Goal: Information Seeking & Learning: Compare options

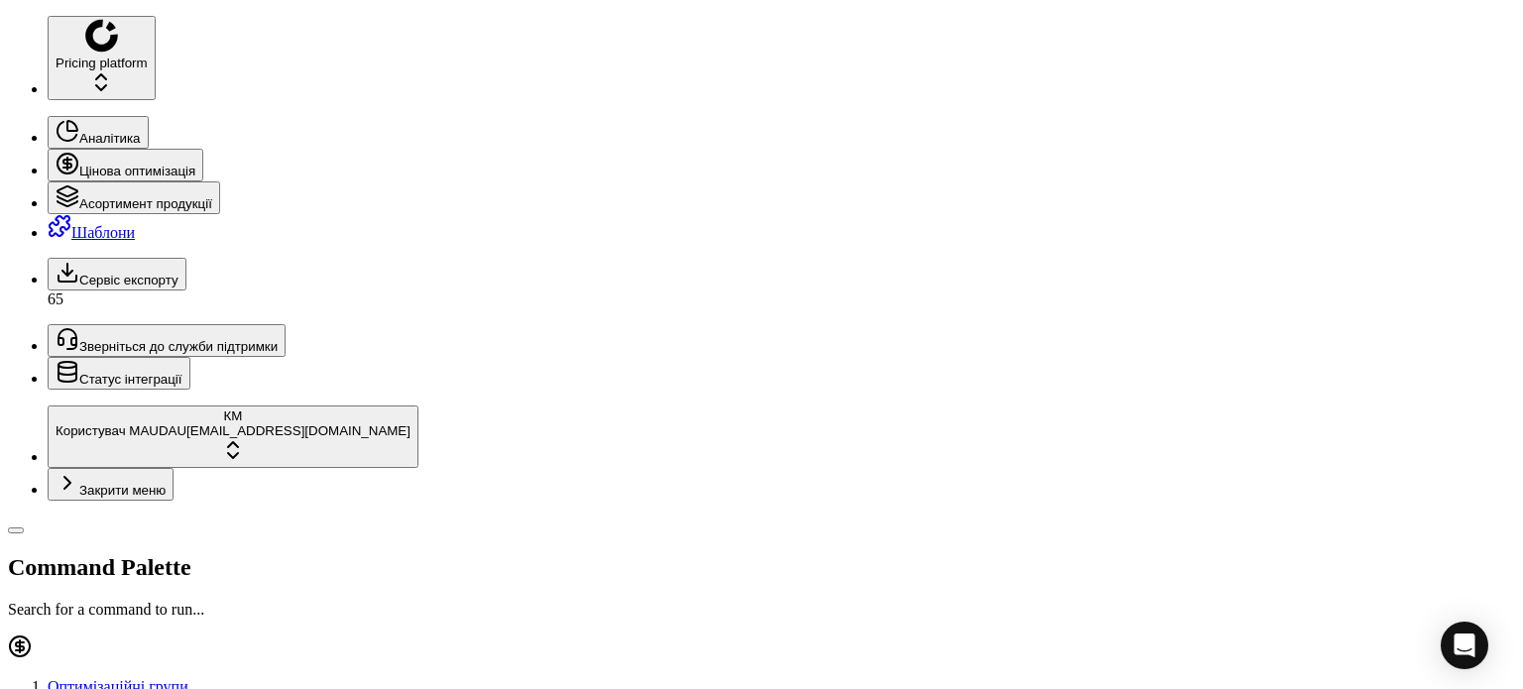
drag, startPoint x: 1494, startPoint y: 30, endPoint x: 1009, endPoint y: 49, distance: 485.3
drag, startPoint x: 161, startPoint y: 69, endPoint x: 95, endPoint y: 69, distance: 65.4
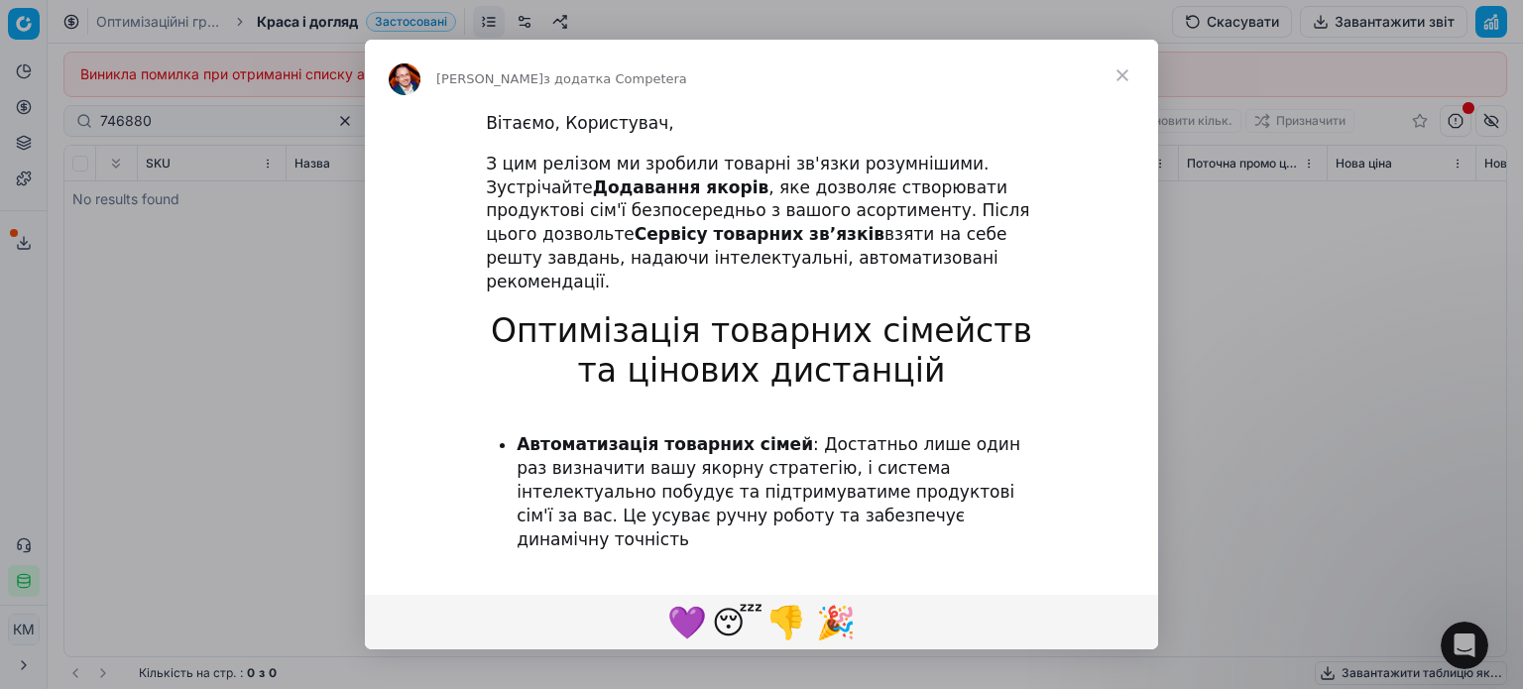
click at [1120, 85] on span "Закрити" at bounding box center [1122, 75] width 71 height 71
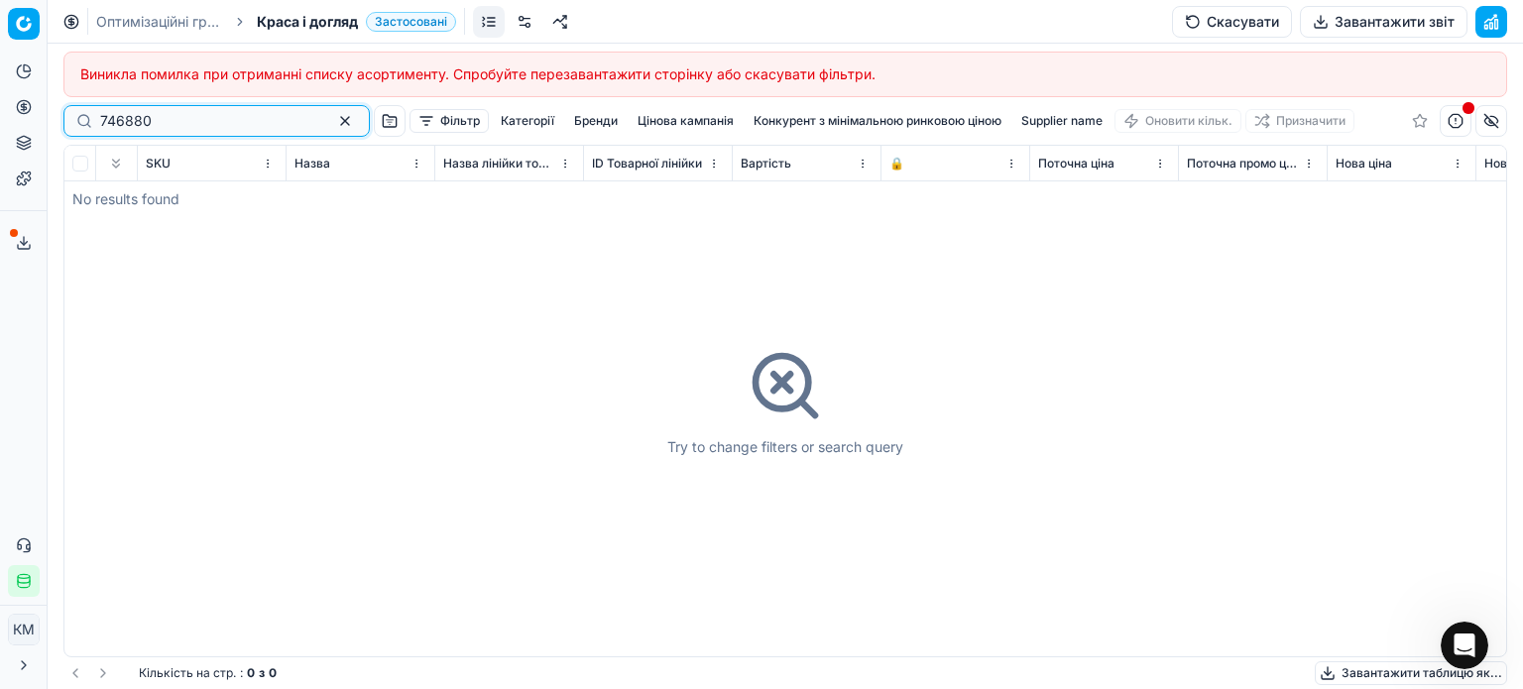
click at [206, 119] on input "746880" at bounding box center [208, 121] width 217 height 20
drag, startPoint x: 196, startPoint y: 129, endPoint x: 0, endPoint y: 130, distance: 196.3
click at [0, 130] on div "Pricing platform Аналітика Цінова оптимізація Асортимент продукції Шаблони Серв…" at bounding box center [761, 344] width 1523 height 689
paste input "324998"
type input "324998"
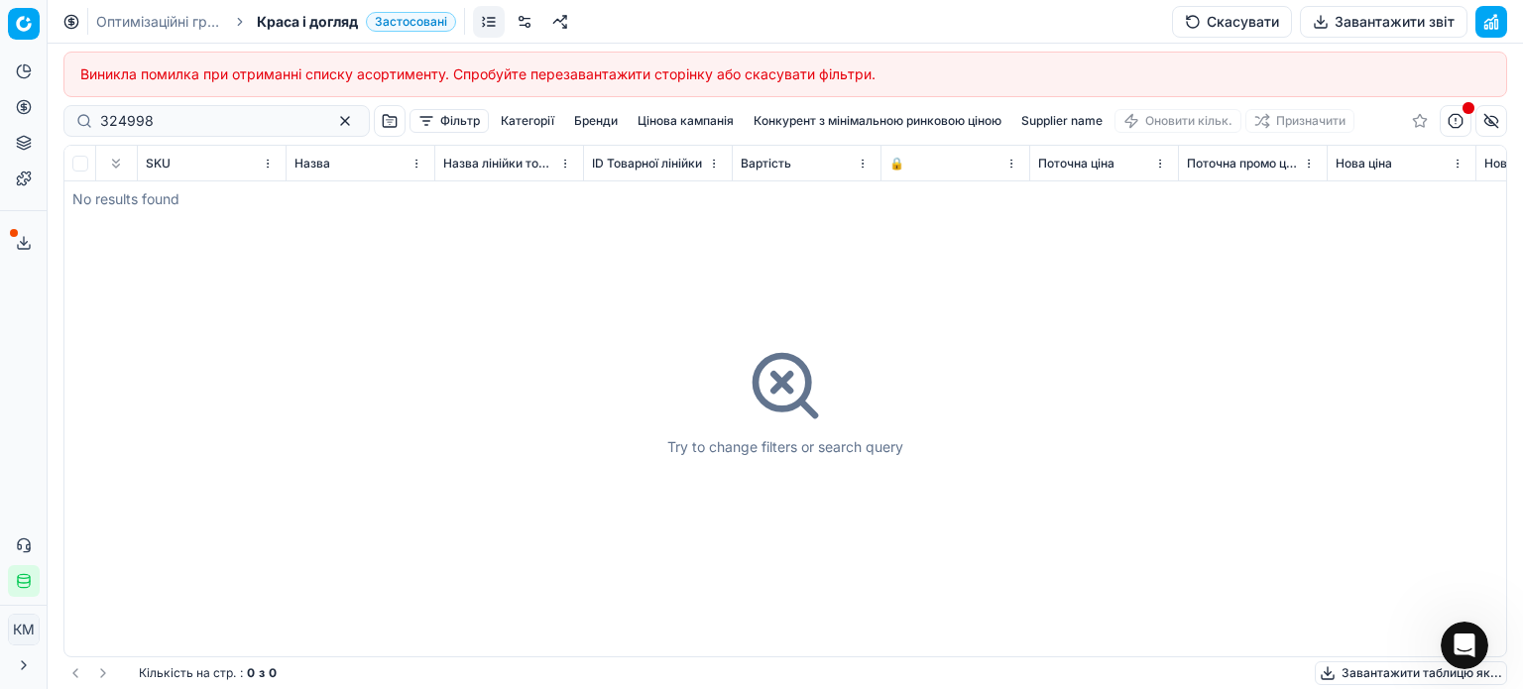
click at [297, 17] on span "Краса і догляд" at bounding box center [307, 22] width 101 height 20
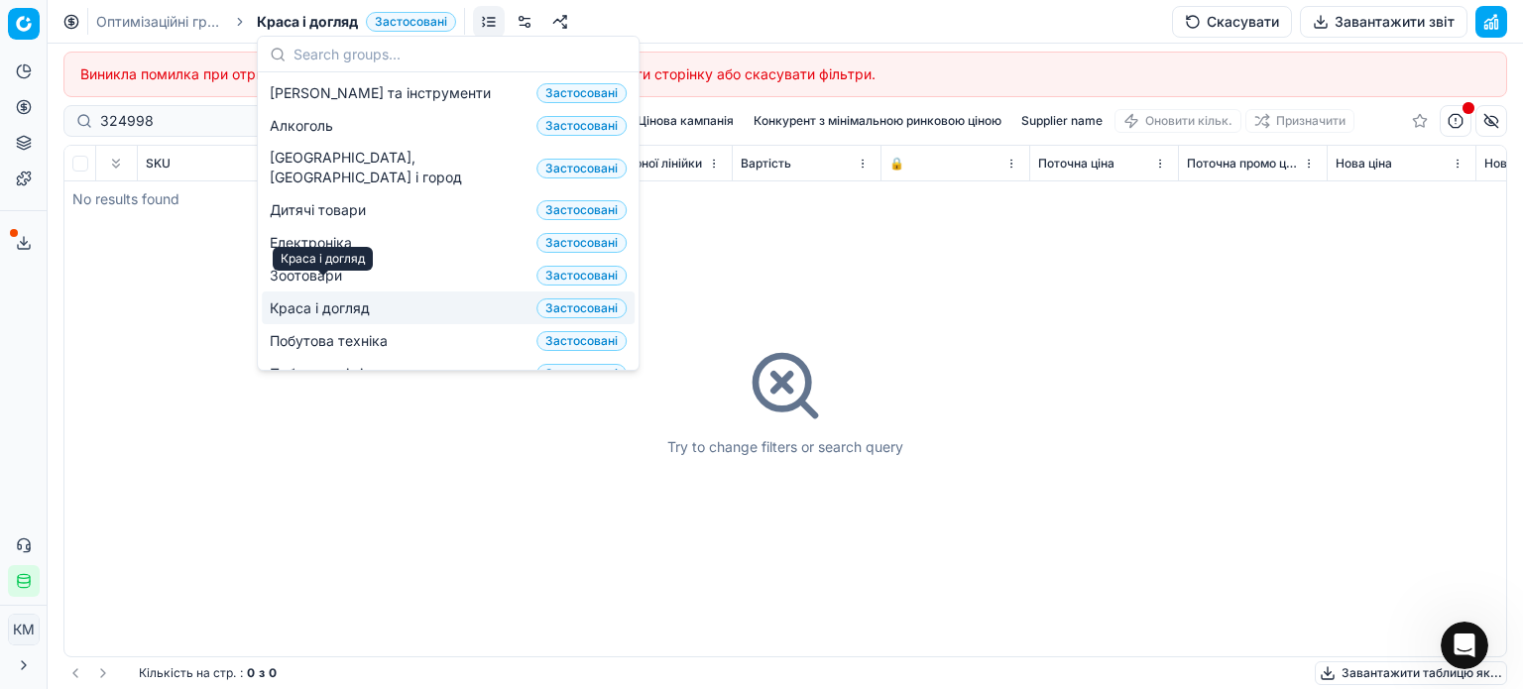
click at [320, 298] on span "Краса і догляд" at bounding box center [324, 308] width 108 height 20
click at [150, 529] on div "Try to change filters or search query" at bounding box center [785, 401] width 1442 height 511
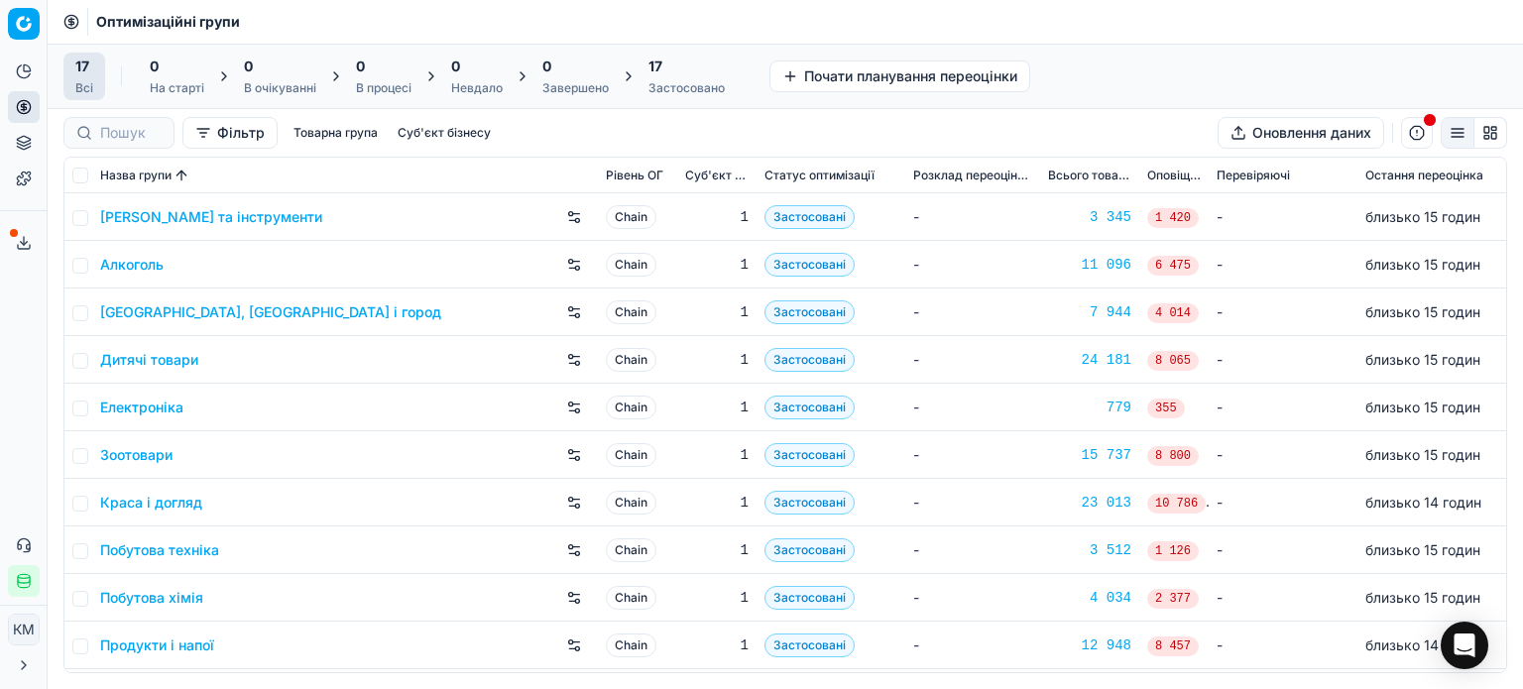
click at [143, 505] on link "Краса і догляд" at bounding box center [151, 503] width 102 height 20
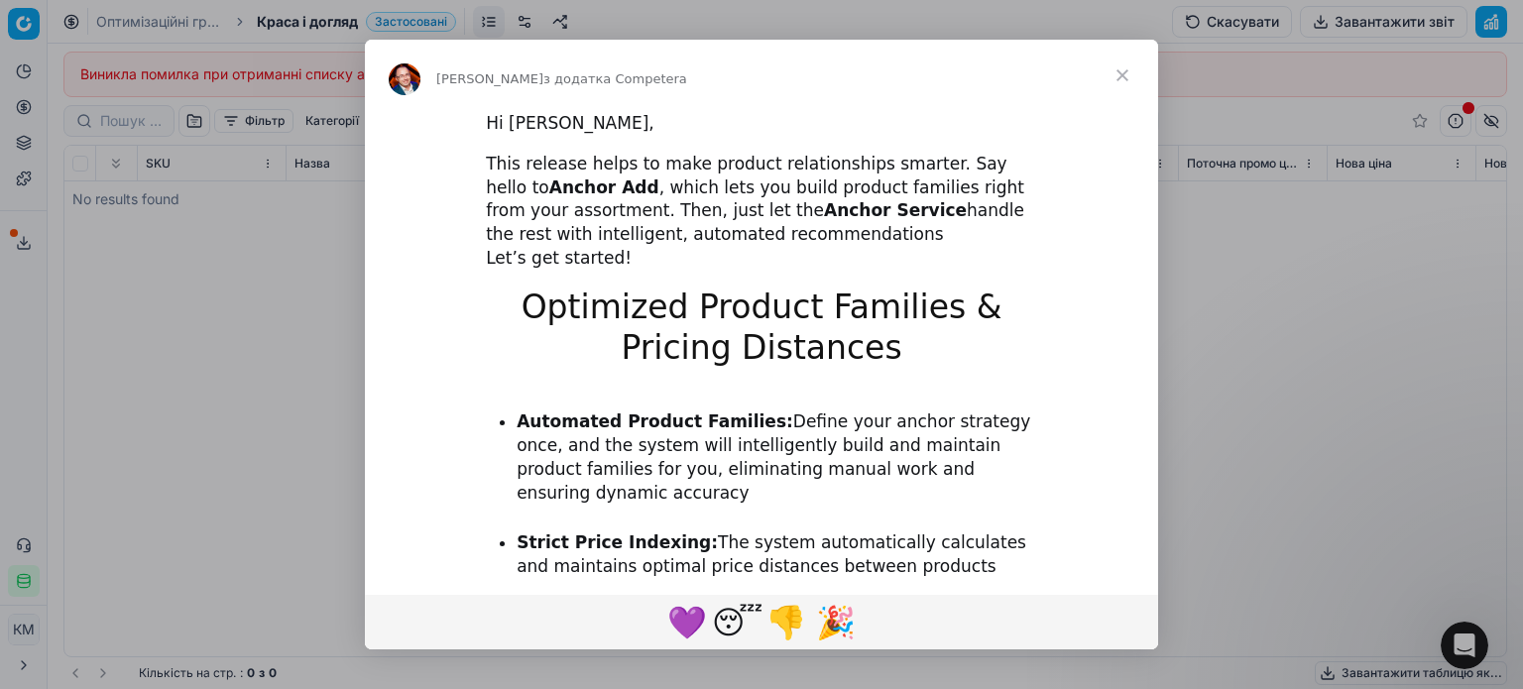
click at [1117, 71] on span "Закрити" at bounding box center [1122, 75] width 71 height 71
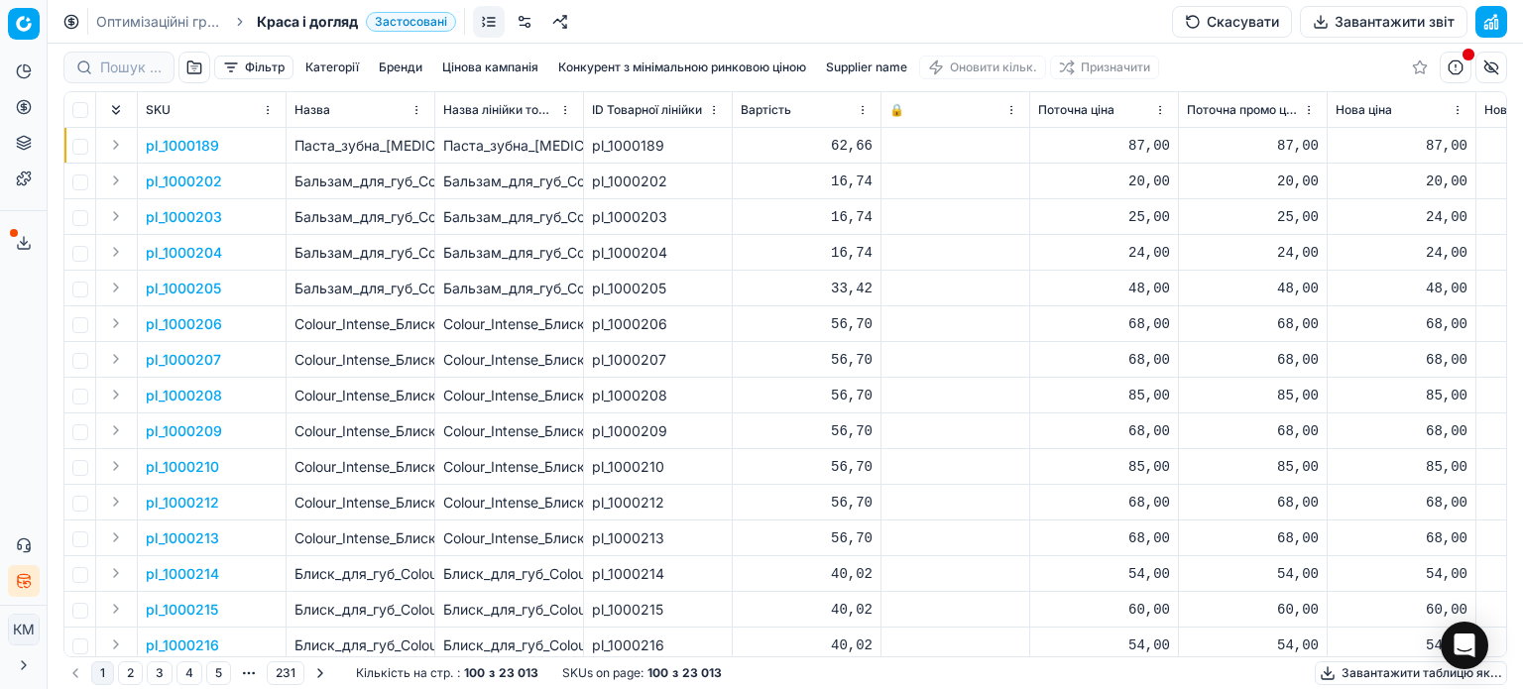
click at [183, 142] on p "pl_1000189" at bounding box center [182, 146] width 73 height 20
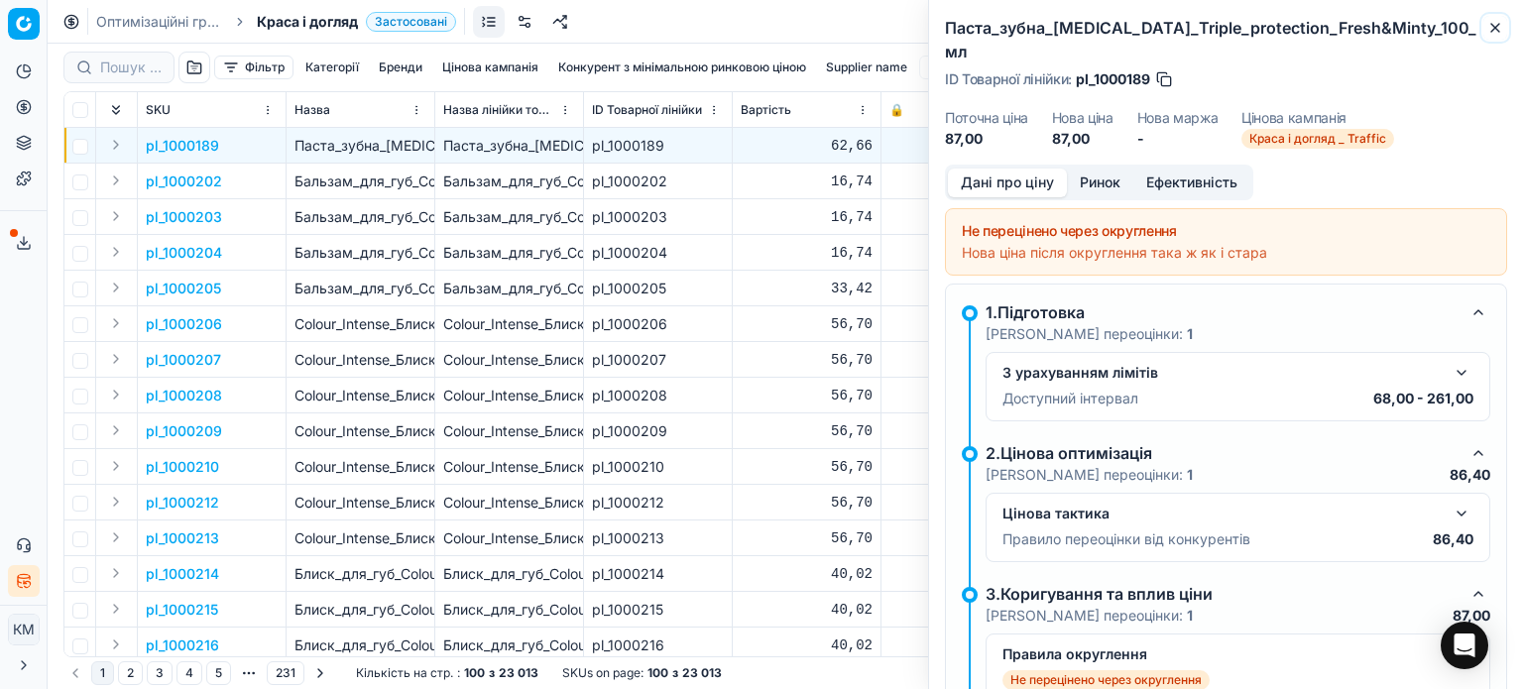
click at [1492, 32] on icon "button" at bounding box center [1495, 28] width 16 height 16
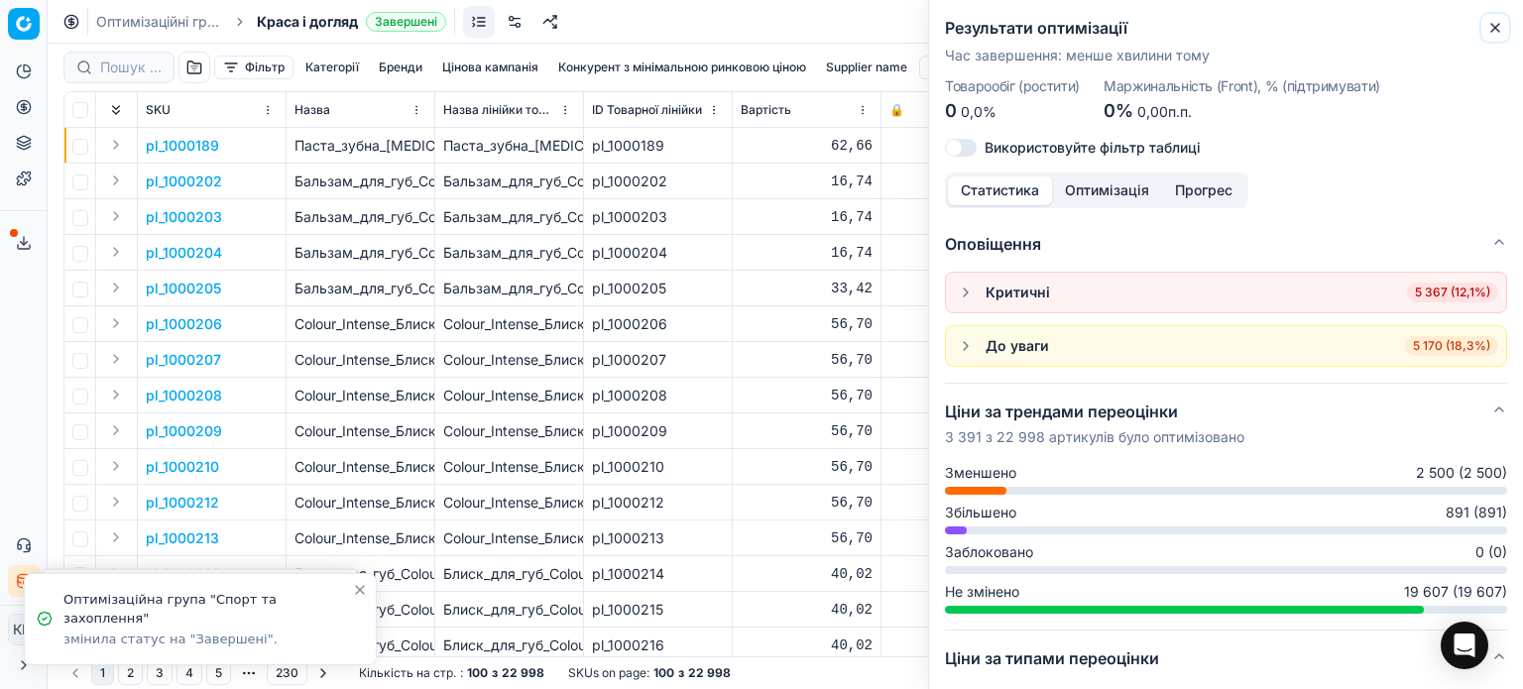
click at [1495, 26] on icon "button" at bounding box center [1495, 28] width 16 height 16
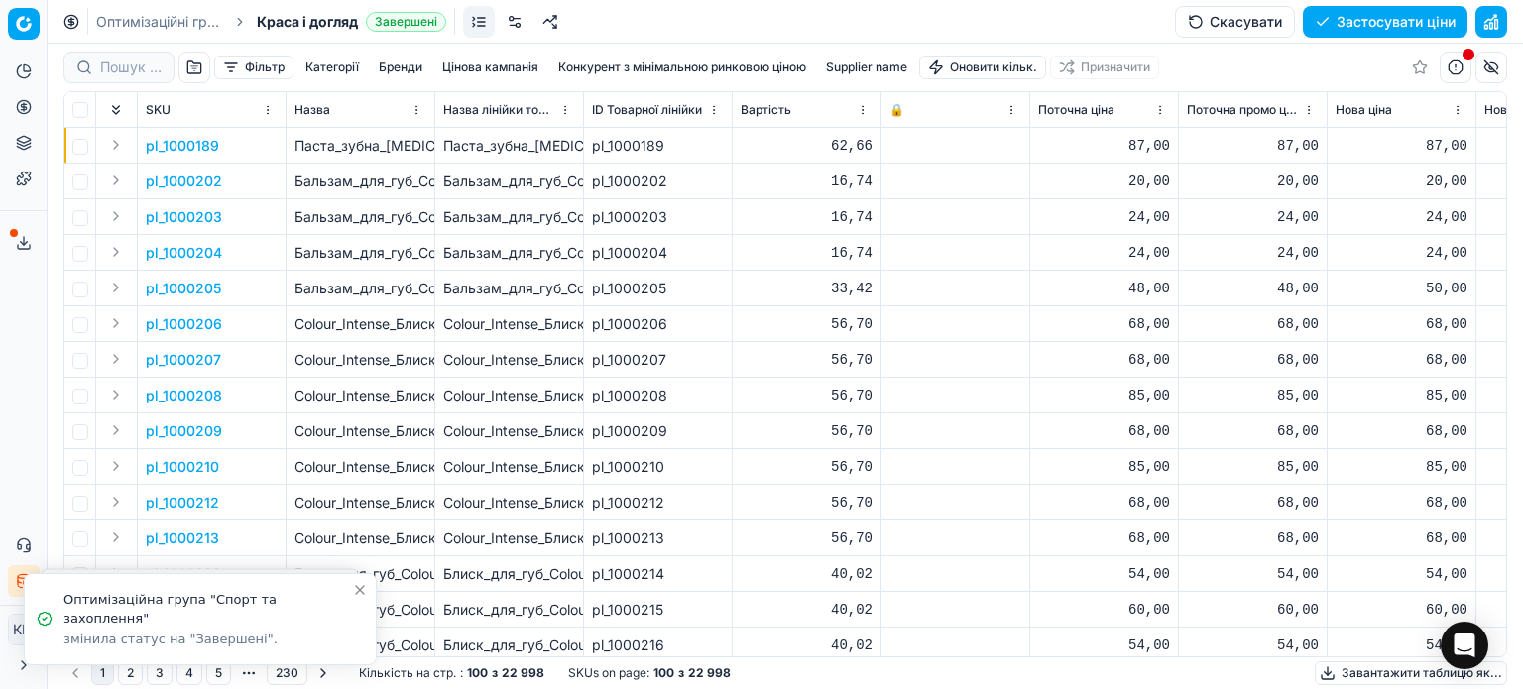
click at [141, 55] on div at bounding box center [118, 68] width 111 height 32
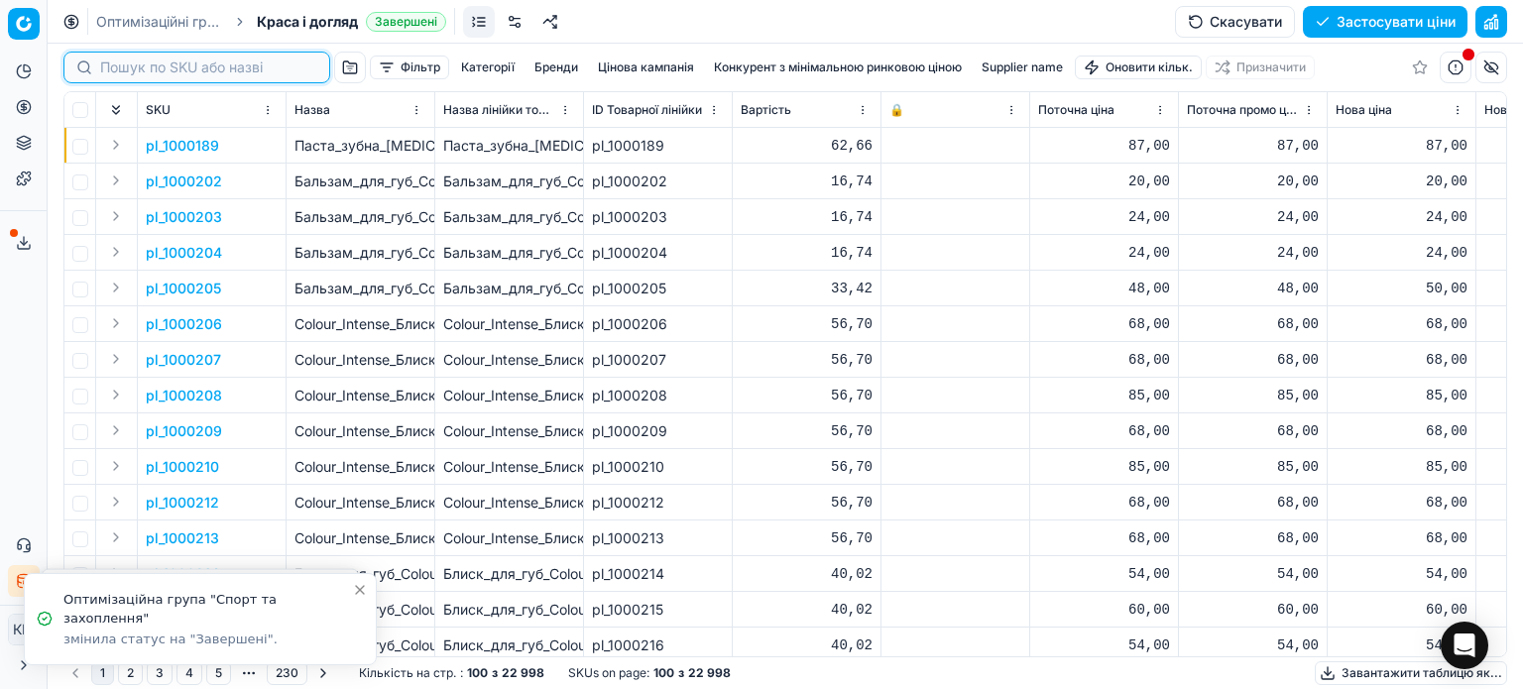
paste input "457973"
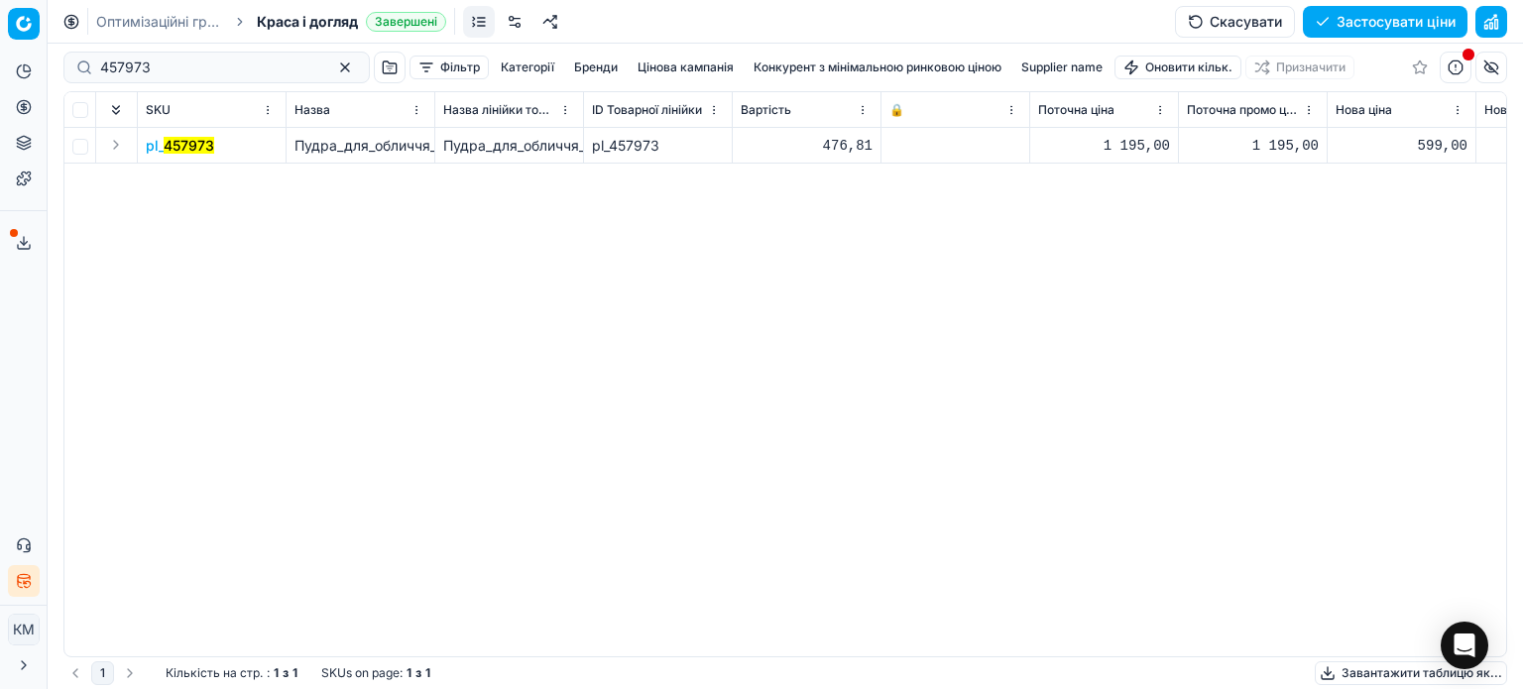
click at [194, 144] on mark "457973" at bounding box center [189, 145] width 51 height 17
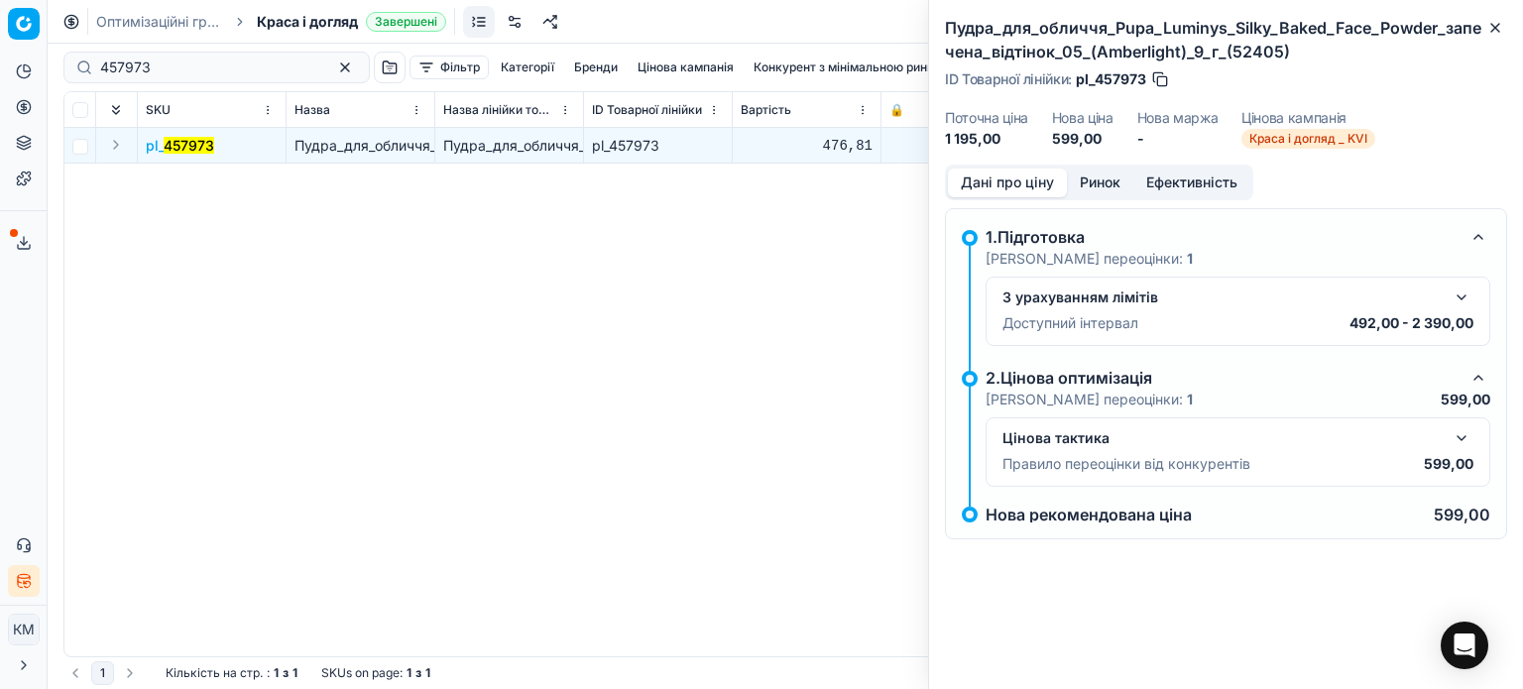
click at [1091, 184] on button "Ринок" at bounding box center [1100, 183] width 66 height 29
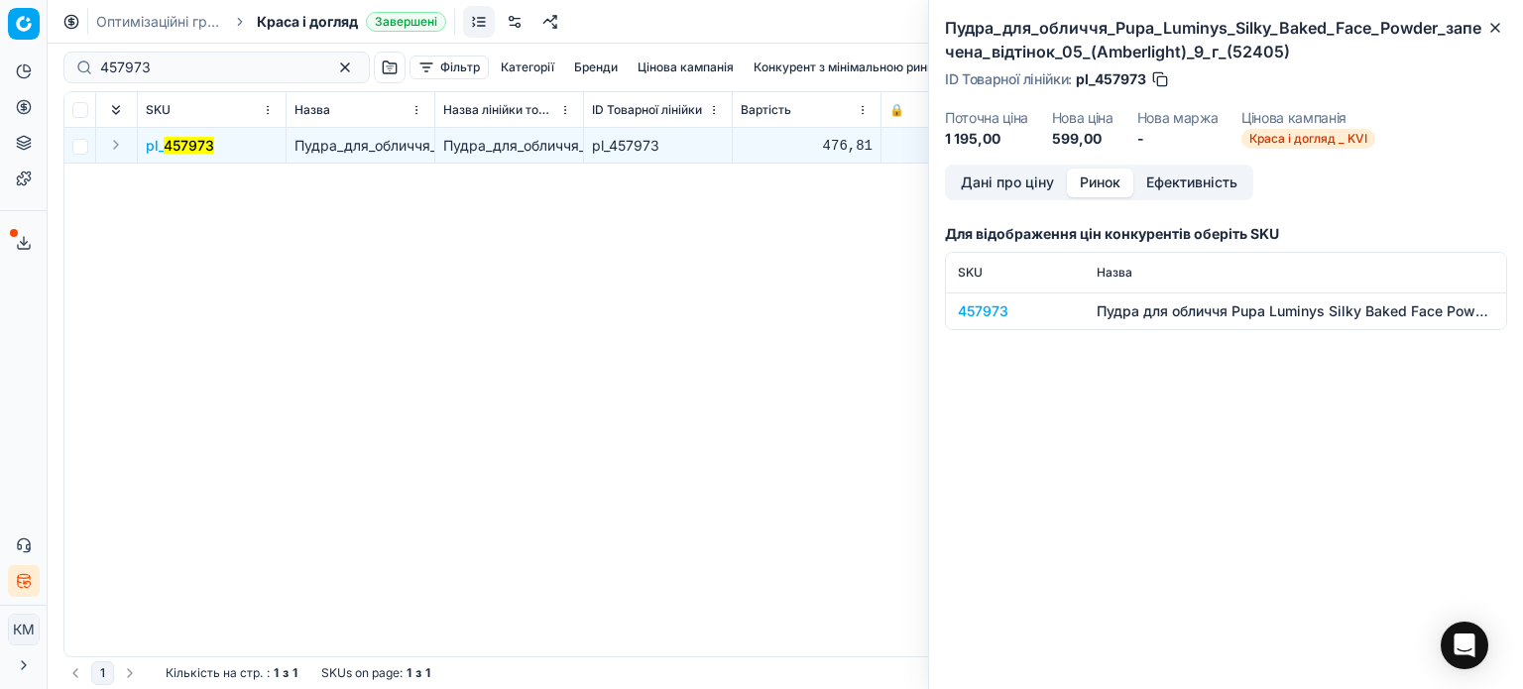
click at [990, 316] on div "457973" at bounding box center [1015, 311] width 115 height 20
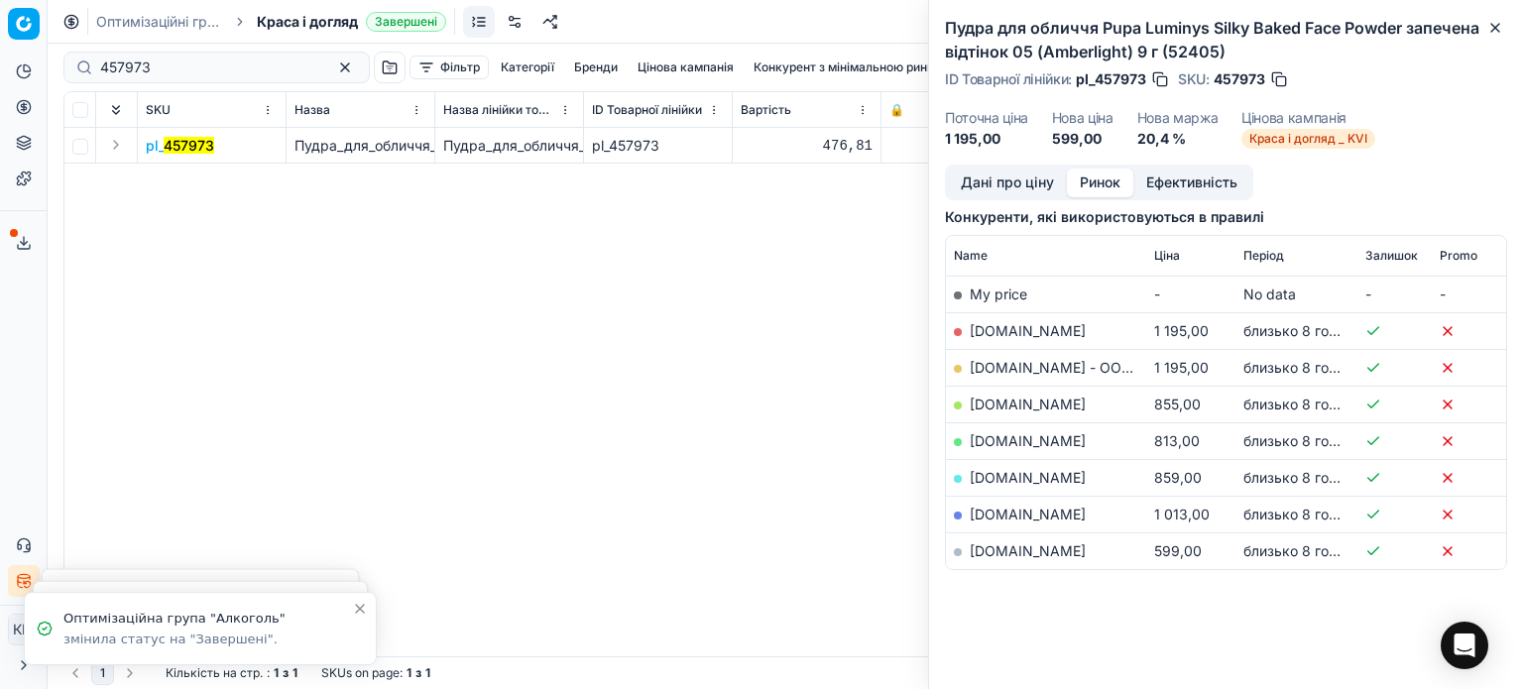
scroll to position [252, 0]
drag, startPoint x: 1502, startPoint y: 27, endPoint x: 1454, endPoint y: 35, distance: 49.2
click at [1502, 28] on icon "button" at bounding box center [1495, 28] width 16 height 16
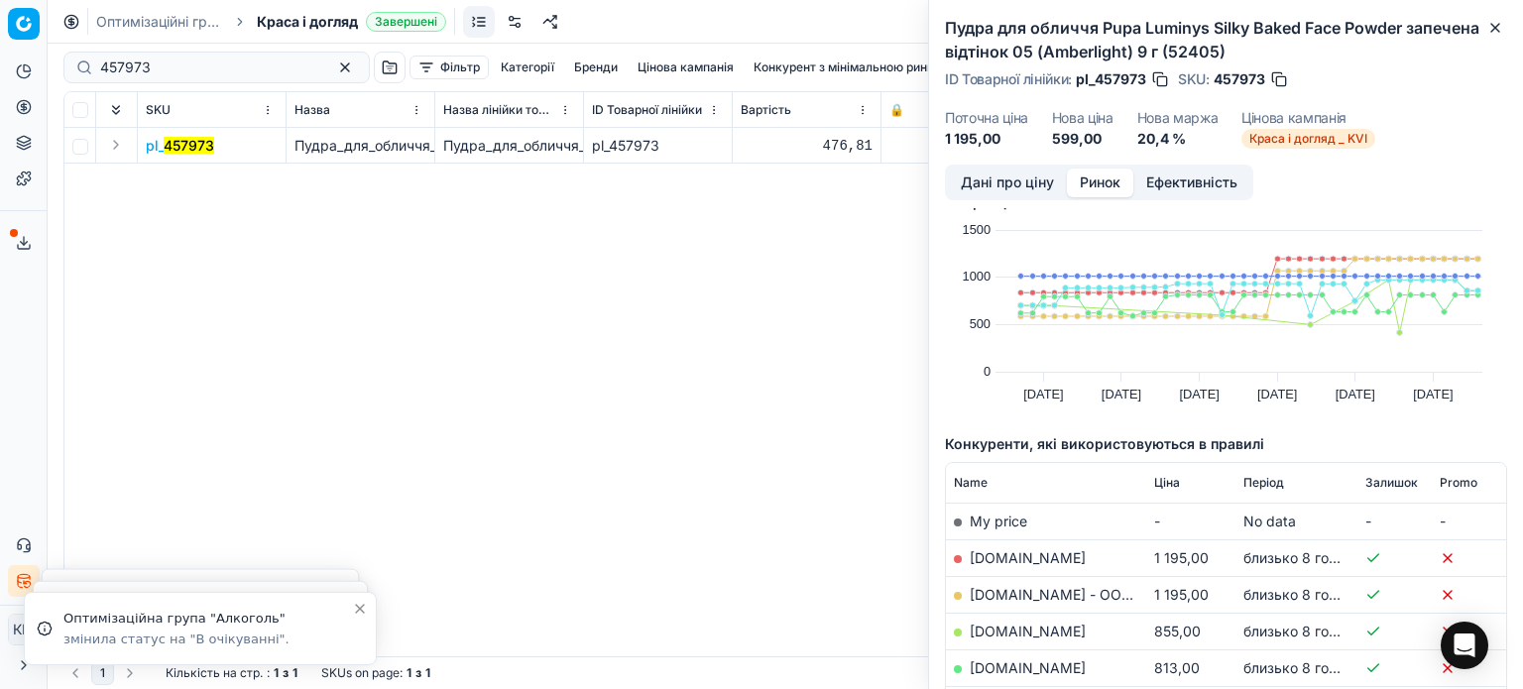
scroll to position [0, 0]
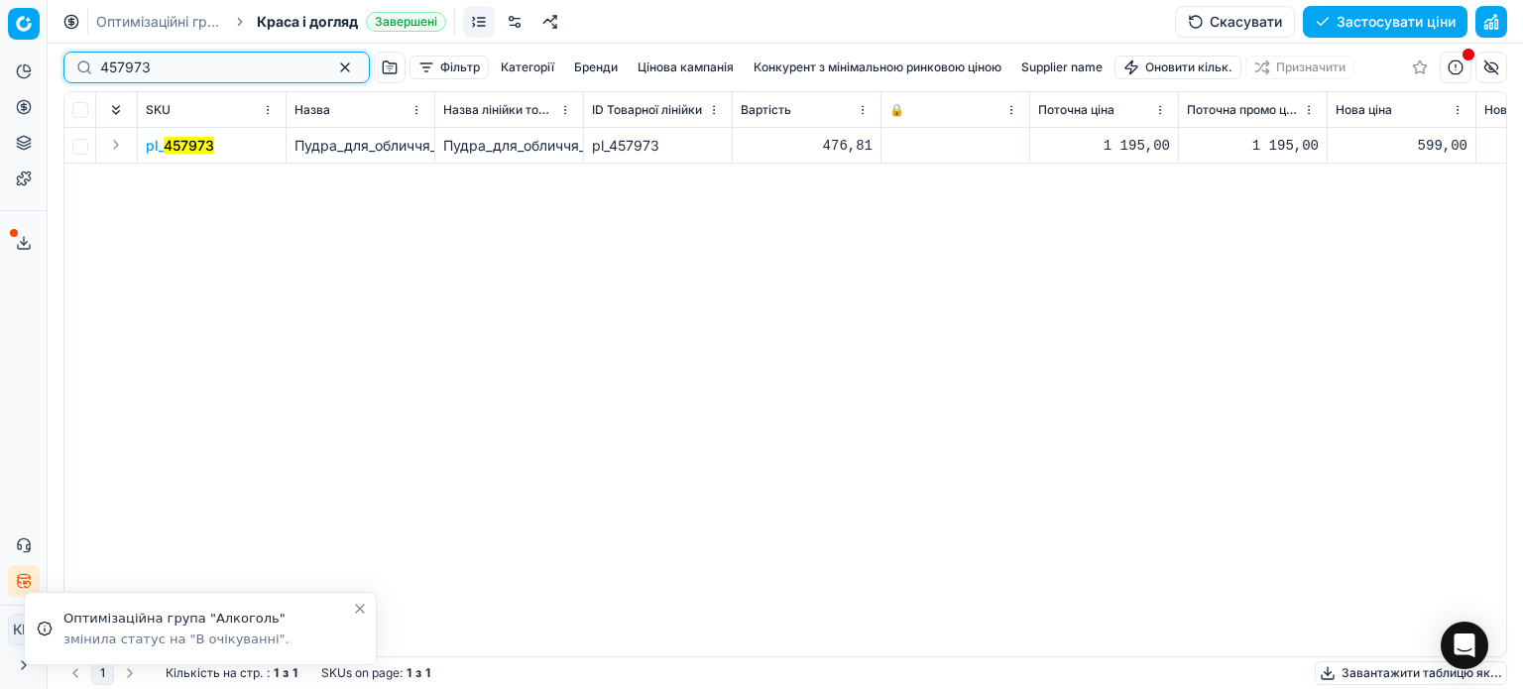
drag, startPoint x: 173, startPoint y: 73, endPoint x: 9, endPoint y: 51, distance: 165.2
click at [9, 51] on div "Pricing platform Аналітика Цінова оптимізація Асортимент продукції Шаблони Серв…" at bounding box center [761, 344] width 1523 height 689
paste input "324998"
click at [192, 148] on mark "324998" at bounding box center [191, 145] width 54 height 17
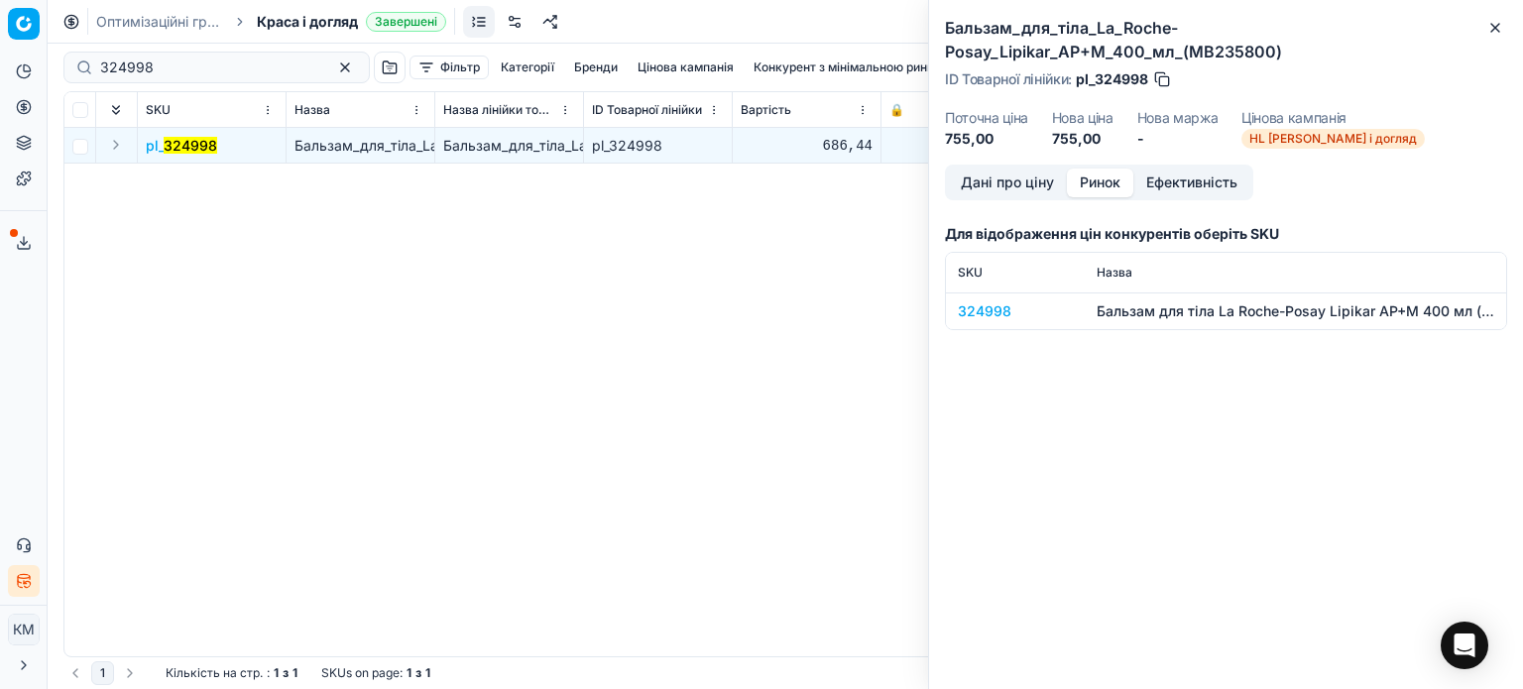
click at [1108, 185] on button "Ринок" at bounding box center [1100, 183] width 66 height 29
click at [989, 320] on div "324998" at bounding box center [1015, 311] width 115 height 20
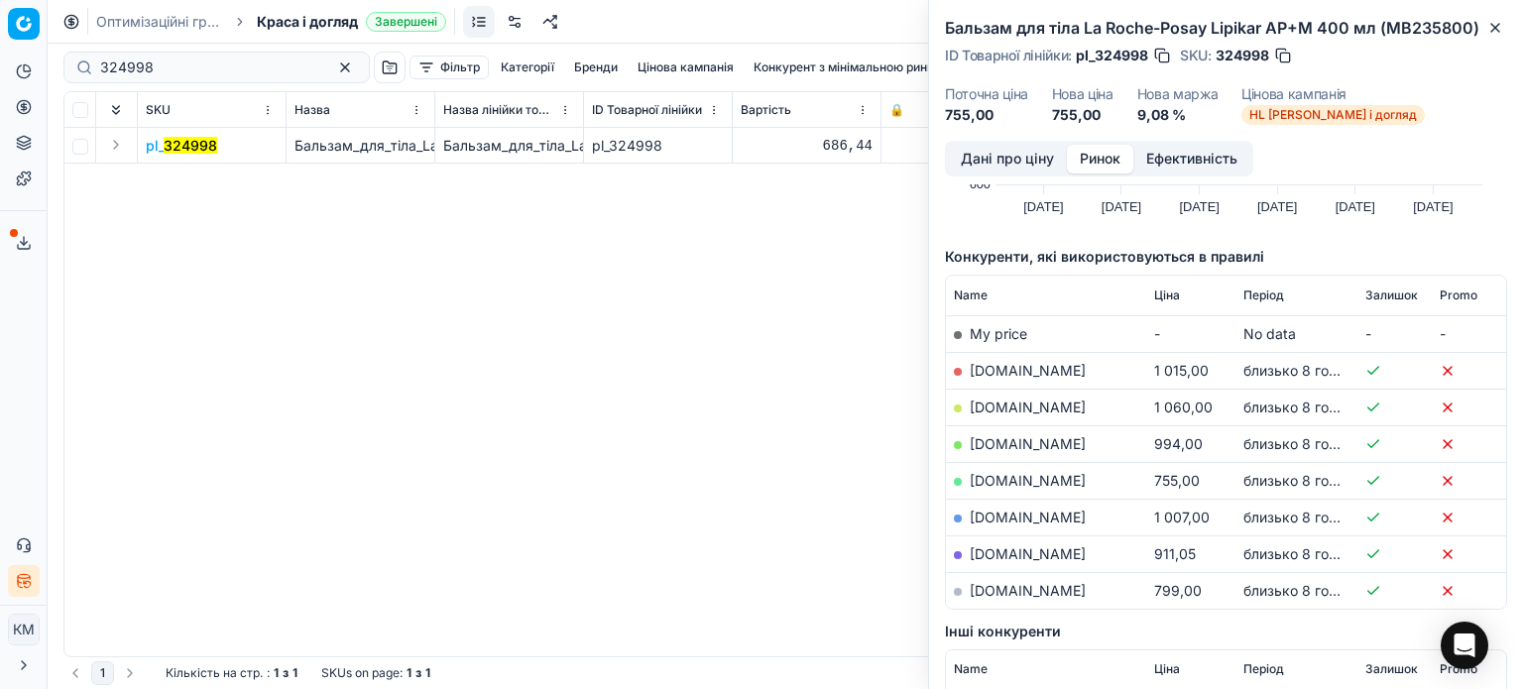
scroll to position [198, 0]
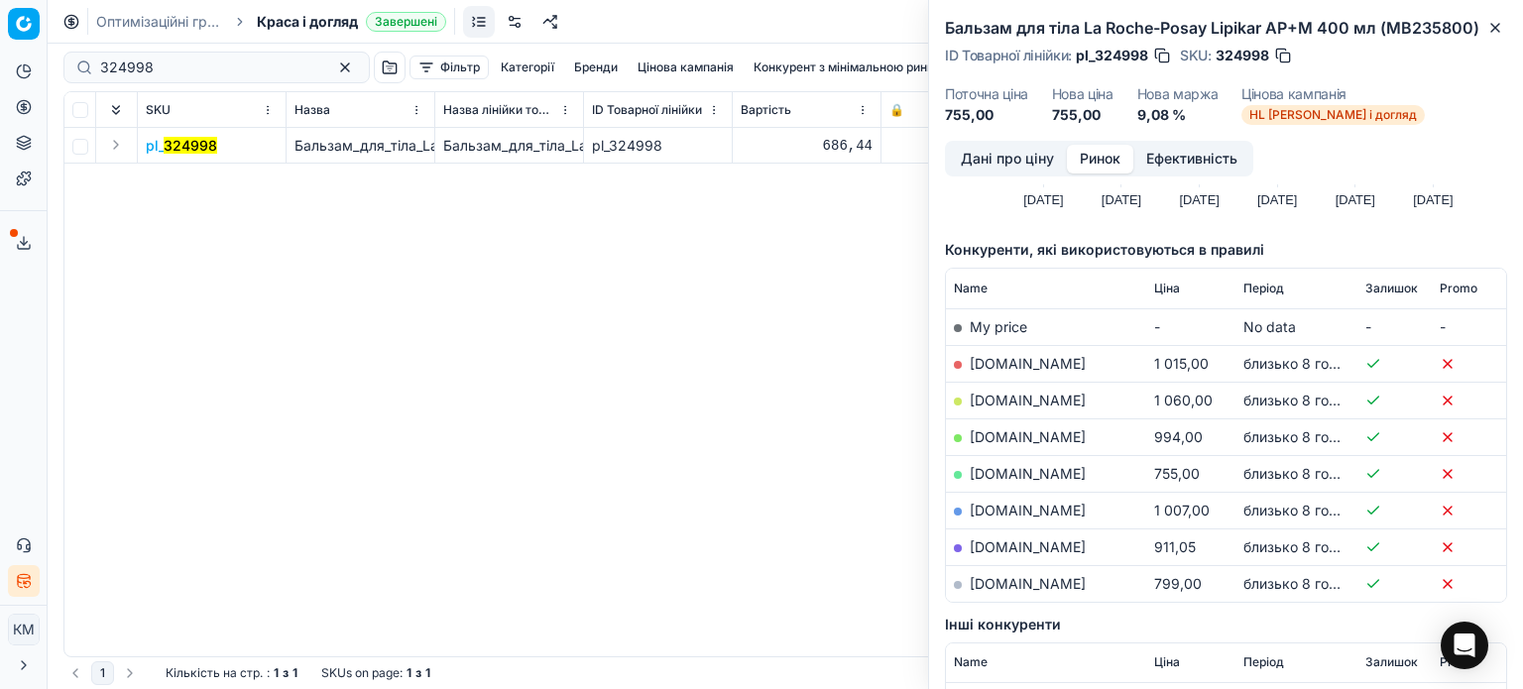
click at [1048, 475] on link "[DOMAIN_NAME]" at bounding box center [1028, 473] width 116 height 17
drag, startPoint x: 1501, startPoint y: 35, endPoint x: 1161, endPoint y: 40, distance: 340.2
click at [1497, 35] on icon "button" at bounding box center [1495, 28] width 16 height 16
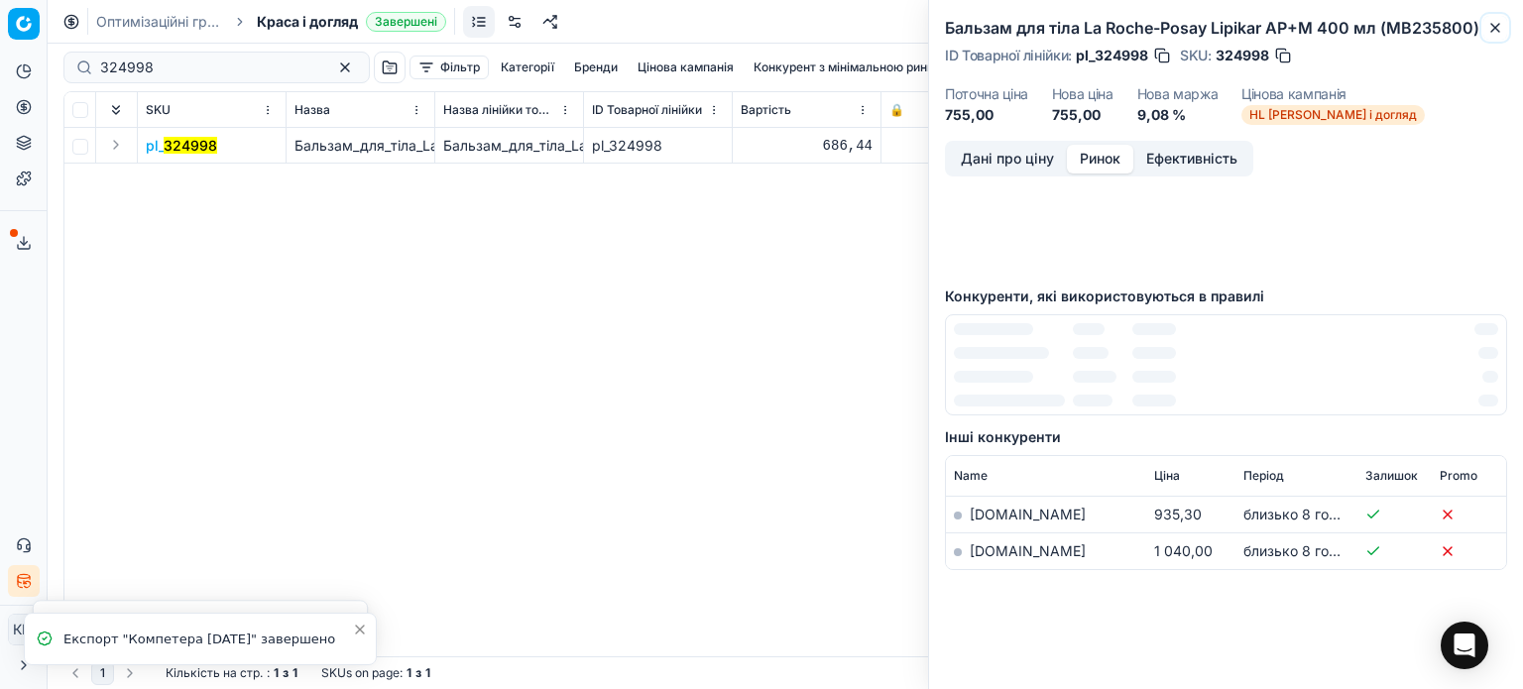
scroll to position [158, 0]
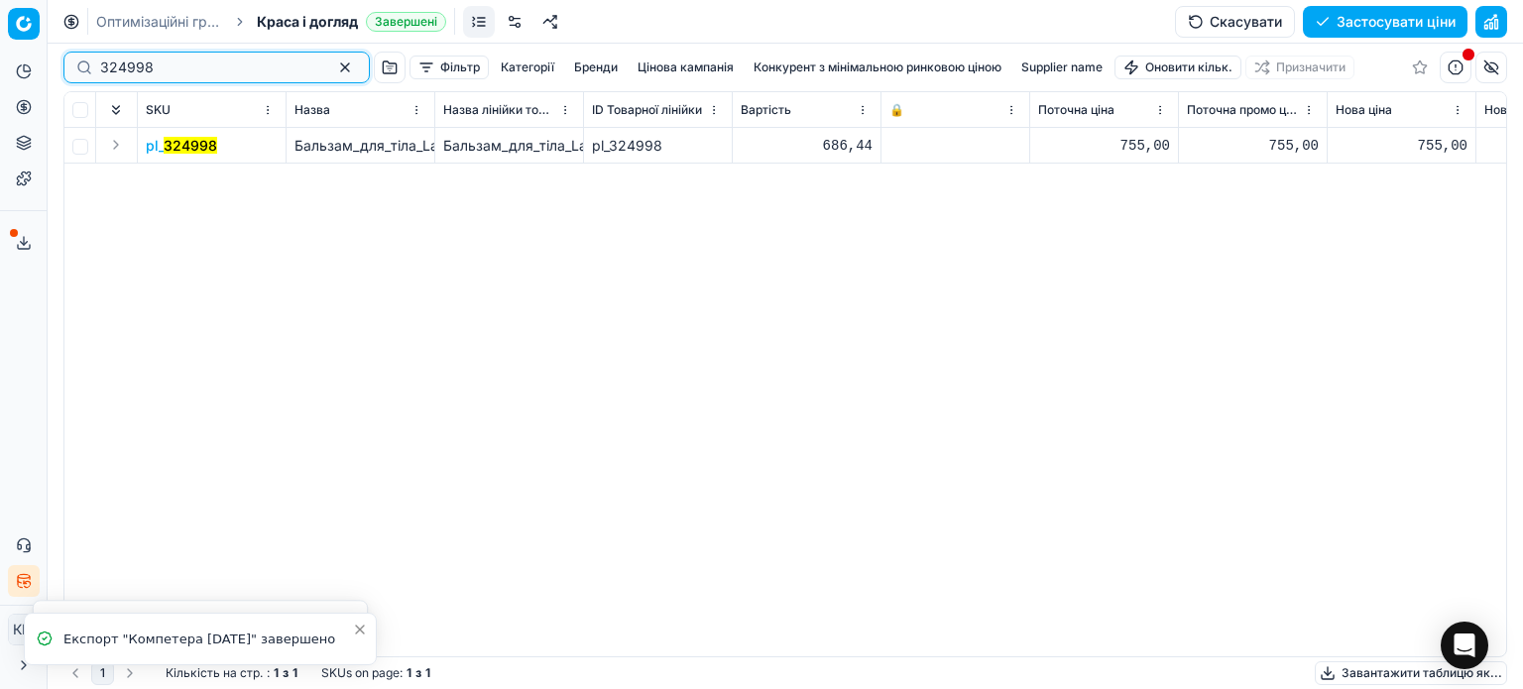
drag, startPoint x: 153, startPoint y: 66, endPoint x: 0, endPoint y: 62, distance: 152.8
click at [0, 62] on div "Pricing platform Аналітика Цінова оптимізація Асортимент продукції Шаблони Серв…" at bounding box center [761, 344] width 1523 height 689
paste input "1314887"
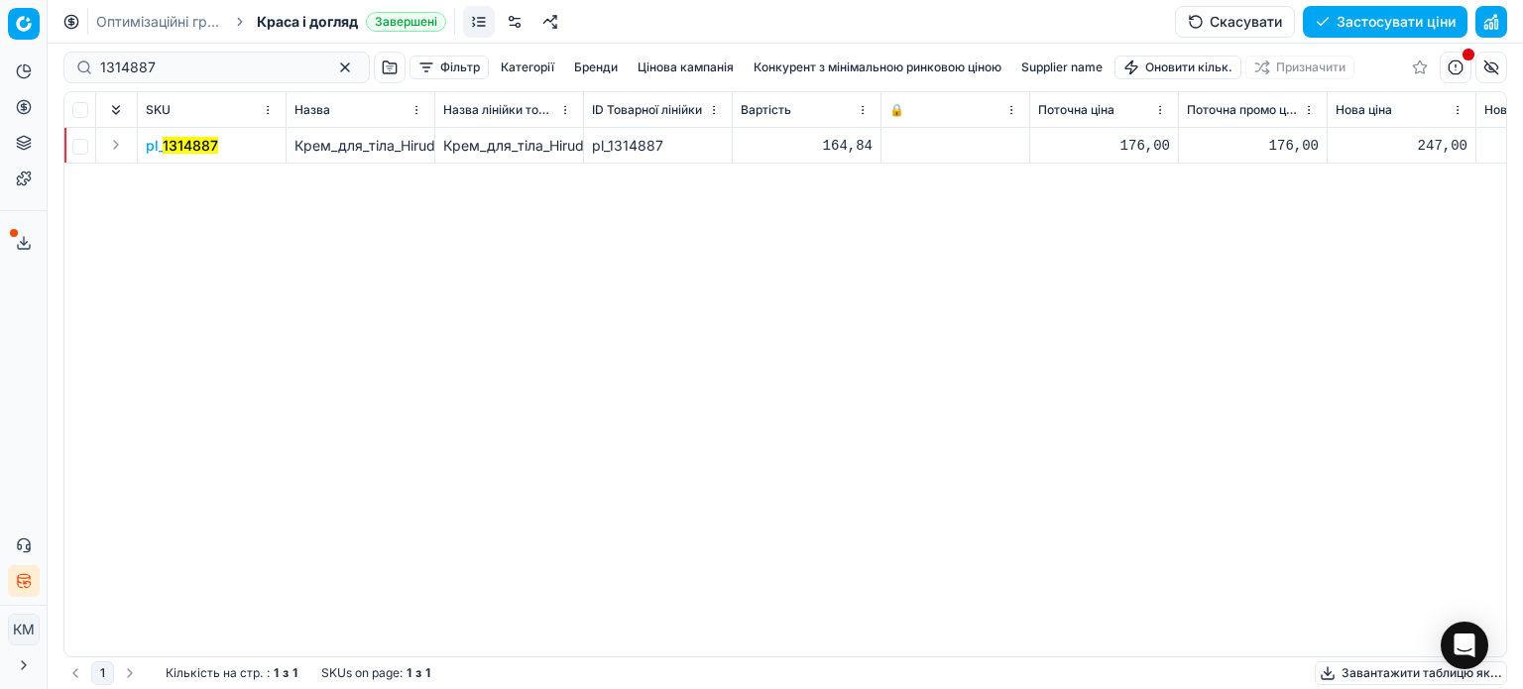
click at [184, 151] on mark "1314887" at bounding box center [191, 145] width 56 height 17
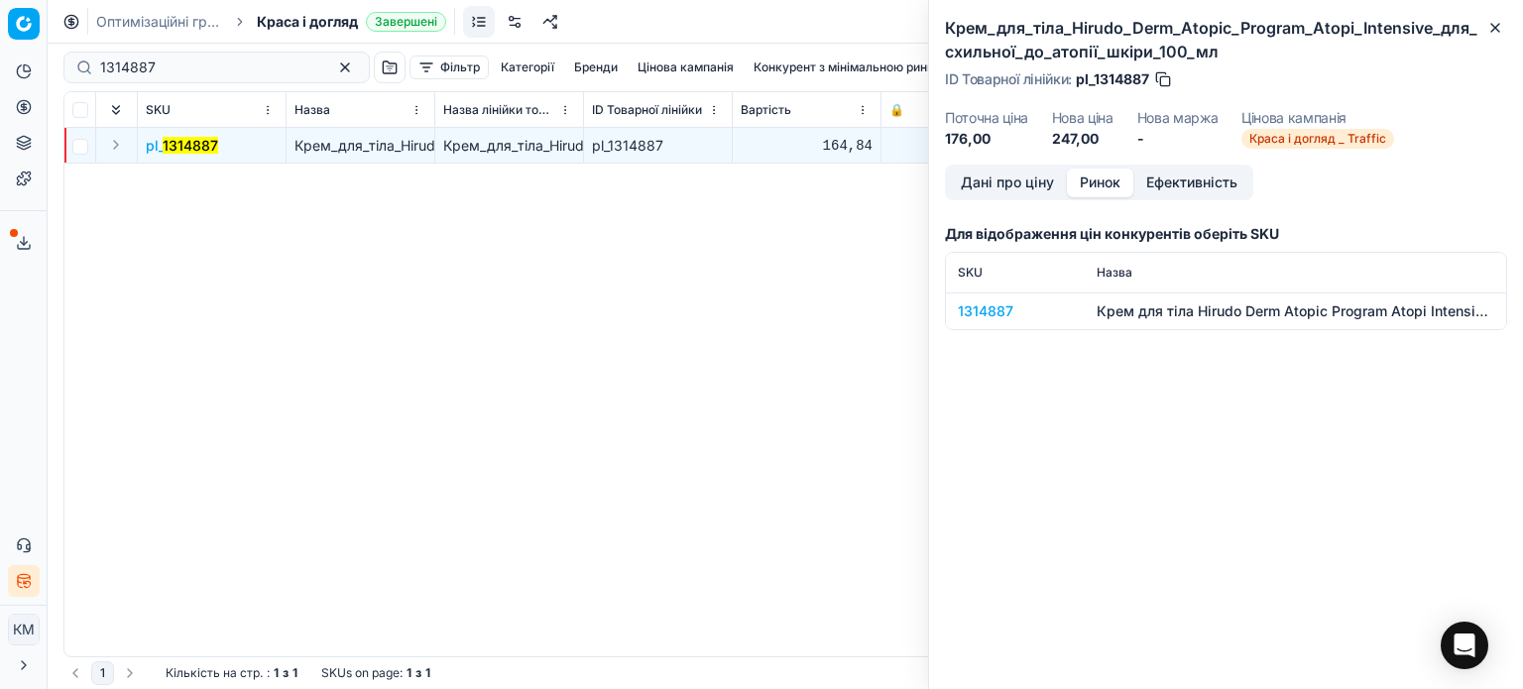
click at [1103, 178] on button "Ринок" at bounding box center [1100, 183] width 66 height 29
click at [993, 315] on div "1314887" at bounding box center [1015, 311] width 115 height 20
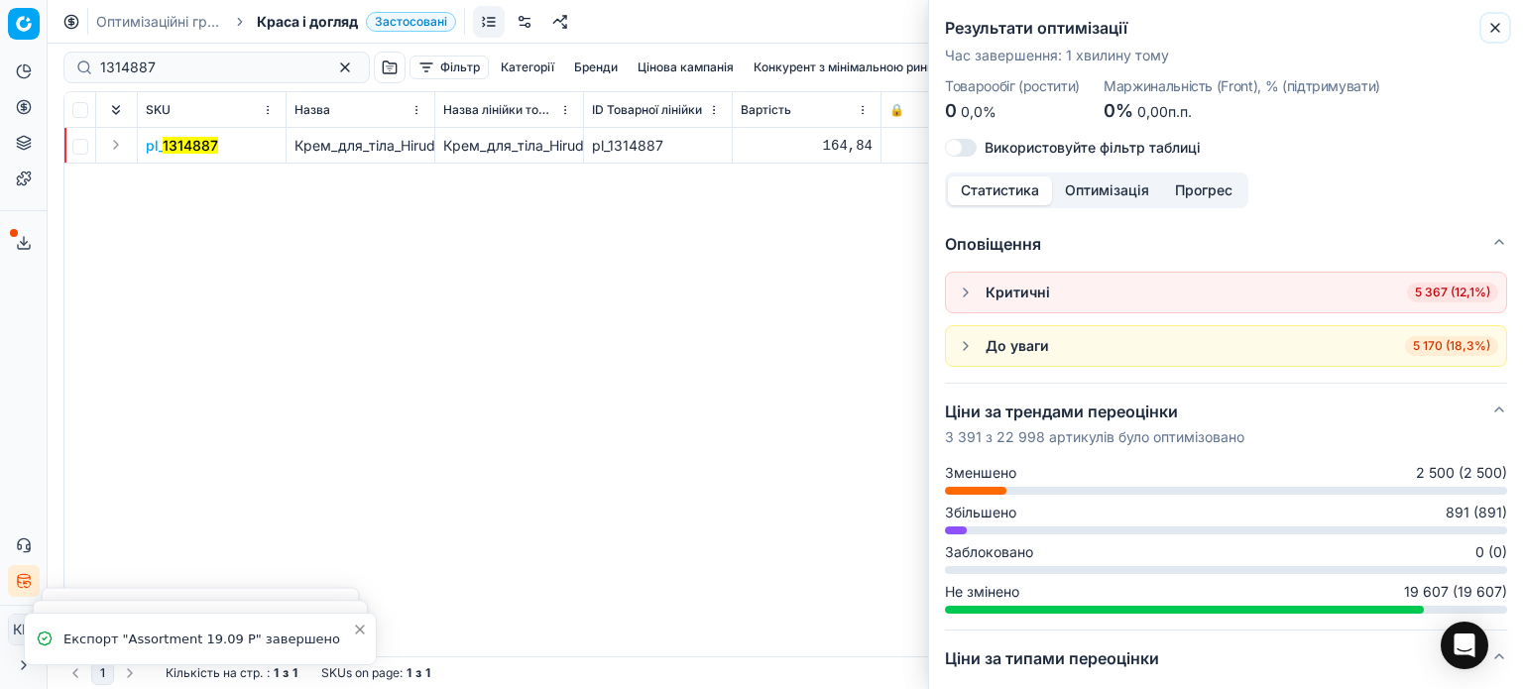
click at [1492, 35] on icon "button" at bounding box center [1495, 28] width 16 height 16
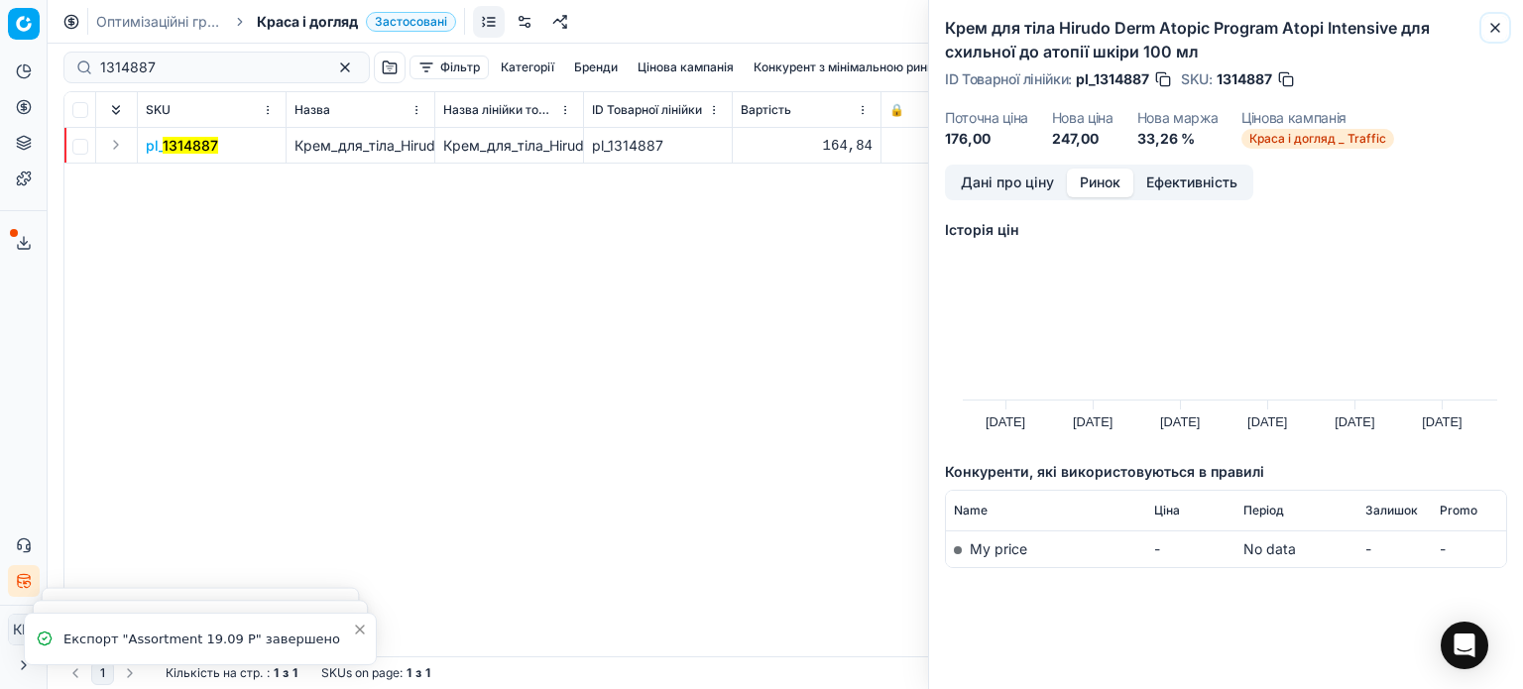
click at [1491, 35] on icon "button" at bounding box center [1495, 28] width 16 height 16
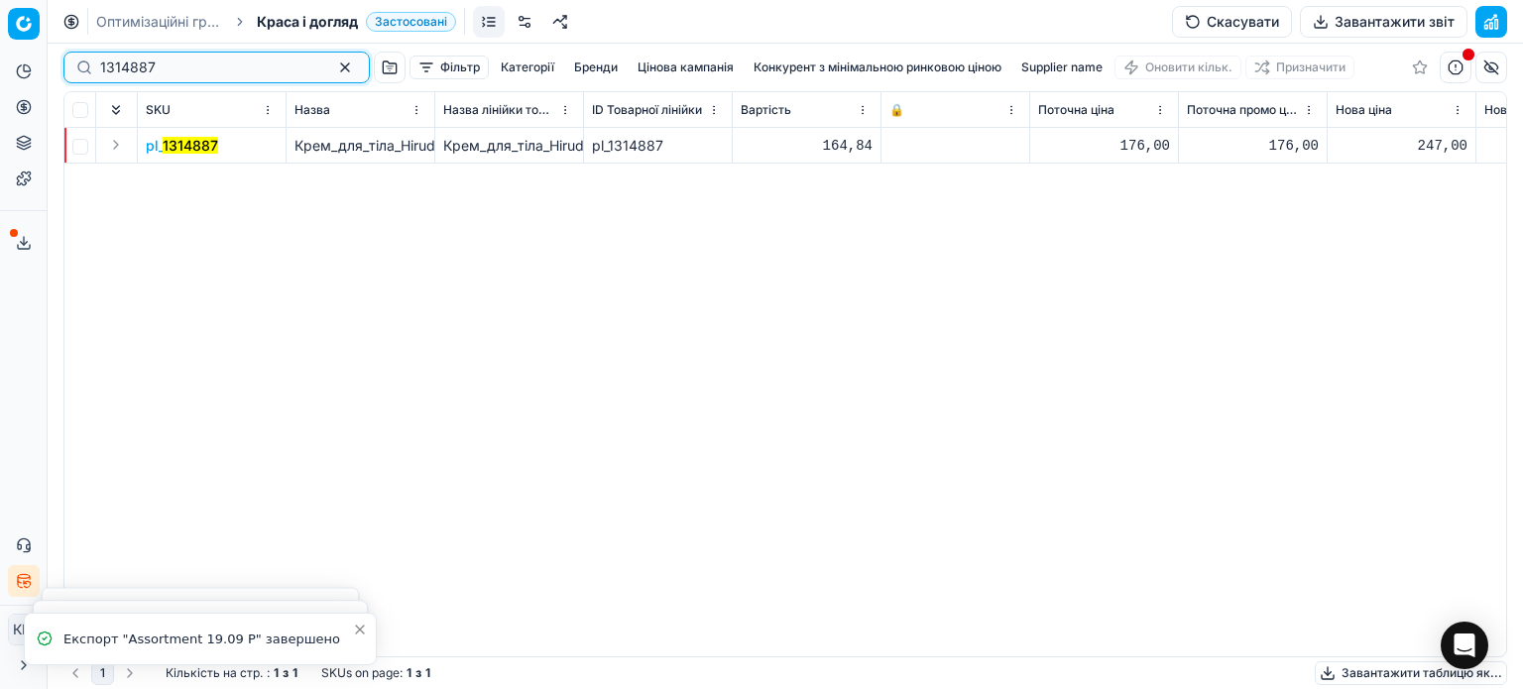
drag, startPoint x: 173, startPoint y: 76, endPoint x: 0, endPoint y: 75, distance: 172.5
click at [0, 75] on div "Pricing platform Аналітика Цінова оптимізація Асортимент продукції Шаблони Серв…" at bounding box center [761, 344] width 1523 height 689
paste input "746889"
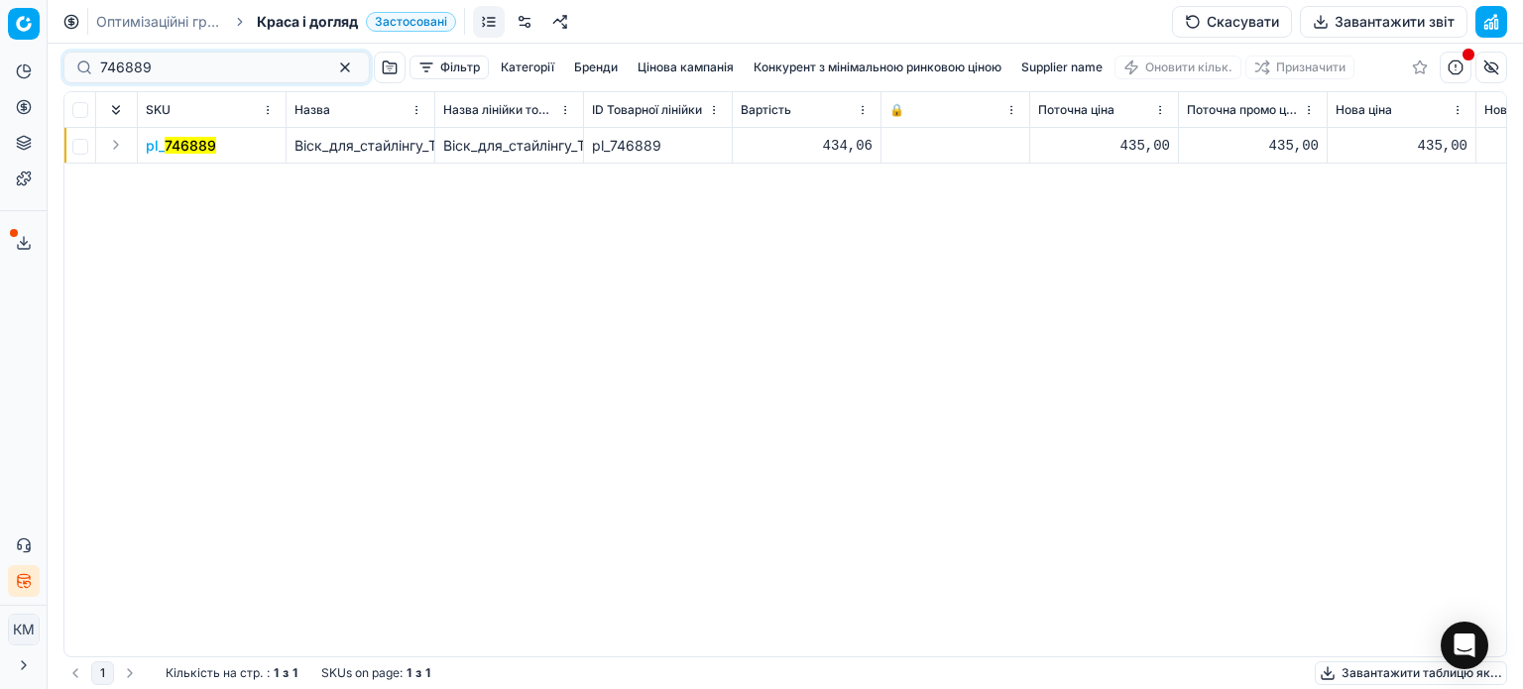
click at [187, 153] on mark "746889" at bounding box center [191, 145] width 52 height 17
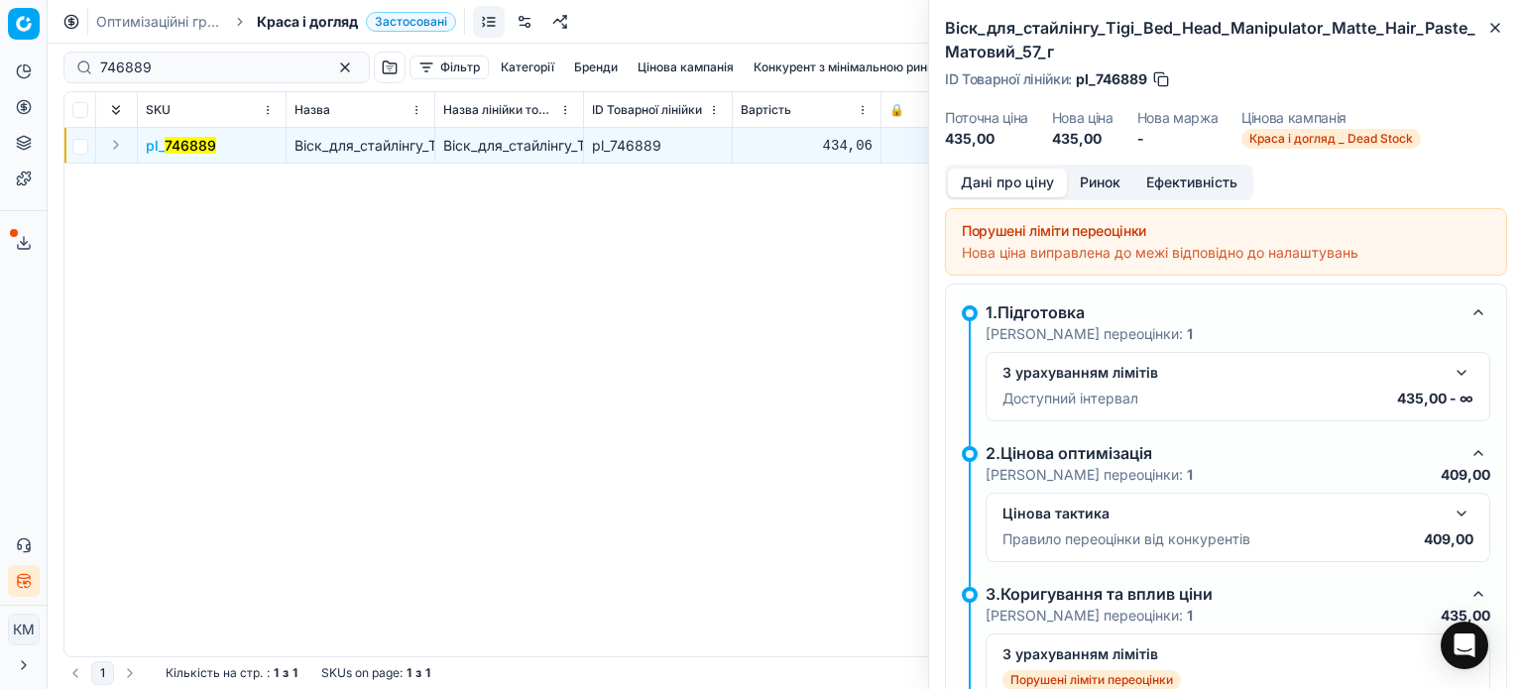
click at [1115, 182] on button "Ринок" at bounding box center [1100, 183] width 66 height 29
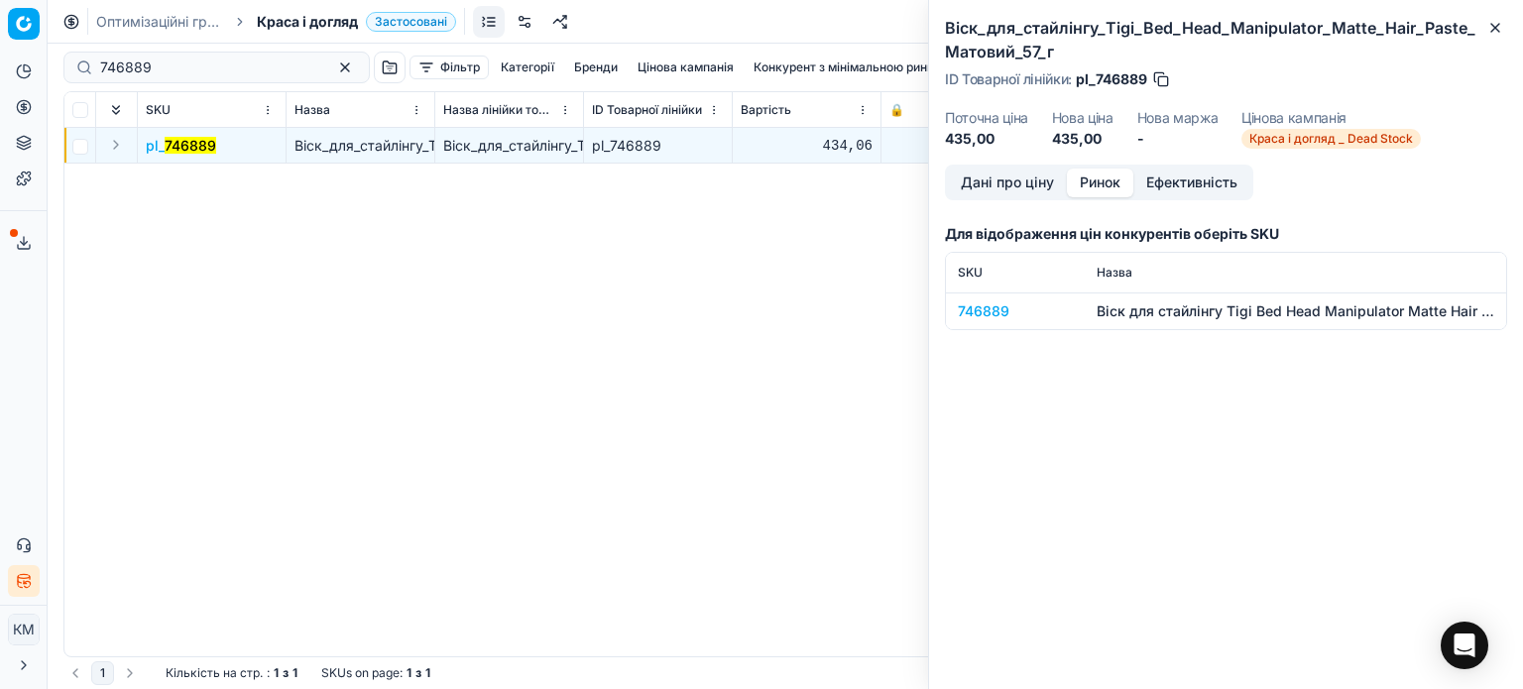
click at [1004, 316] on div "746889" at bounding box center [1015, 311] width 115 height 20
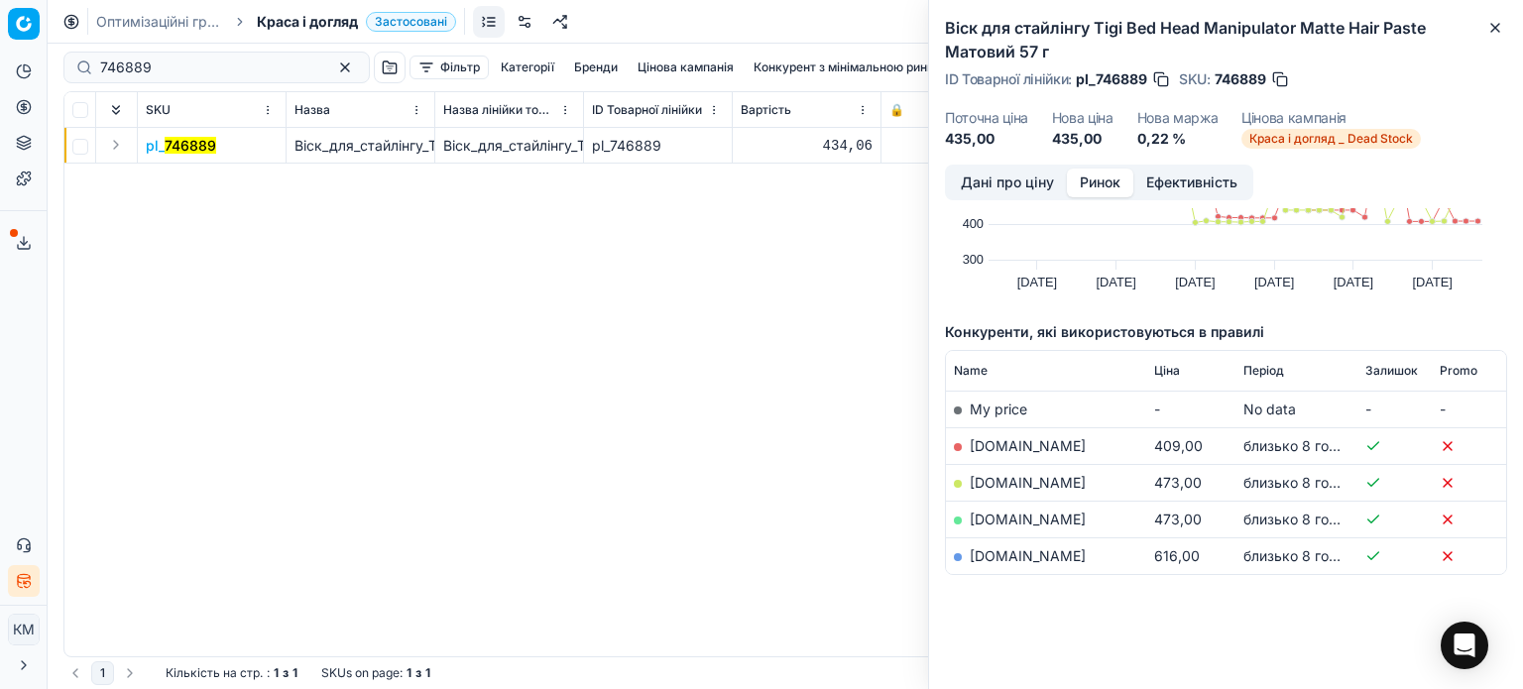
scroll to position [143, 0]
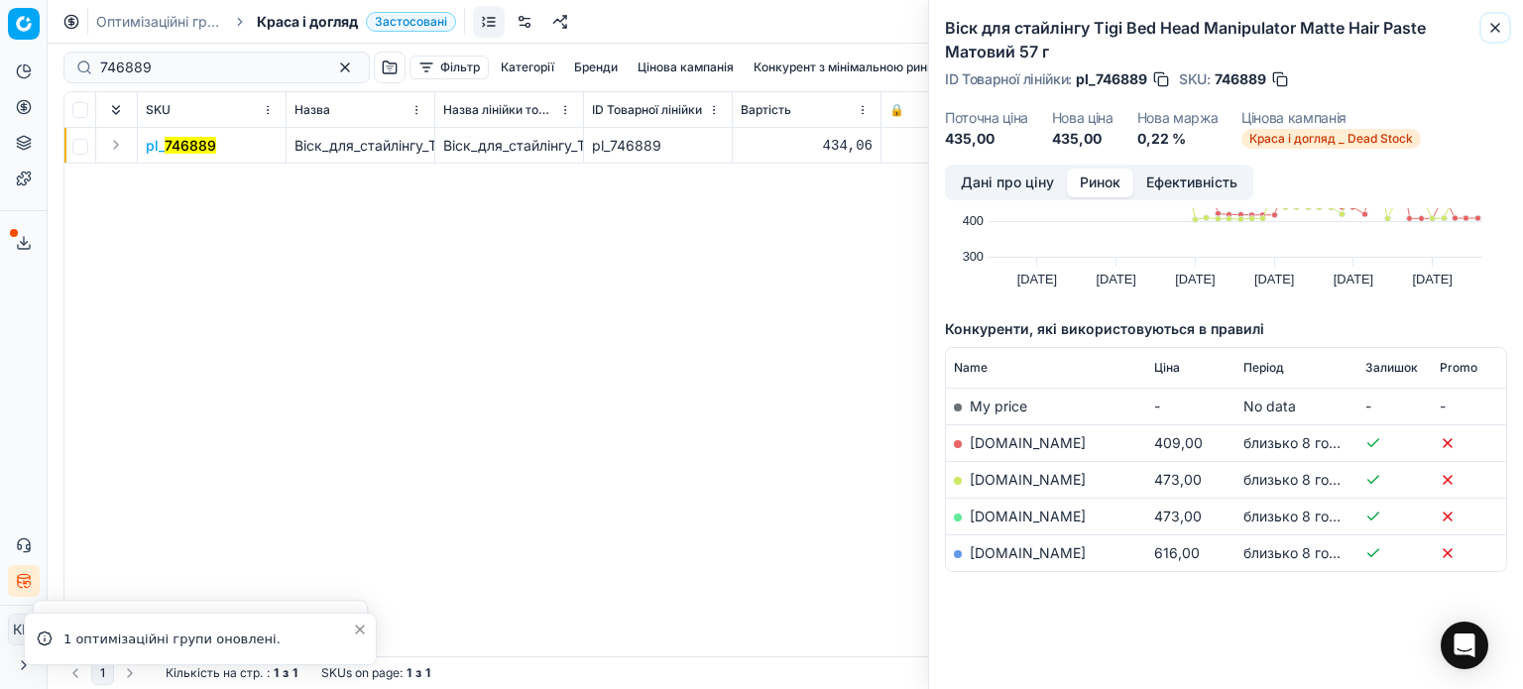
drag, startPoint x: 1500, startPoint y: 19, endPoint x: 1484, endPoint y: 19, distance: 15.9
click at [1500, 19] on button "Close" at bounding box center [1495, 28] width 24 height 24
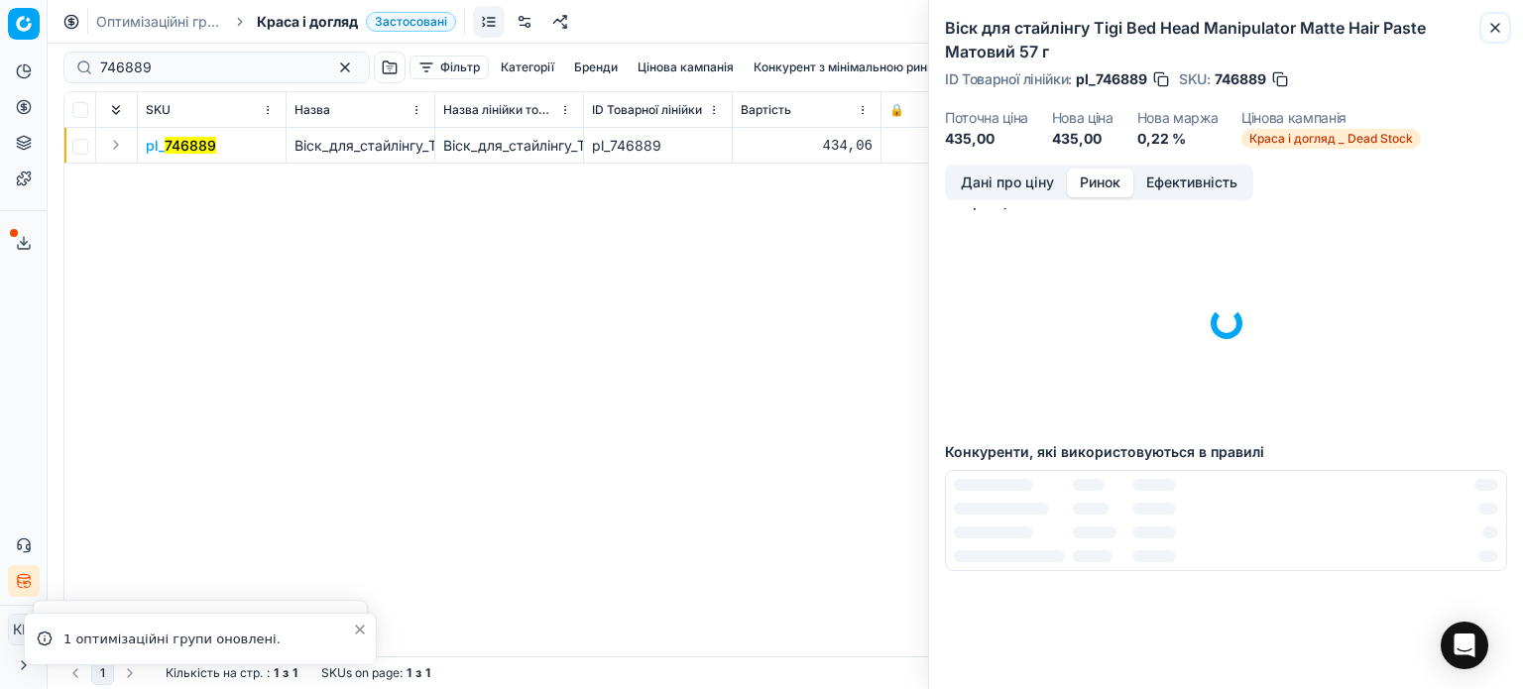
scroll to position [0, 0]
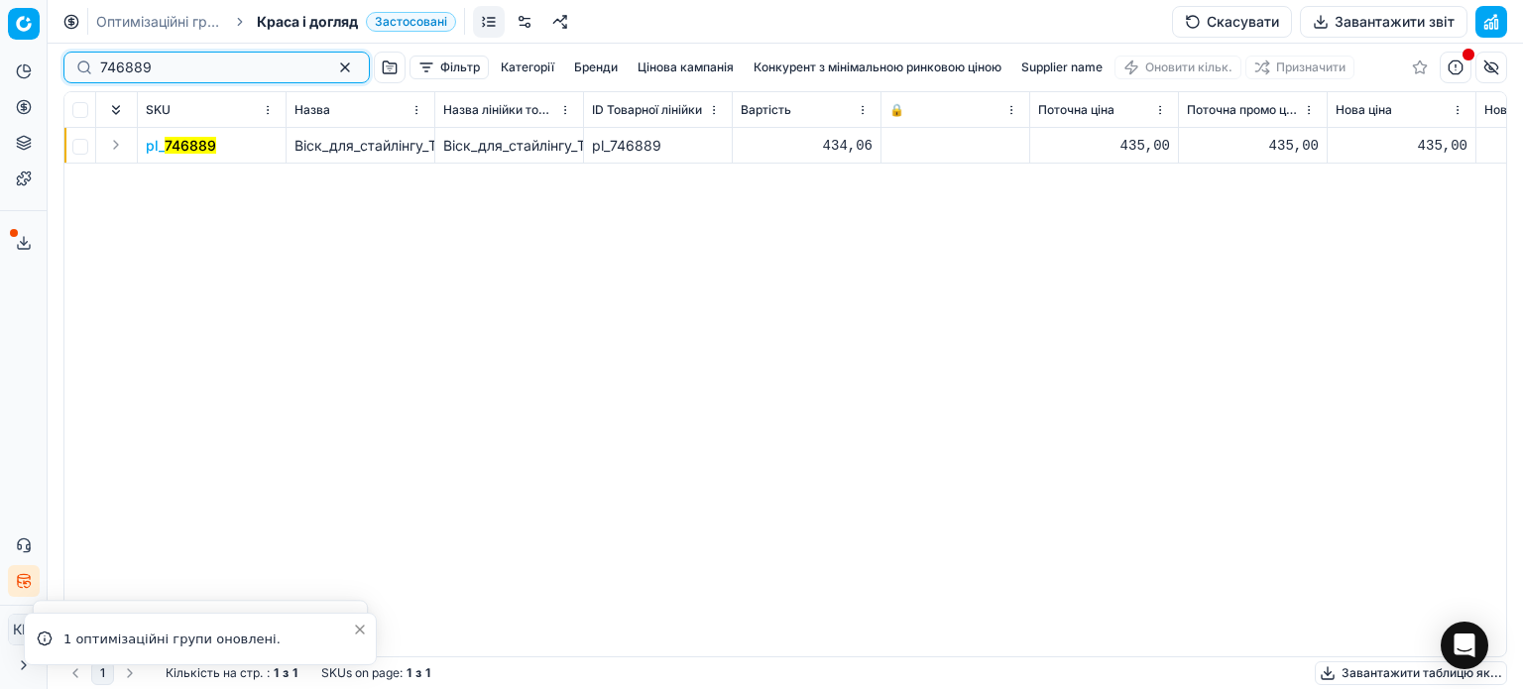
drag, startPoint x: 164, startPoint y: 67, endPoint x: 0, endPoint y: 59, distance: 163.9
click at [0, 59] on div "Pricing platform Аналітика Цінова оптимізація Асортимент продукції Шаблони Серв…" at bounding box center [761, 344] width 1523 height 689
paste input "802373"
type input "802373"
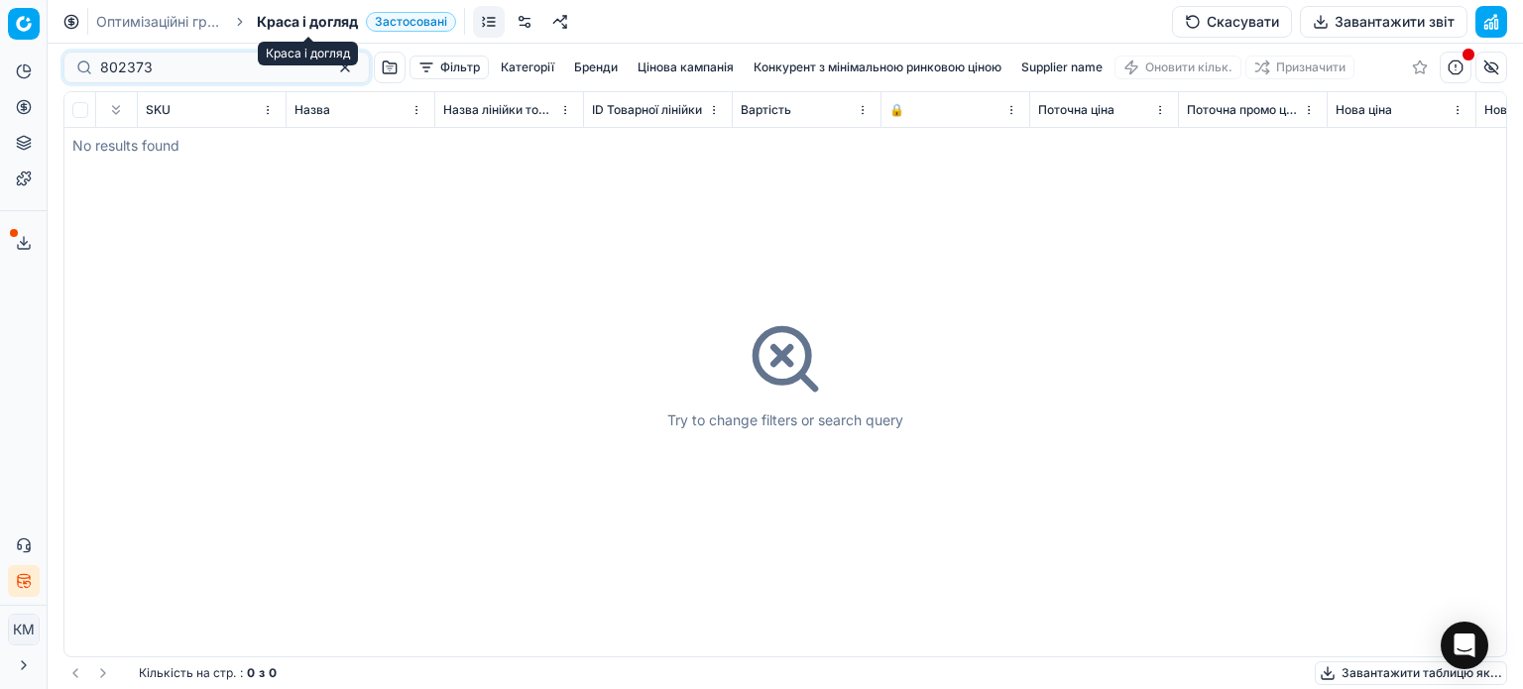
click at [311, 16] on span "Краса і догляд" at bounding box center [307, 22] width 101 height 20
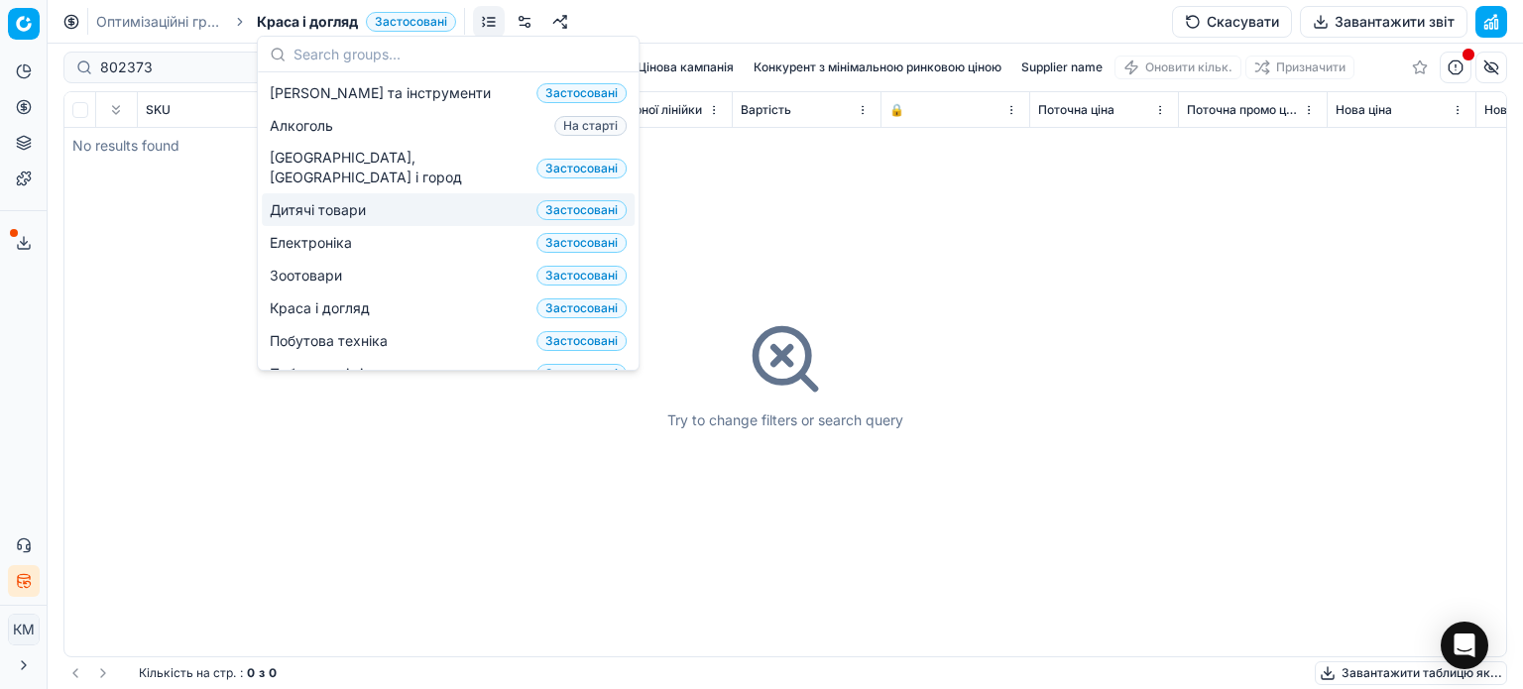
click at [322, 200] on span "Дитячі товари" at bounding box center [322, 210] width 104 height 20
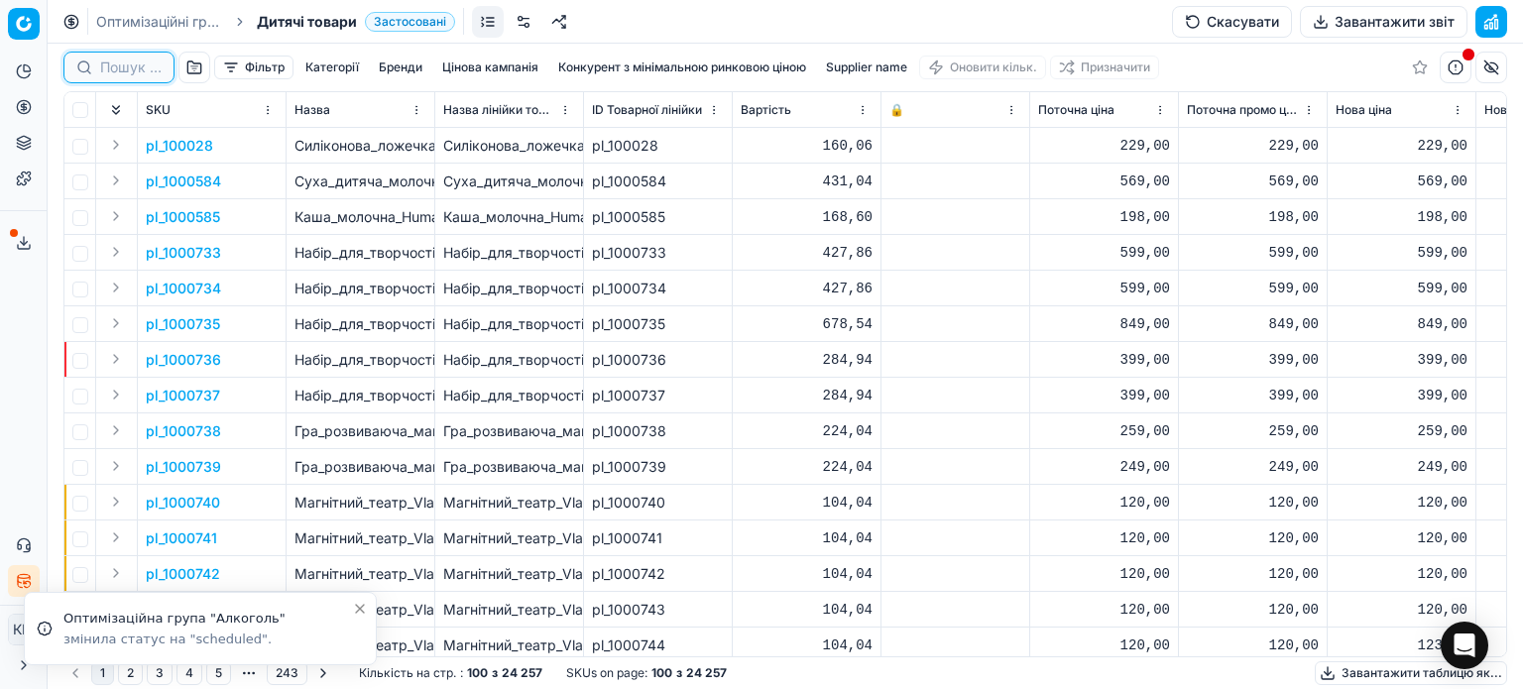
click at [111, 74] on input at bounding box center [130, 68] width 61 height 20
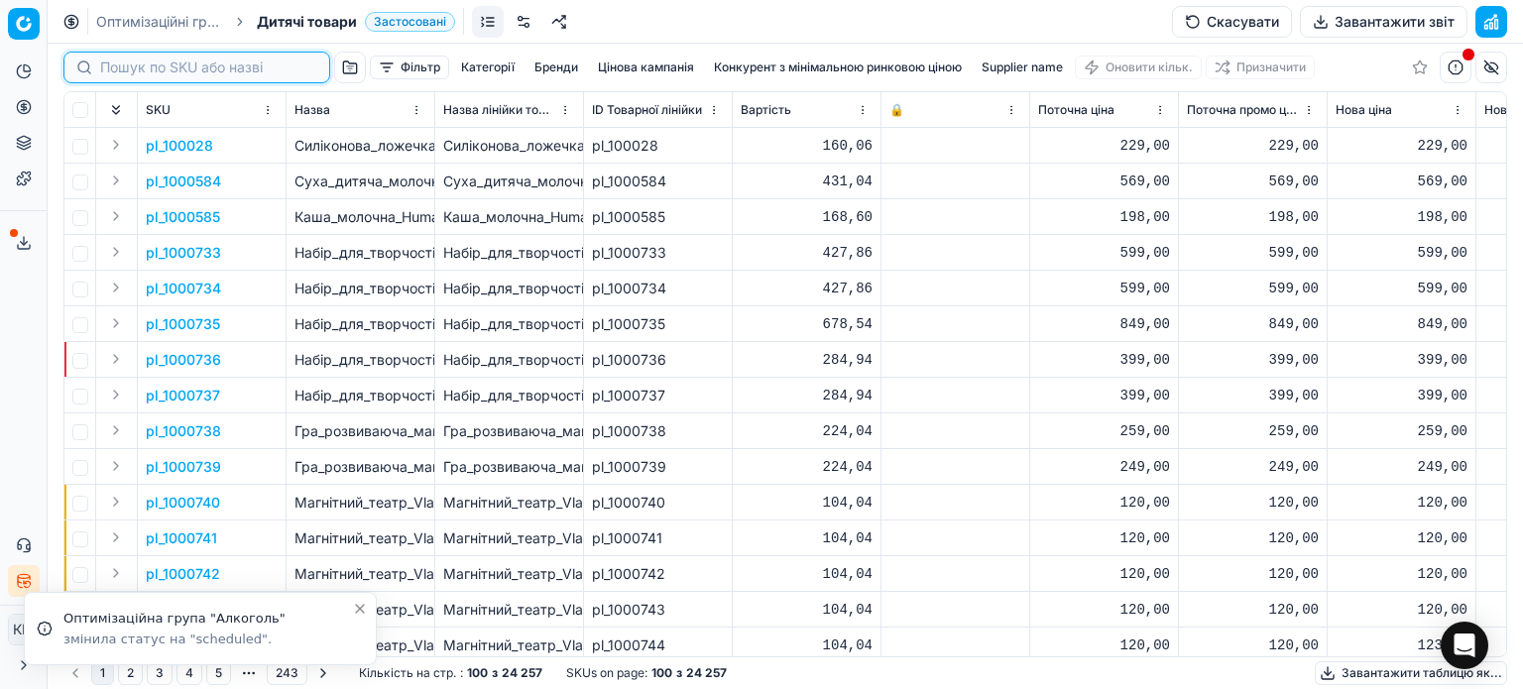
paste input "802373"
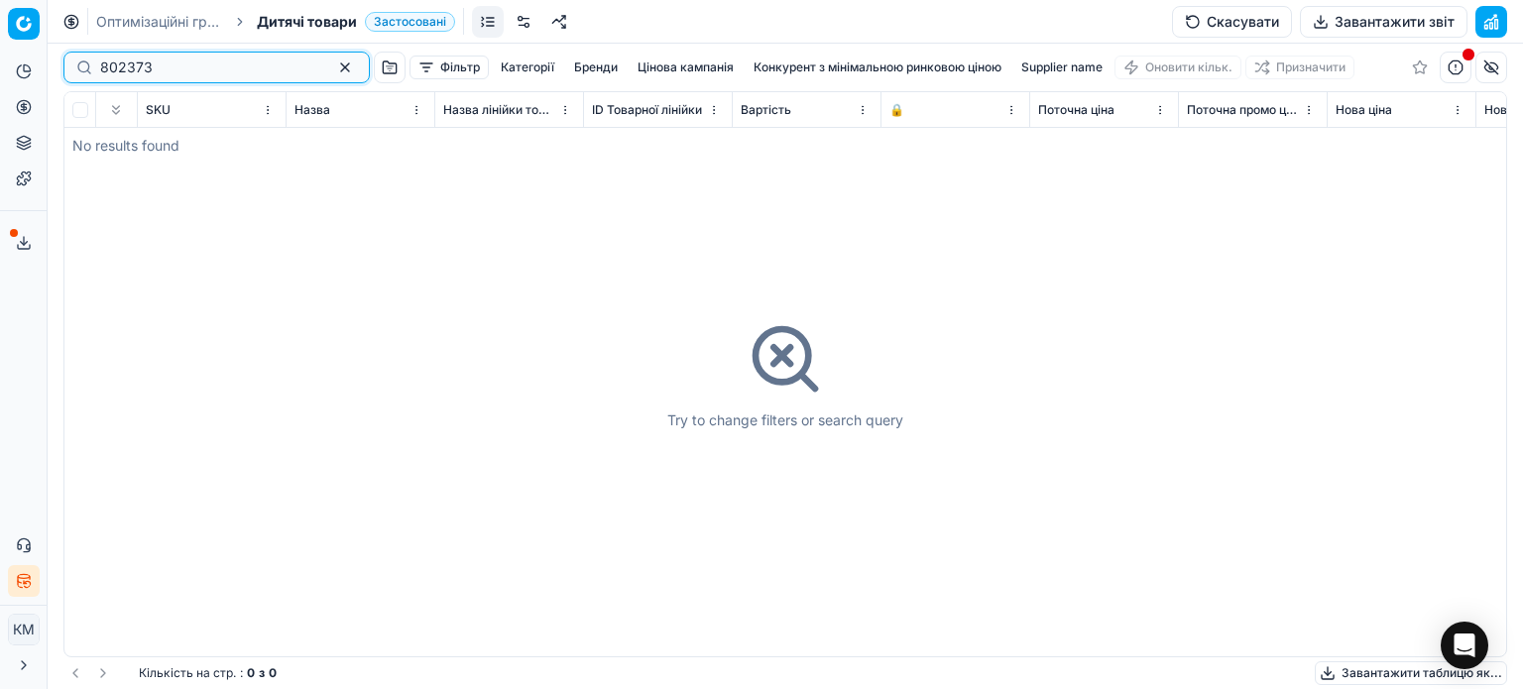
click at [108, 67] on input "802373" at bounding box center [208, 68] width 217 height 20
click at [105, 66] on input "802373" at bounding box center [208, 68] width 217 height 20
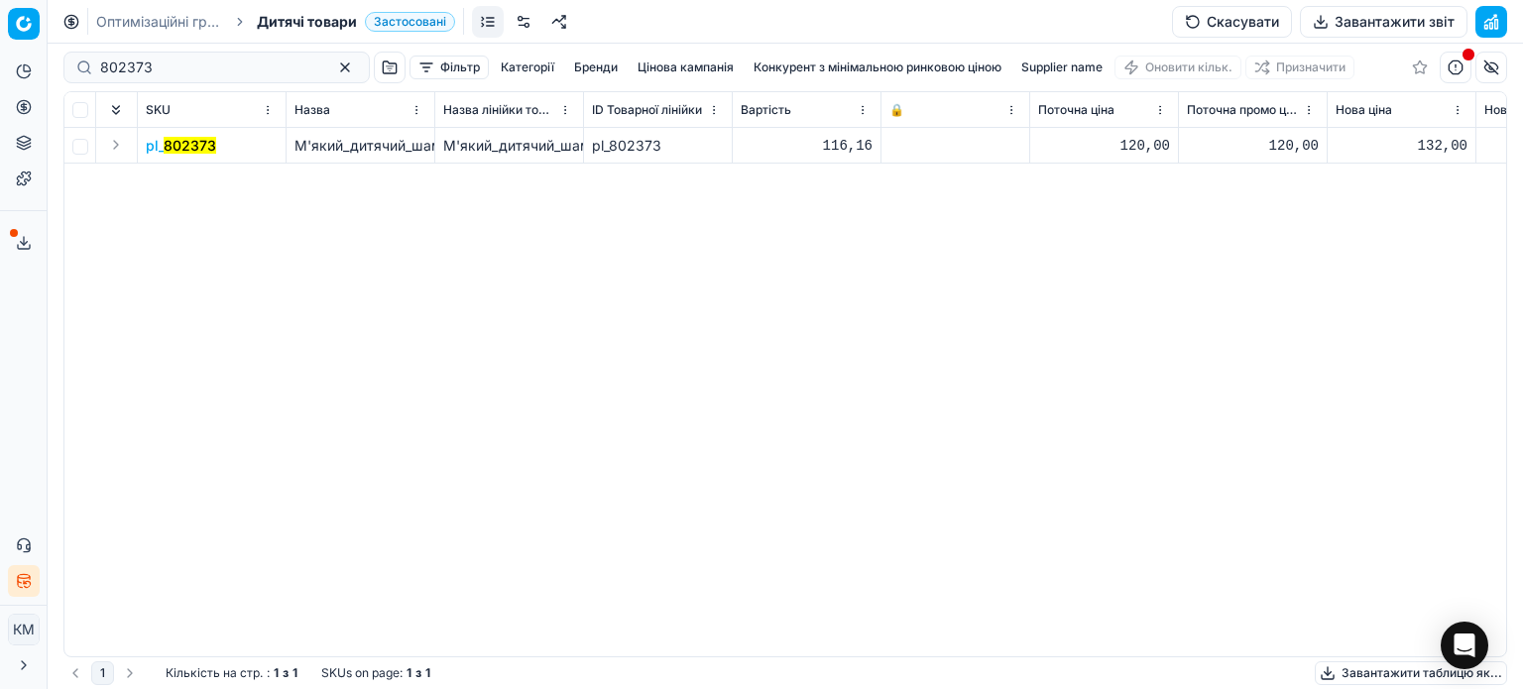
click at [203, 151] on mark "802373" at bounding box center [190, 145] width 53 height 17
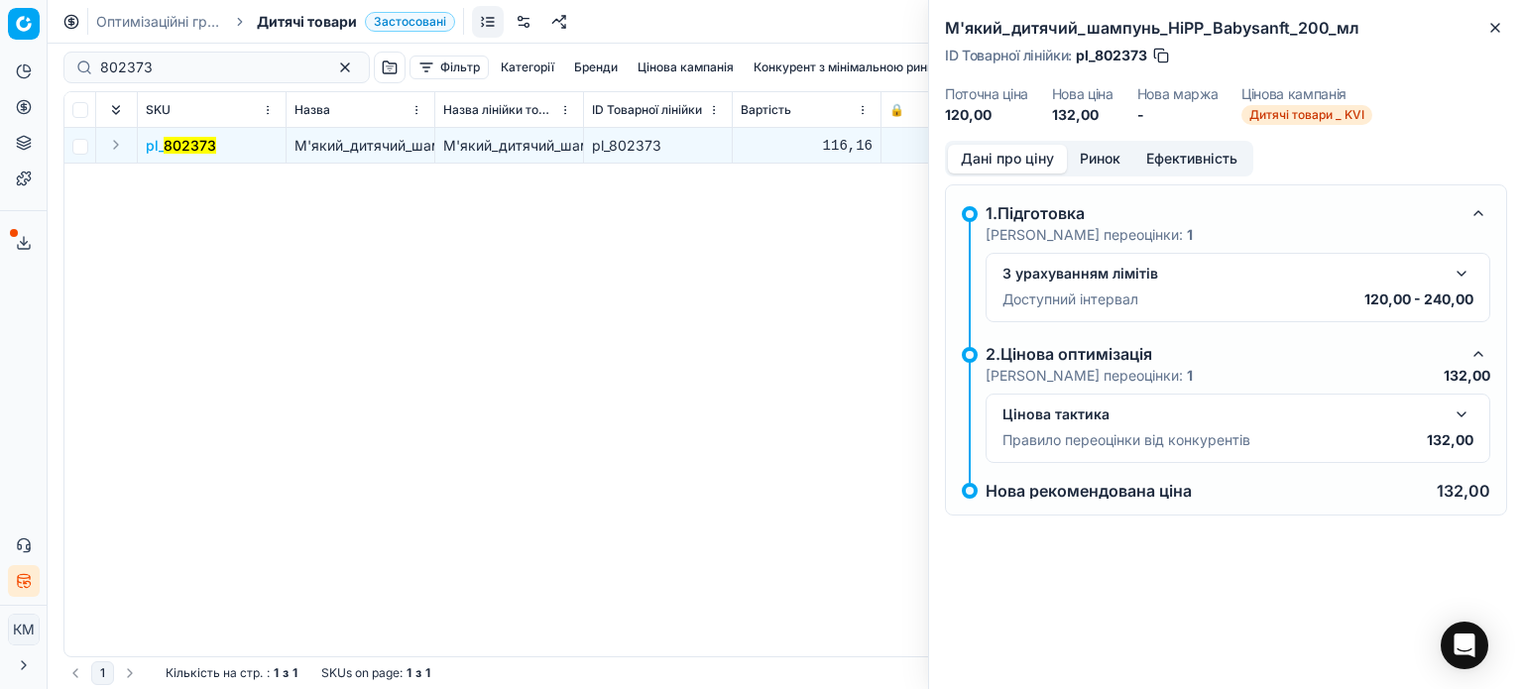
click at [1079, 158] on button "Ринок" at bounding box center [1100, 159] width 66 height 29
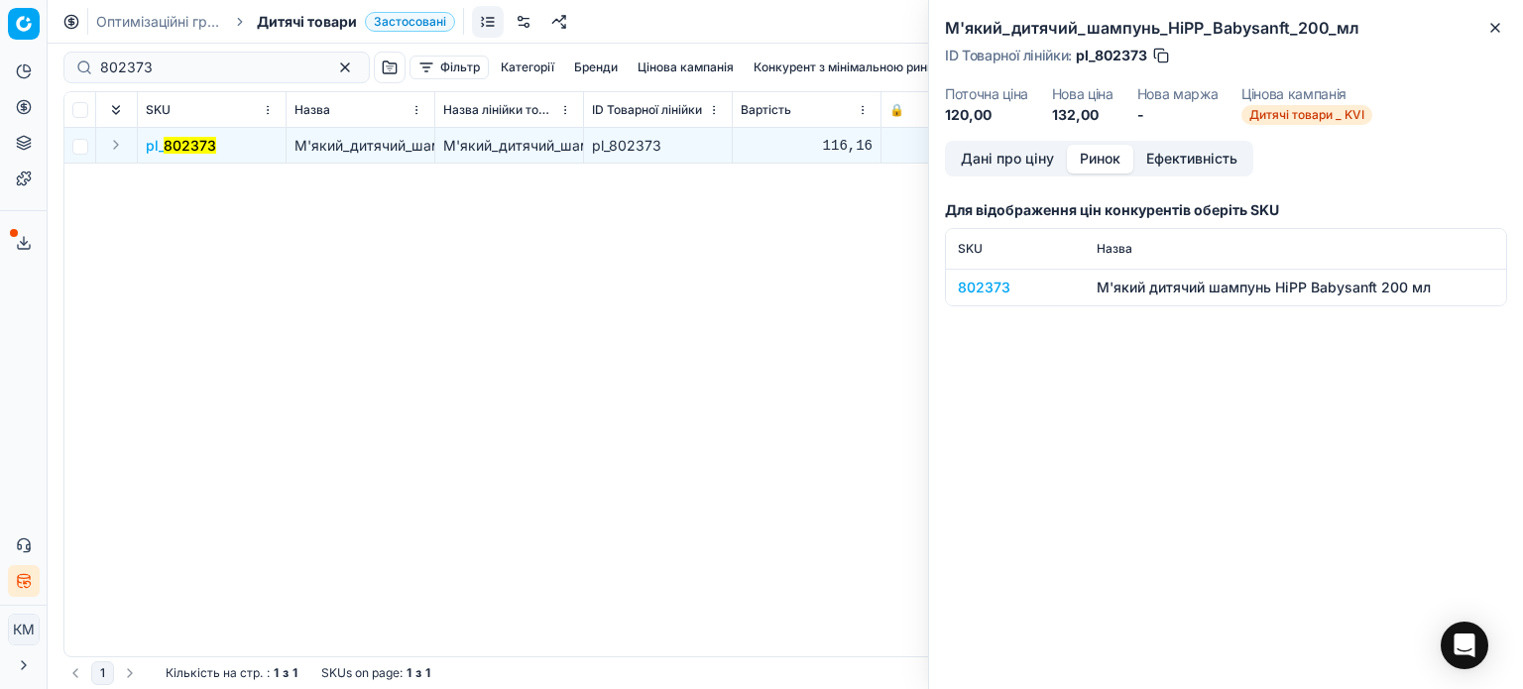
click at [1001, 282] on div "802373" at bounding box center [1015, 288] width 115 height 20
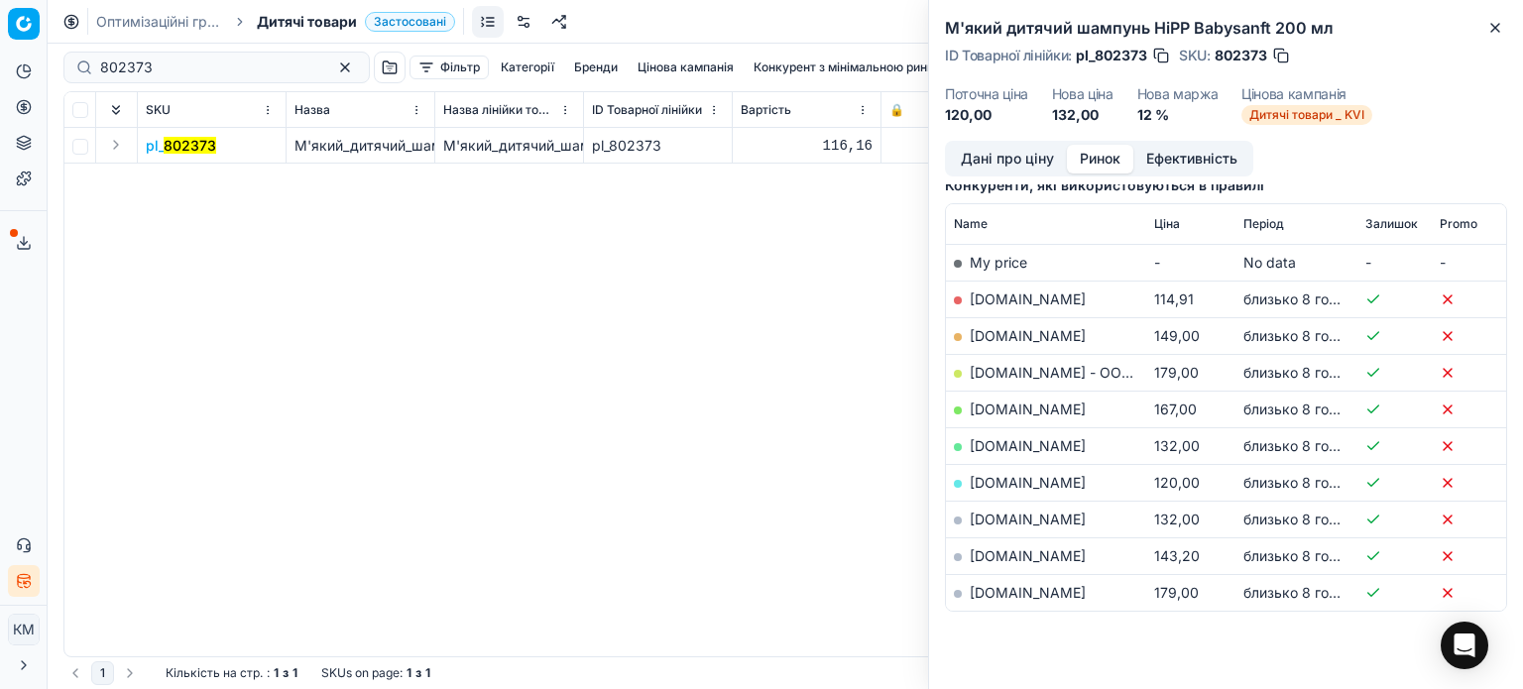
scroll to position [297, 0]
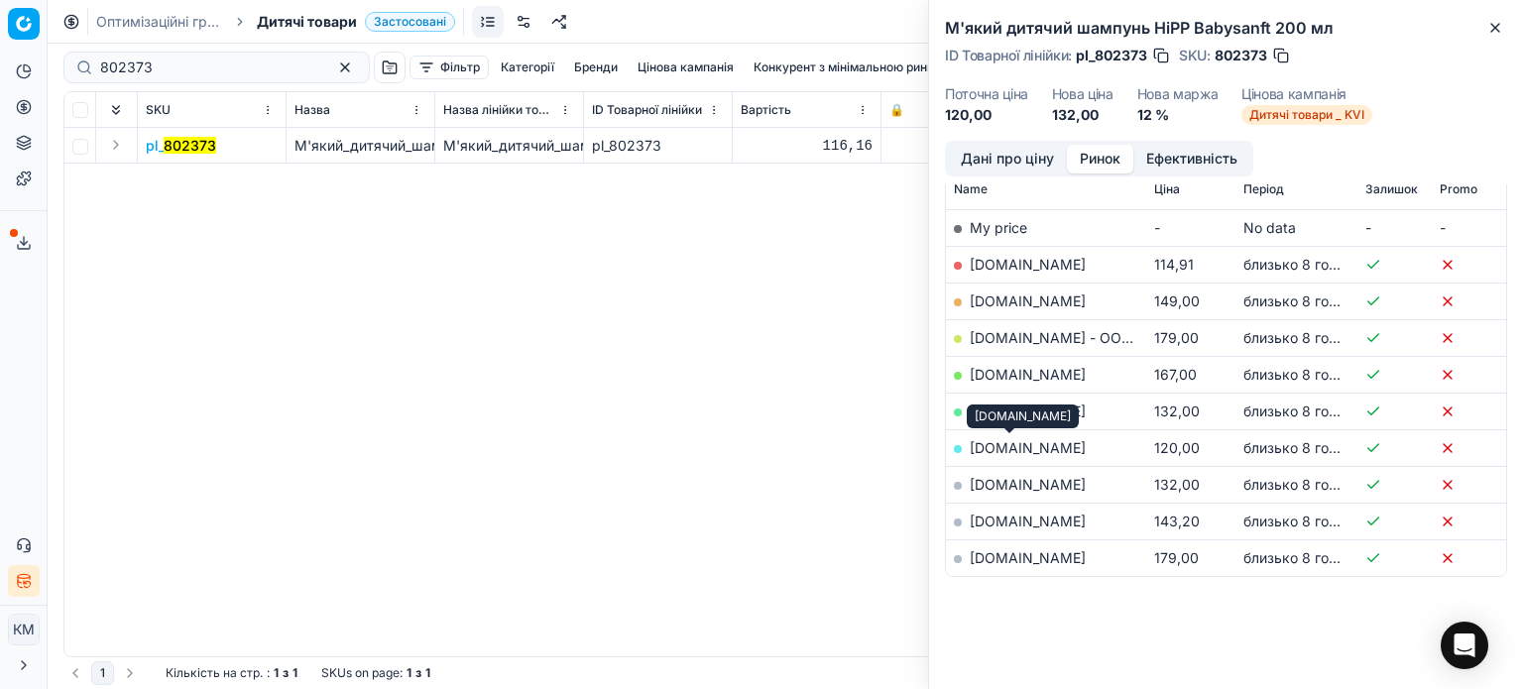
click at [1035, 444] on link "[DOMAIN_NAME]" at bounding box center [1028, 447] width 116 height 17
click at [1018, 412] on link "[DOMAIN_NAME]" at bounding box center [1028, 411] width 116 height 17
click at [1021, 481] on link "[DOMAIN_NAME]" at bounding box center [1028, 484] width 116 height 17
click at [1491, 30] on icon "button" at bounding box center [1495, 28] width 16 height 16
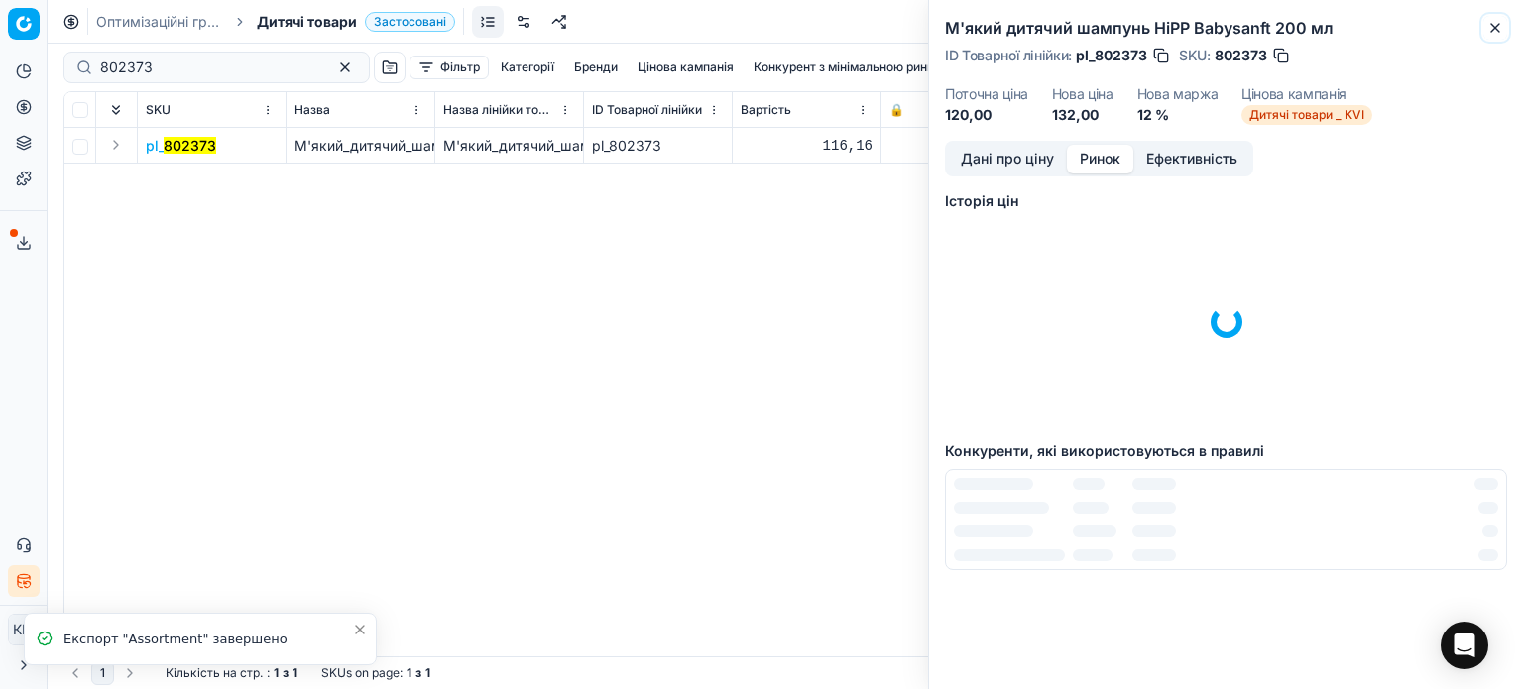
scroll to position [4, 0]
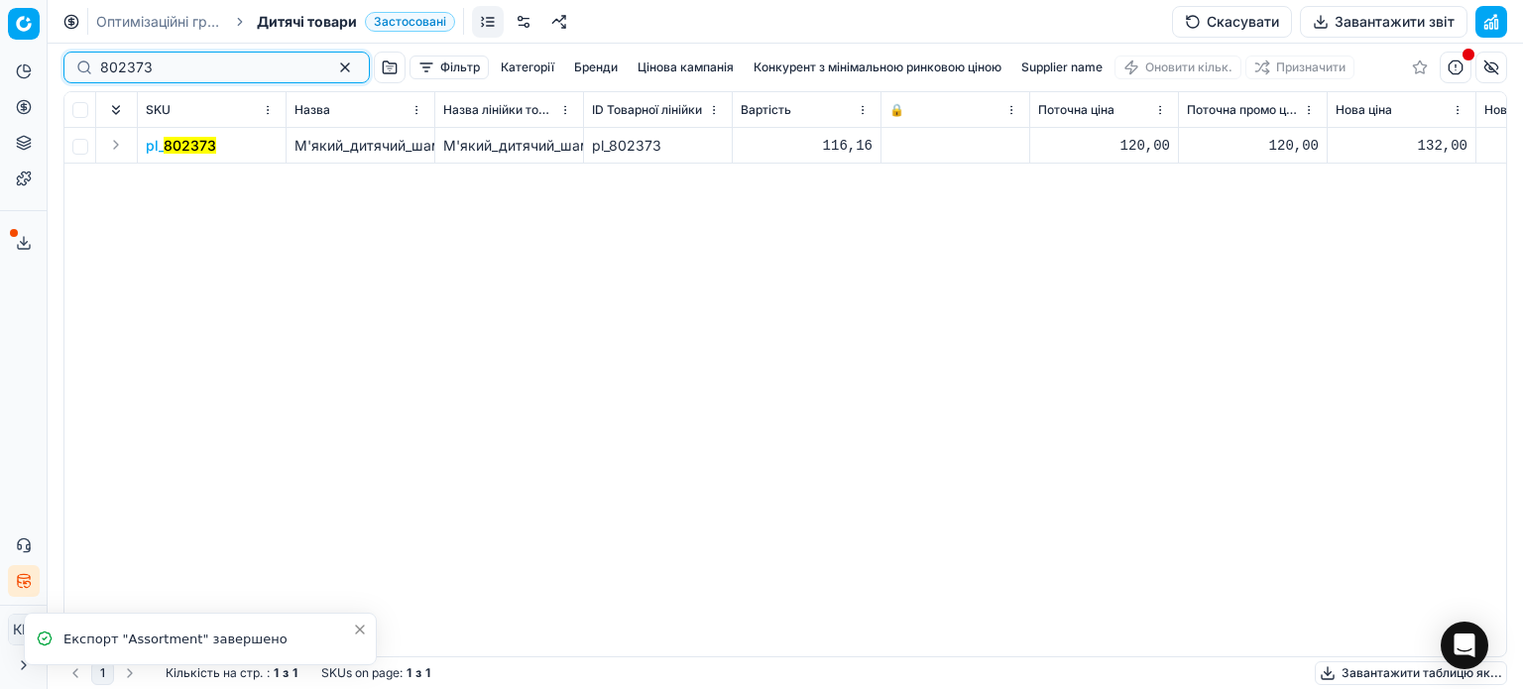
drag, startPoint x: 163, startPoint y: 71, endPoint x: 0, endPoint y: 55, distance: 163.5
click at [3, 56] on div "Pricing platform Аналітика Цінова оптимізація Асортимент продукції Шаблони Серв…" at bounding box center [761, 344] width 1523 height 689
paste input "802370"
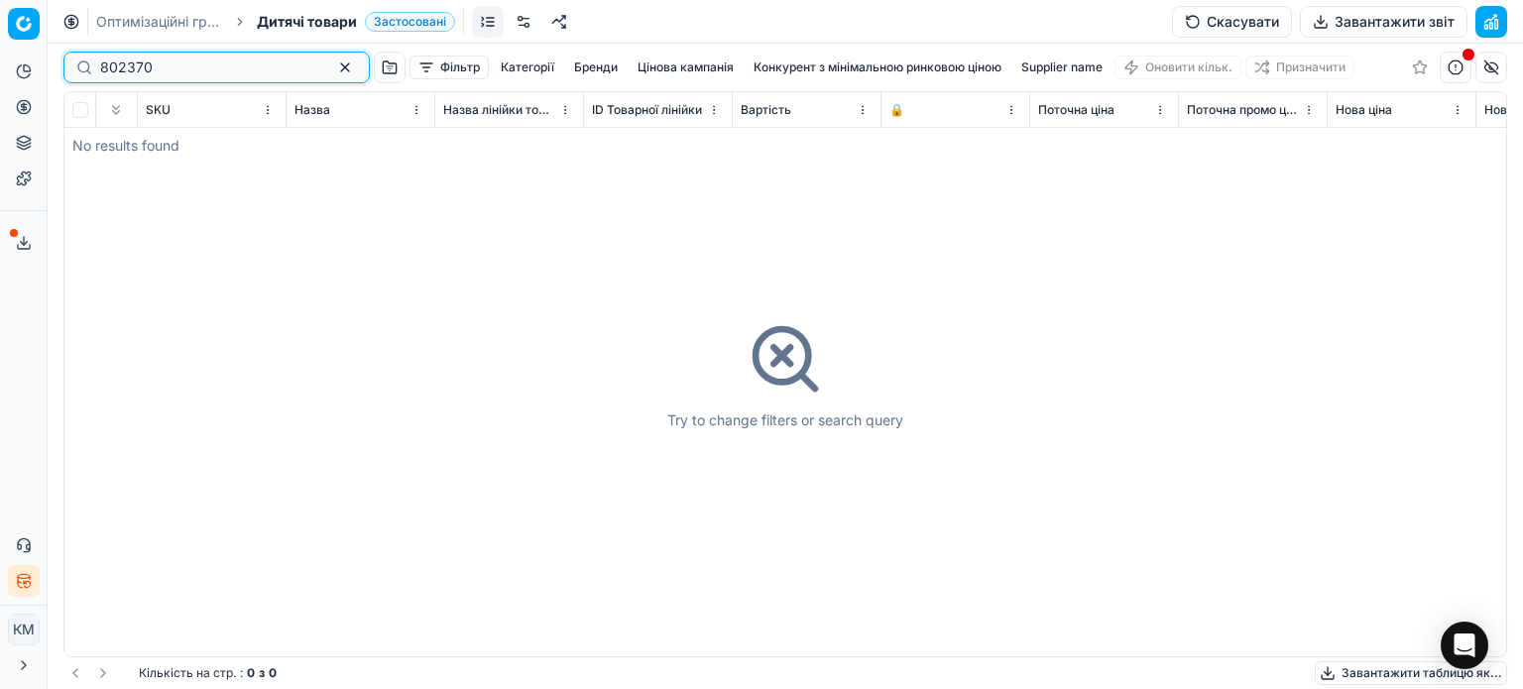
click at [107, 63] on input "802370" at bounding box center [208, 68] width 217 height 20
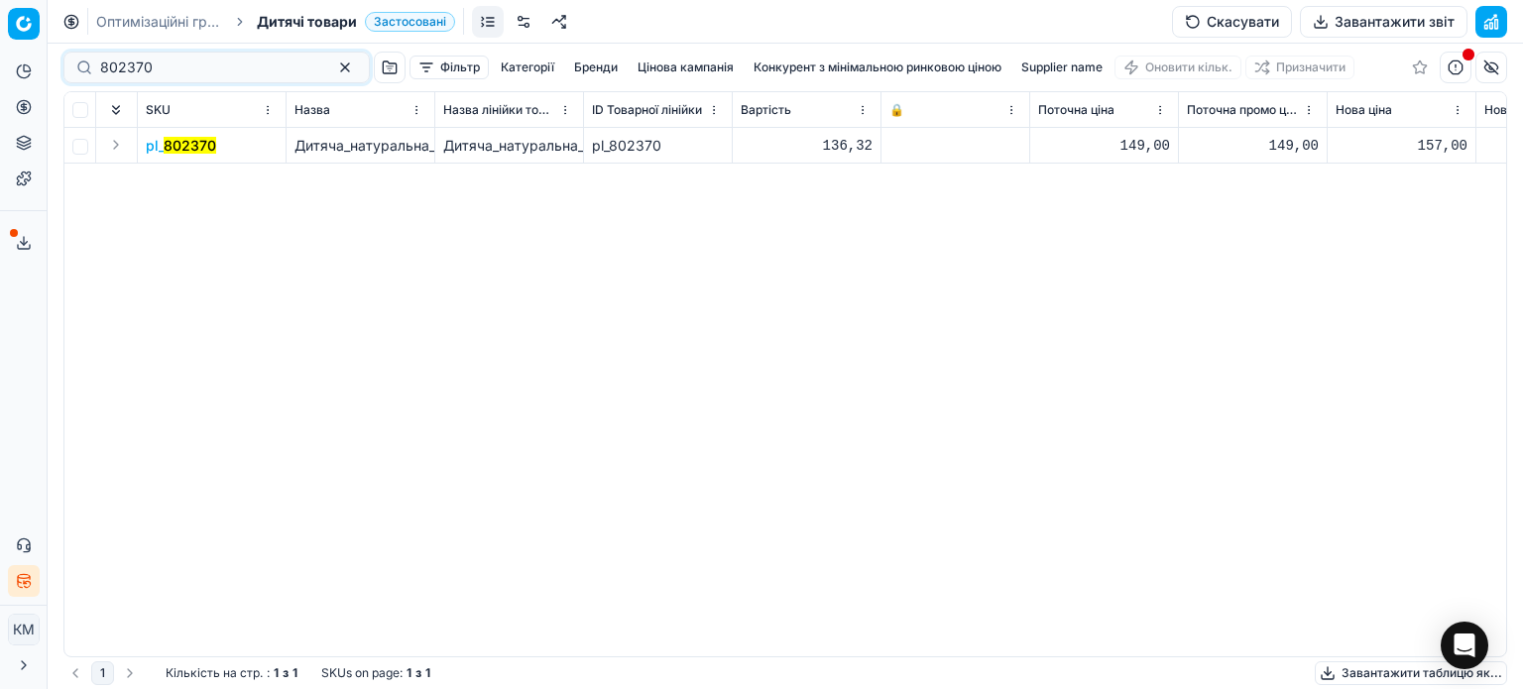
click at [180, 146] on mark "802370" at bounding box center [190, 145] width 53 height 17
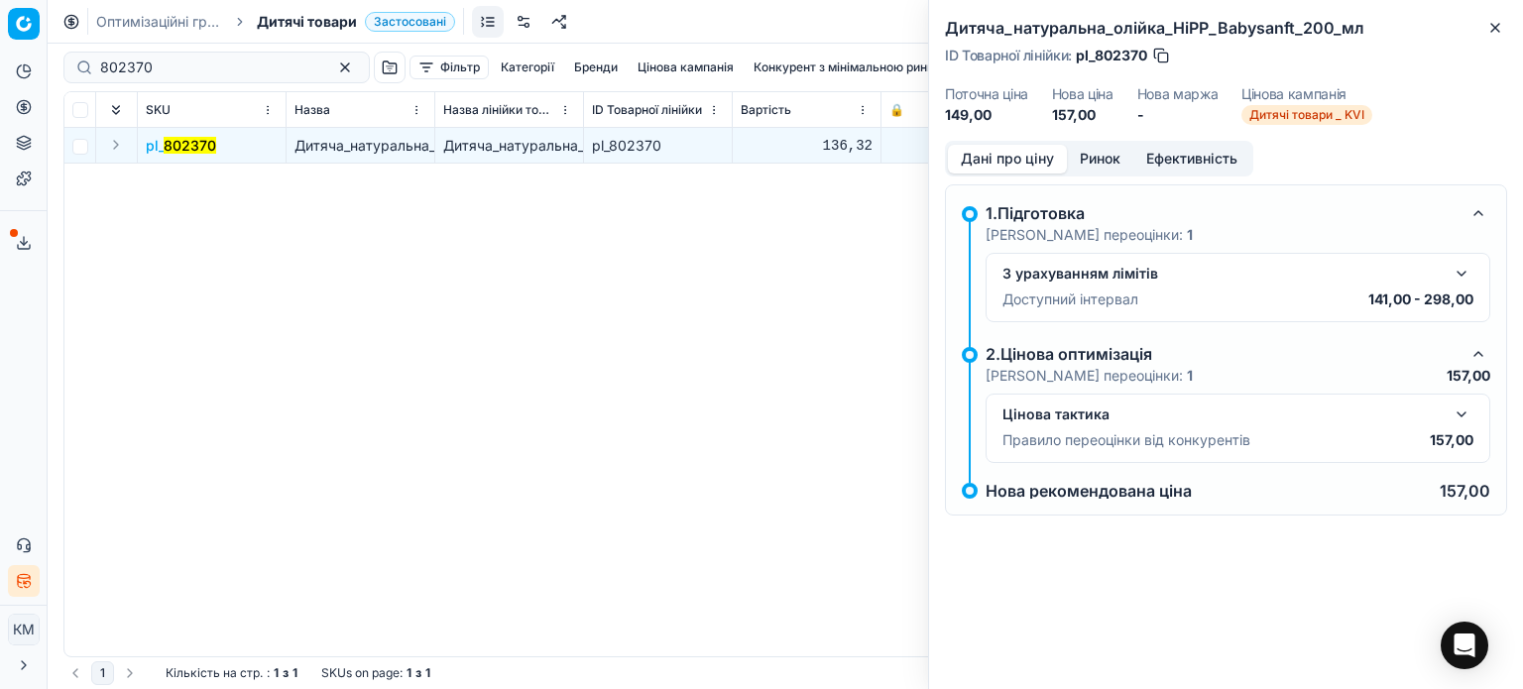
click at [1102, 160] on button "Ринок" at bounding box center [1100, 159] width 66 height 29
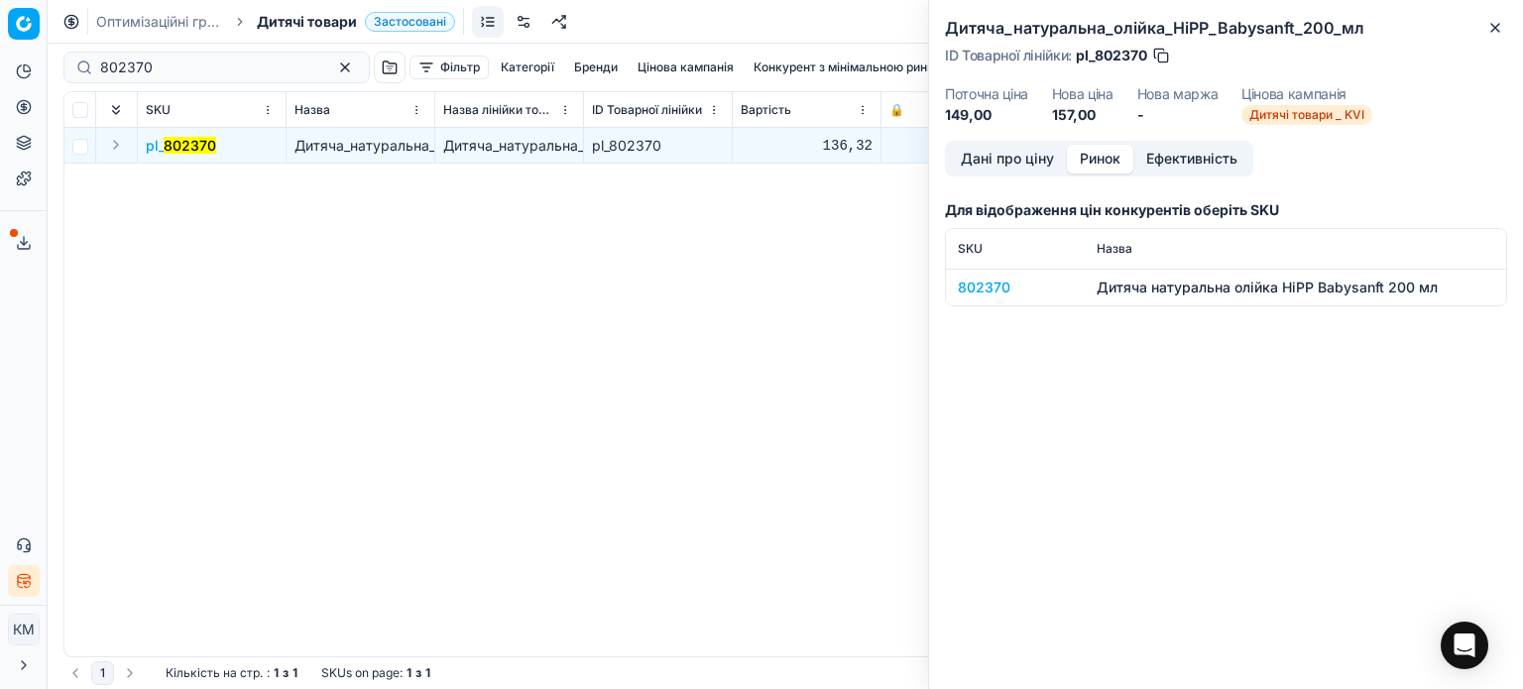
click at [973, 288] on div "802370" at bounding box center [1015, 288] width 115 height 20
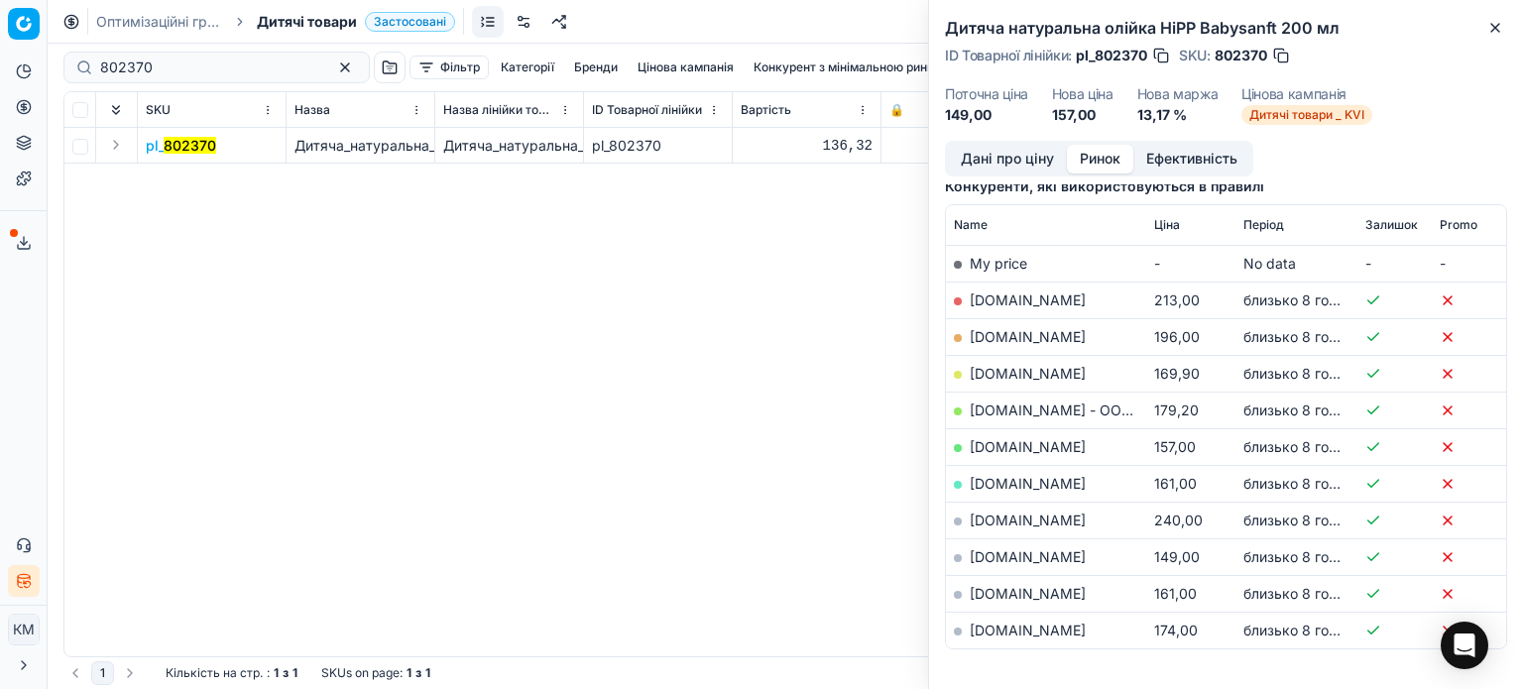
scroll to position [297, 0]
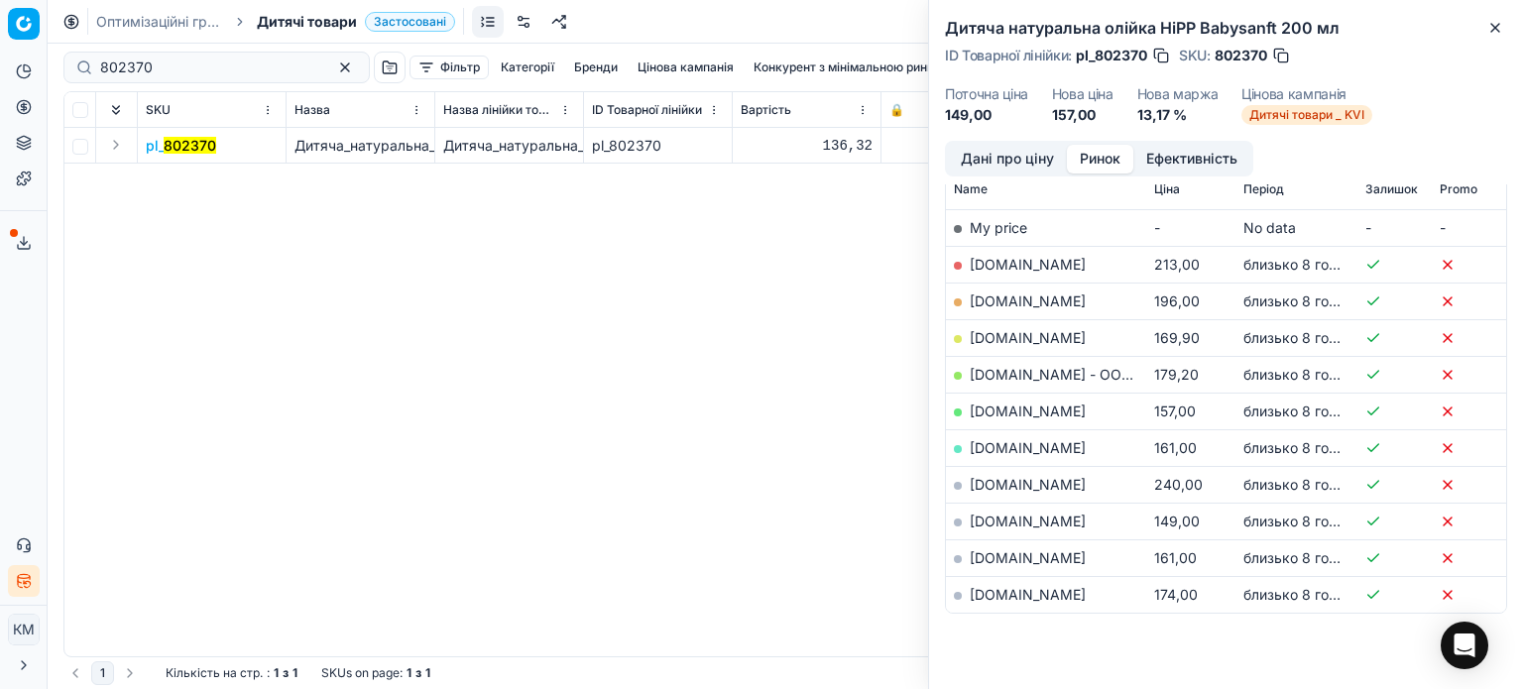
click at [1014, 515] on link "[DOMAIN_NAME]" at bounding box center [1028, 521] width 116 height 17
drag, startPoint x: 1496, startPoint y: 35, endPoint x: 1261, endPoint y: 38, distance: 235.0
click at [1495, 35] on icon "button" at bounding box center [1495, 28] width 16 height 16
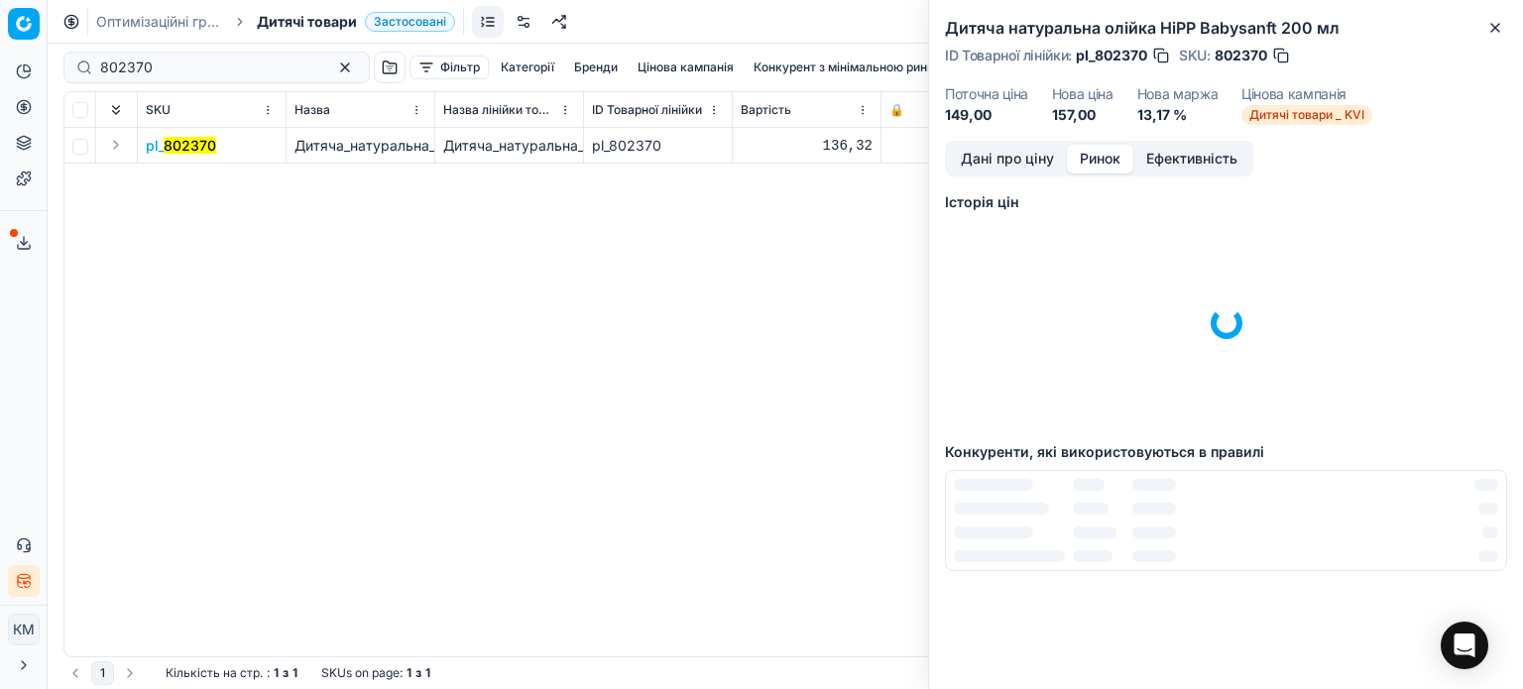
scroll to position [0, 0]
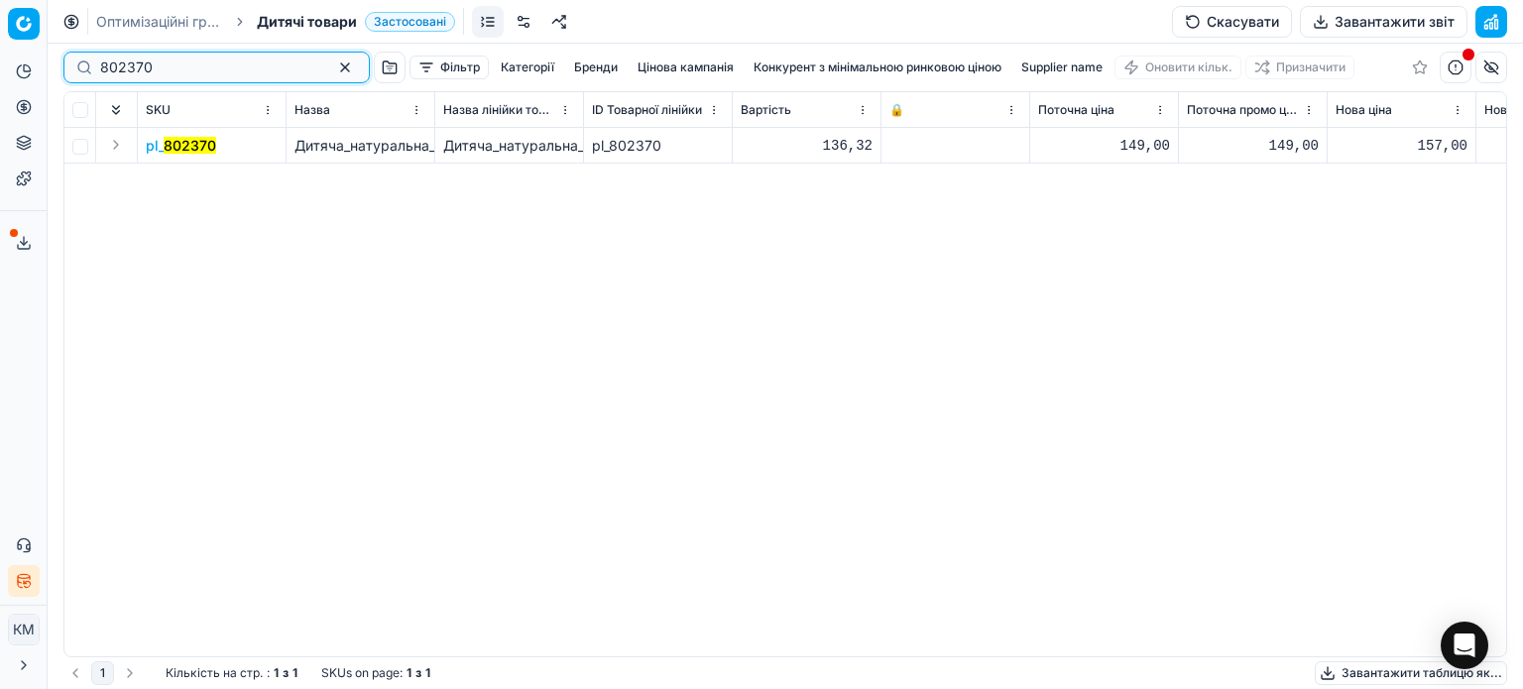
drag, startPoint x: 204, startPoint y: 63, endPoint x: 0, endPoint y: 62, distance: 204.3
click at [0, 62] on div "Pricing platform Аналітика Цінова оптимізація Асортимент продукції Шаблони Серв…" at bounding box center [761, 344] width 1523 height 689
paste input "802374"
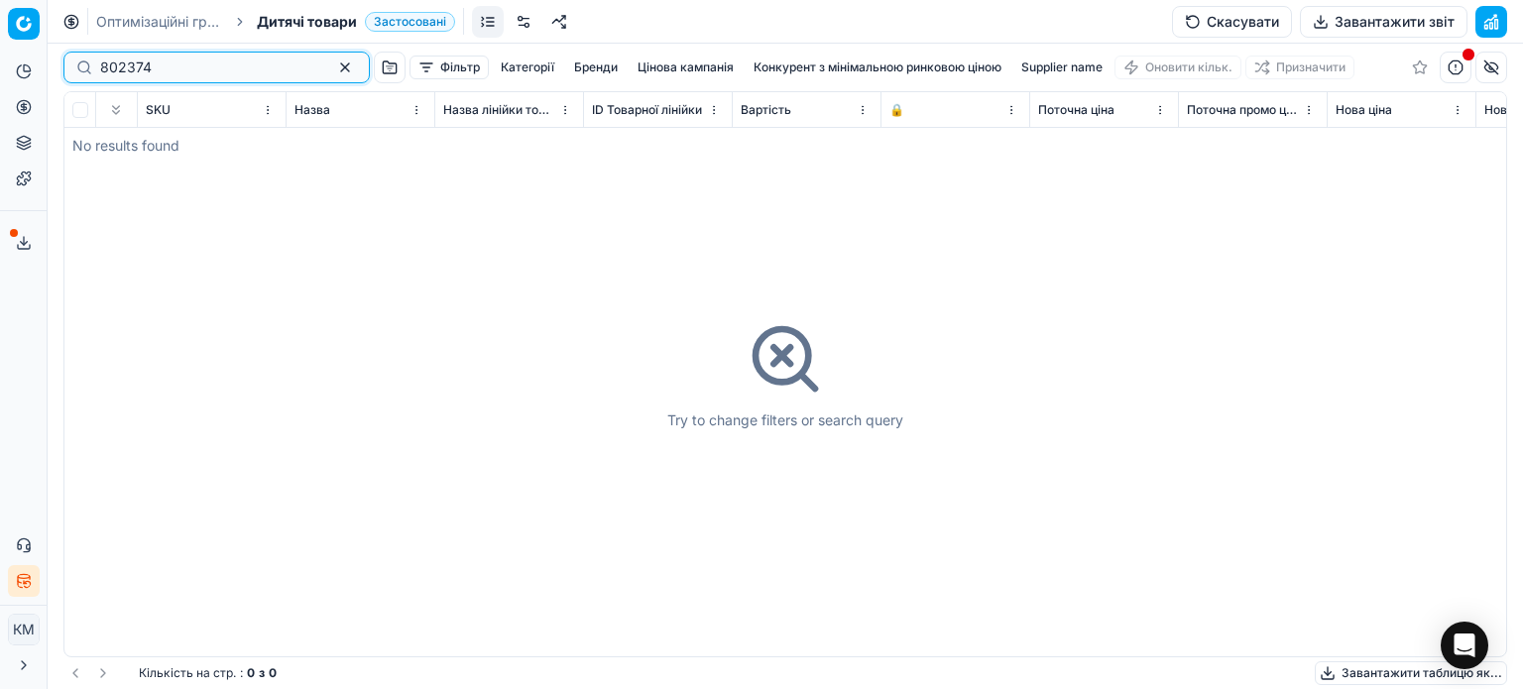
click at [107, 70] on input "802374" at bounding box center [208, 68] width 217 height 20
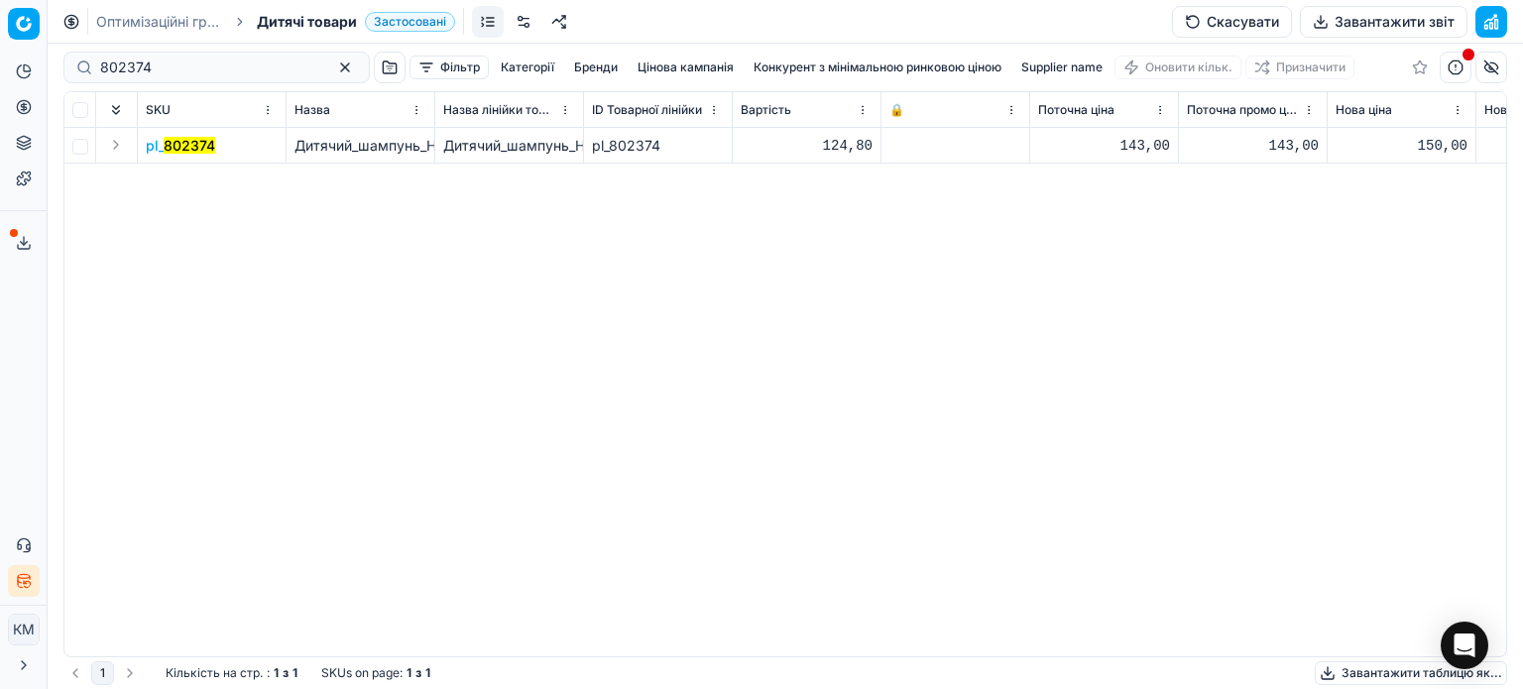
click at [177, 152] on mark "802374" at bounding box center [190, 145] width 52 height 17
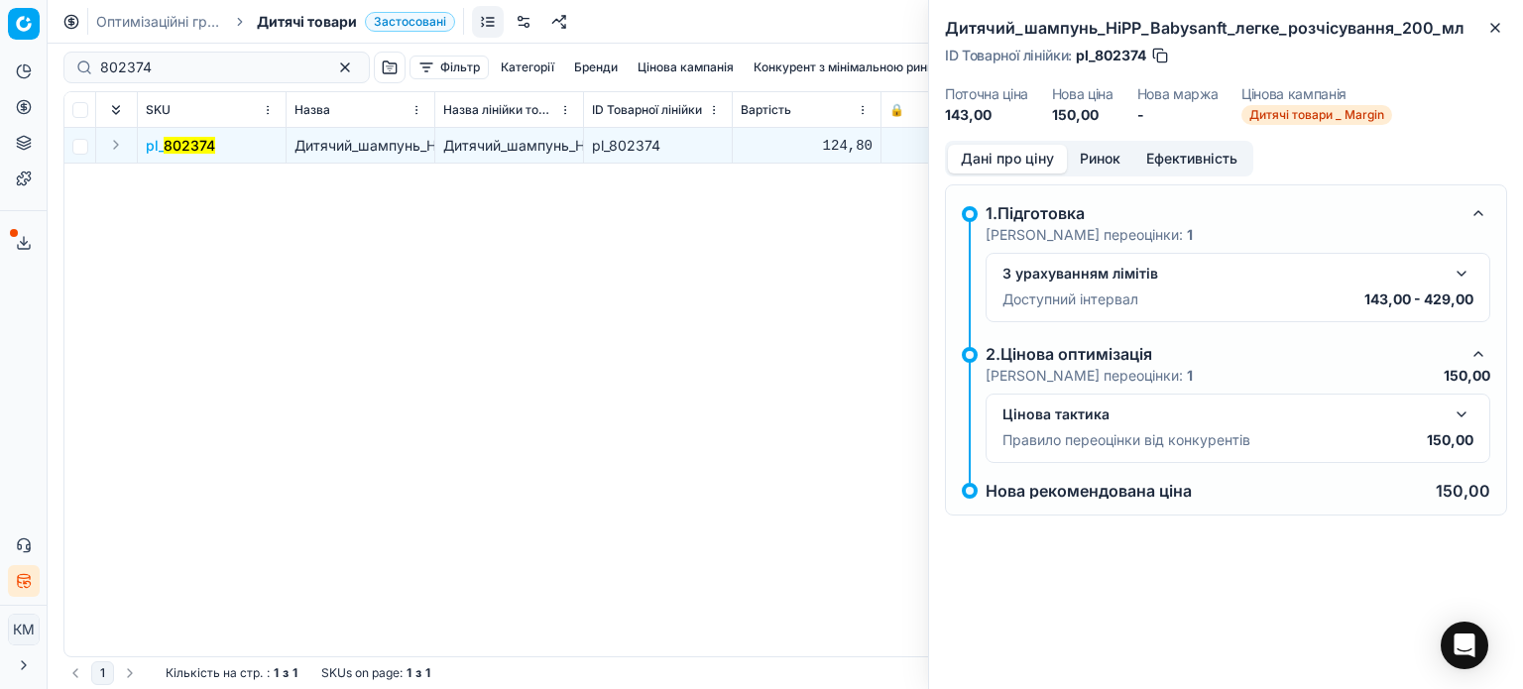
click at [1115, 158] on button "Ринок" at bounding box center [1100, 159] width 66 height 29
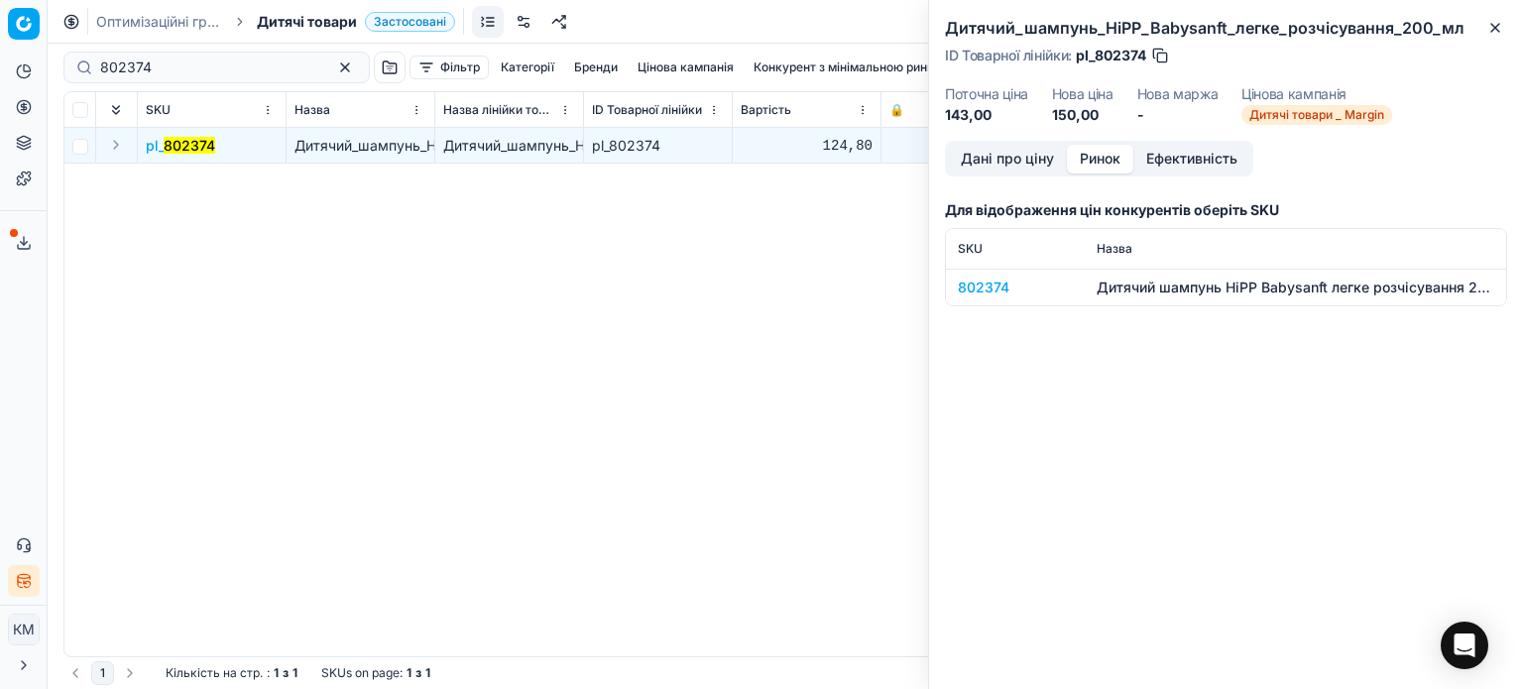
click at [998, 288] on div "802374" at bounding box center [1015, 288] width 115 height 20
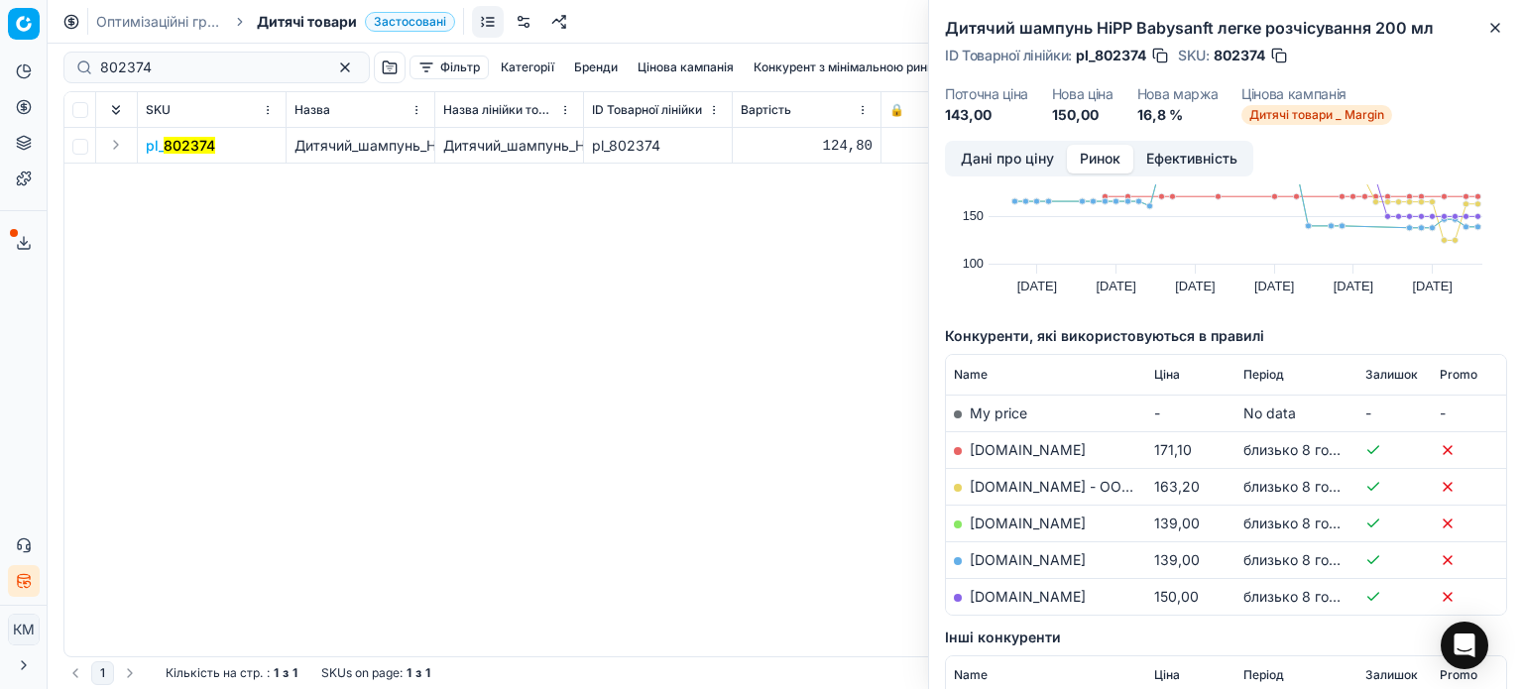
scroll to position [198, 0]
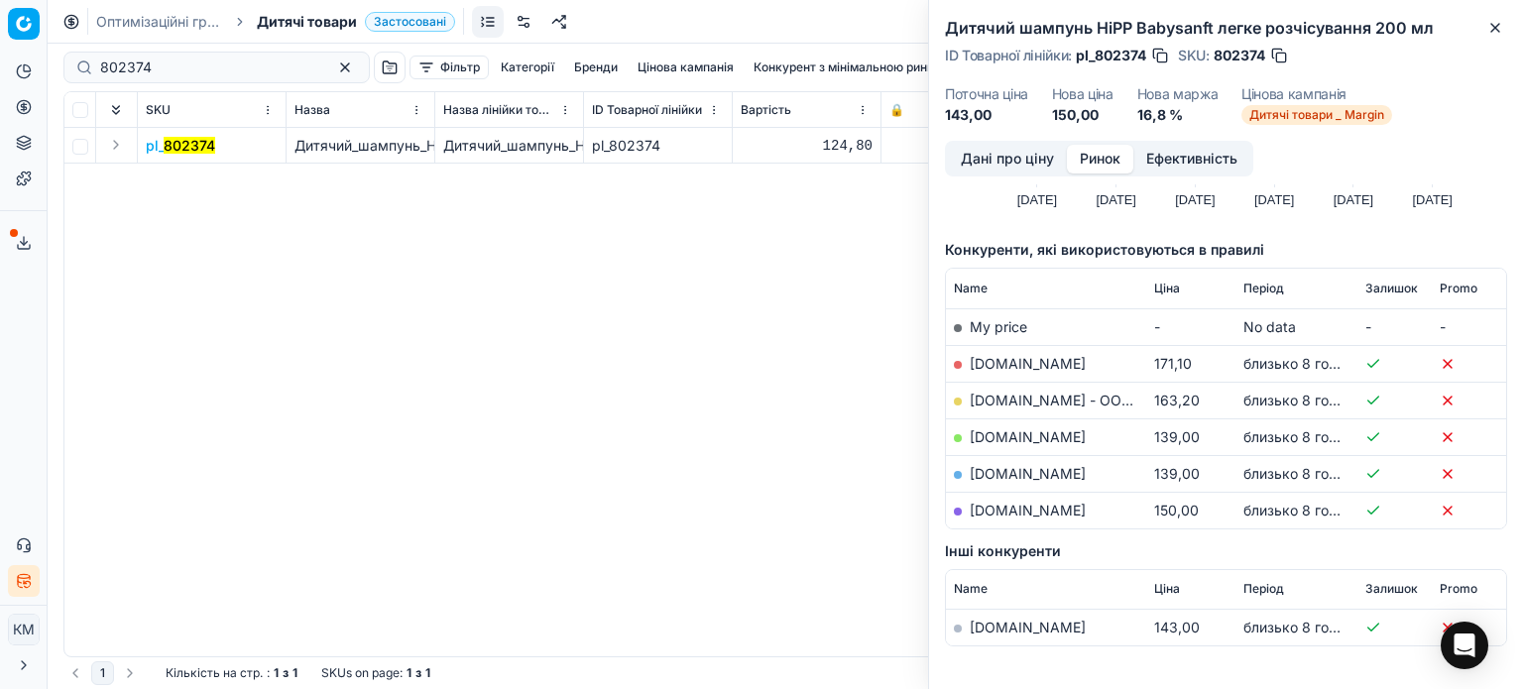
click at [1030, 437] on link "[DOMAIN_NAME]" at bounding box center [1028, 436] width 116 height 17
drag, startPoint x: 1494, startPoint y: 30, endPoint x: 1271, endPoint y: 30, distance: 223.1
click at [1494, 31] on icon "button" at bounding box center [1495, 28] width 16 height 16
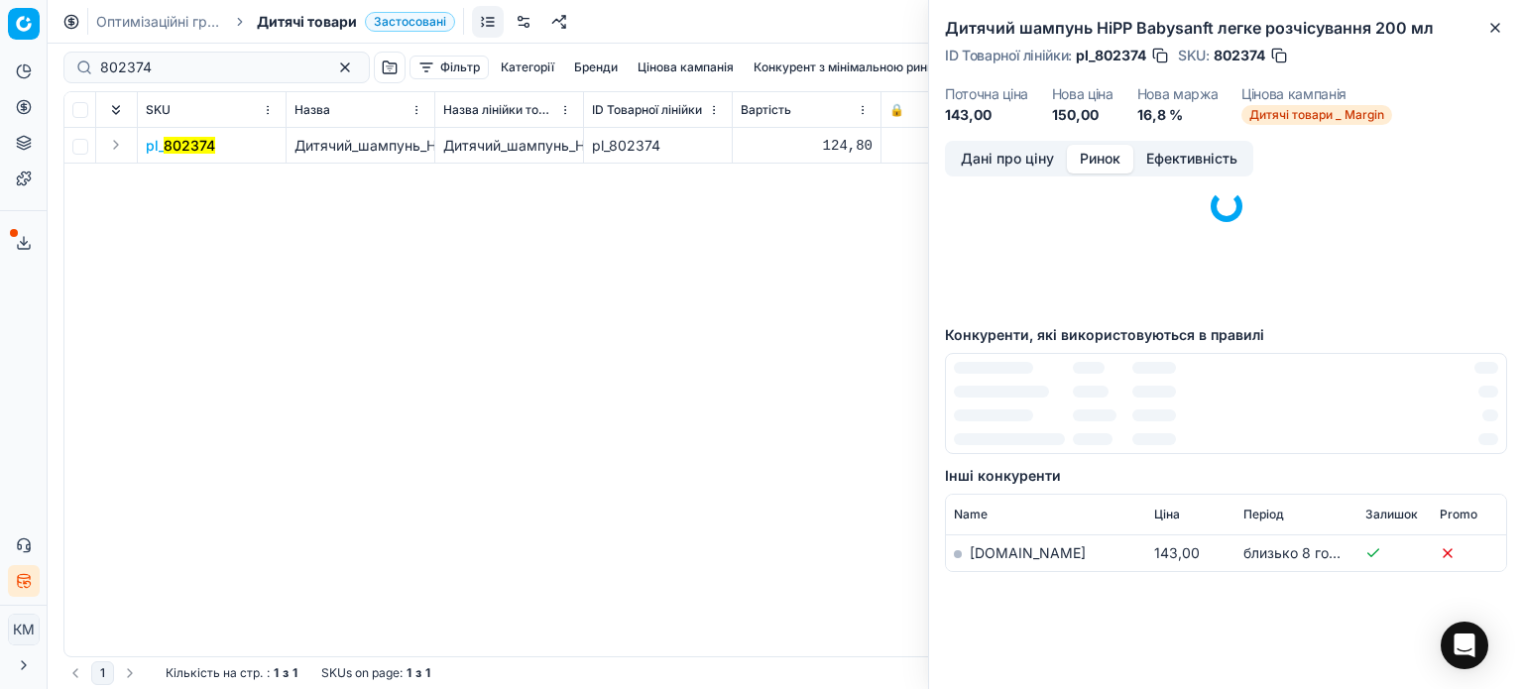
scroll to position [0, 0]
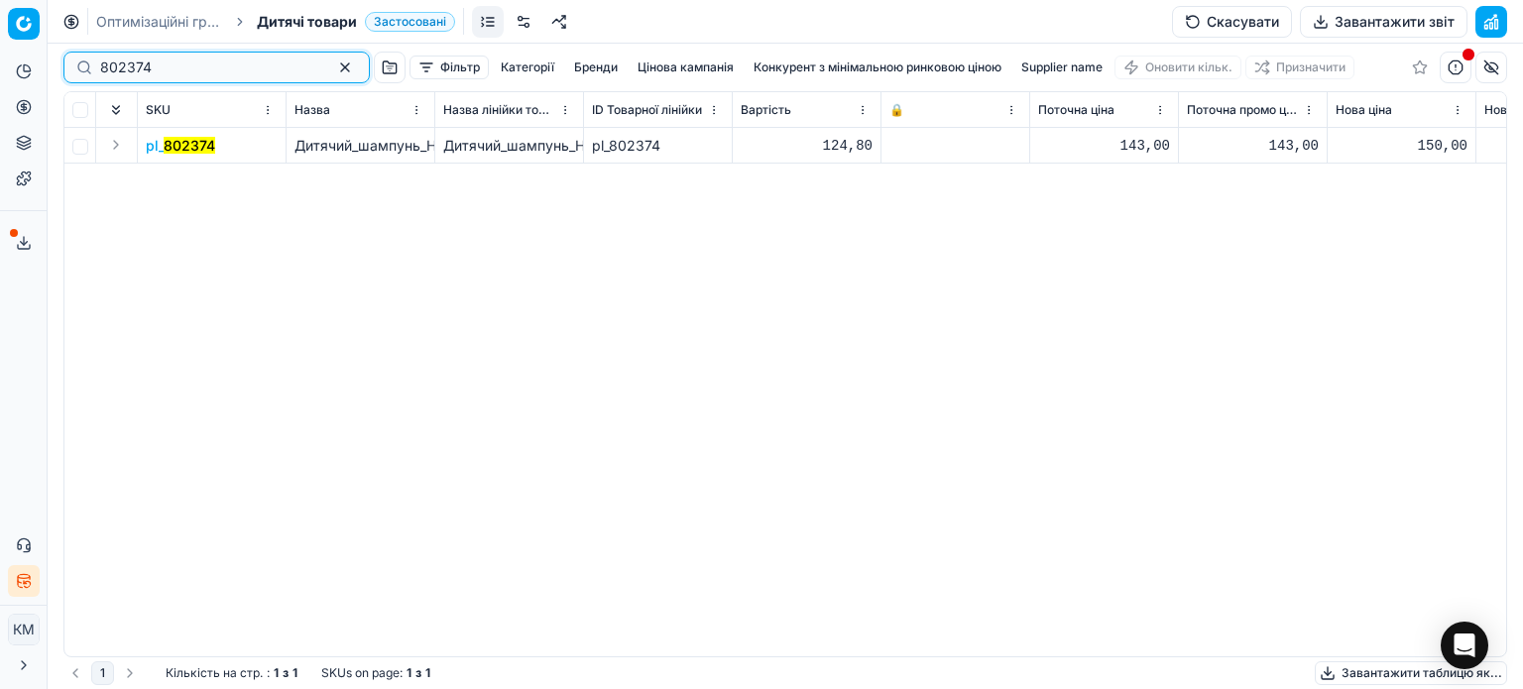
drag, startPoint x: 29, startPoint y: 65, endPoint x: 0, endPoint y: 65, distance: 28.8
click at [0, 65] on div "Pricing platform Аналітика Цінова оптимізація Асортимент продукції Шаблони Серв…" at bounding box center [761, 344] width 1523 height 689
paste input "802369"
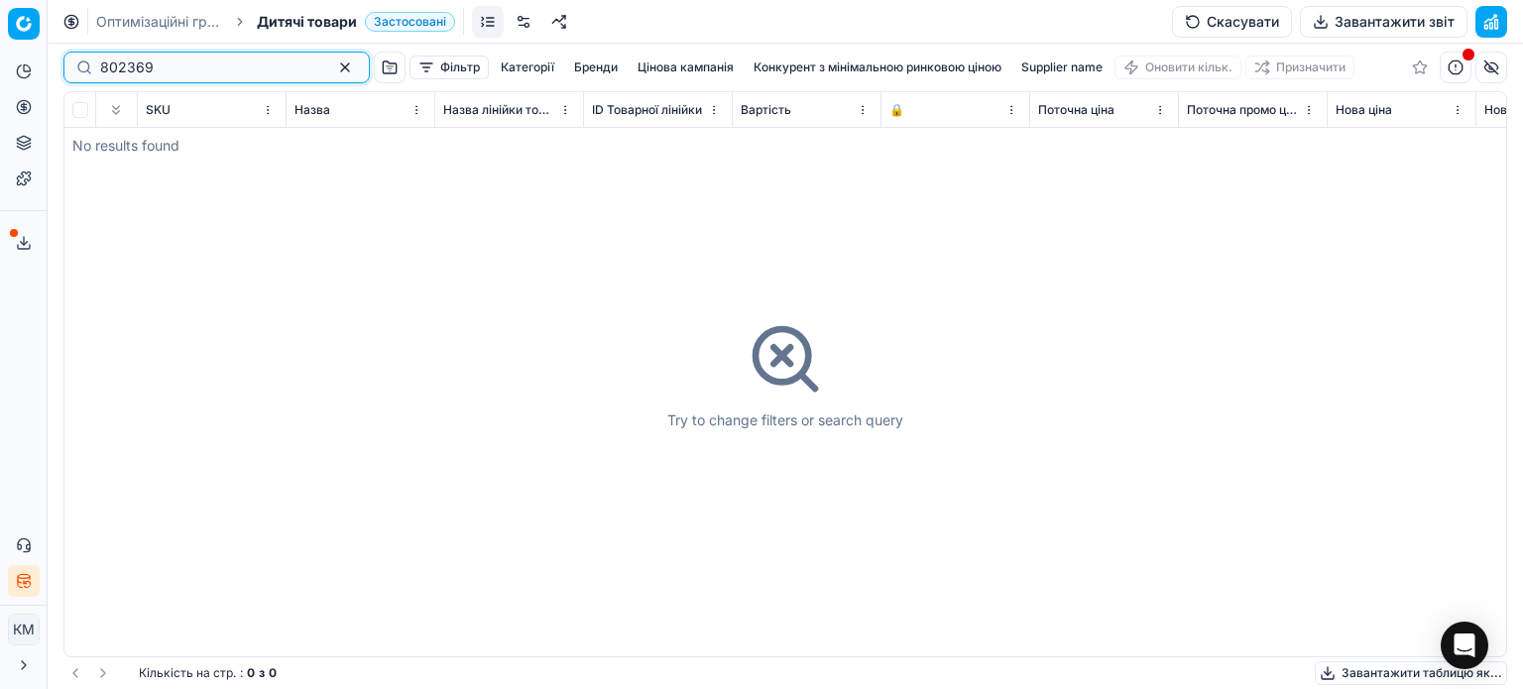
click at [104, 66] on input "802369" at bounding box center [208, 68] width 217 height 20
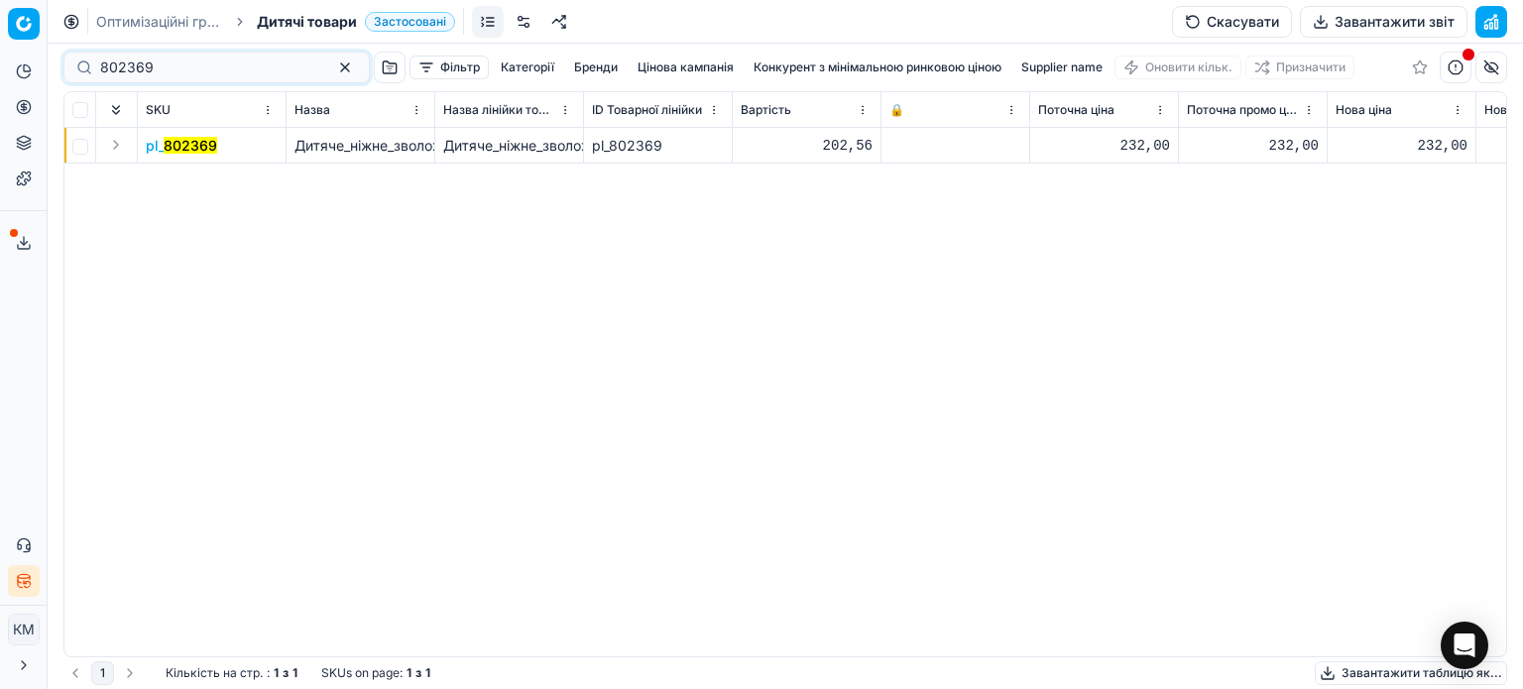
click at [184, 150] on mark "802369" at bounding box center [191, 145] width 54 height 17
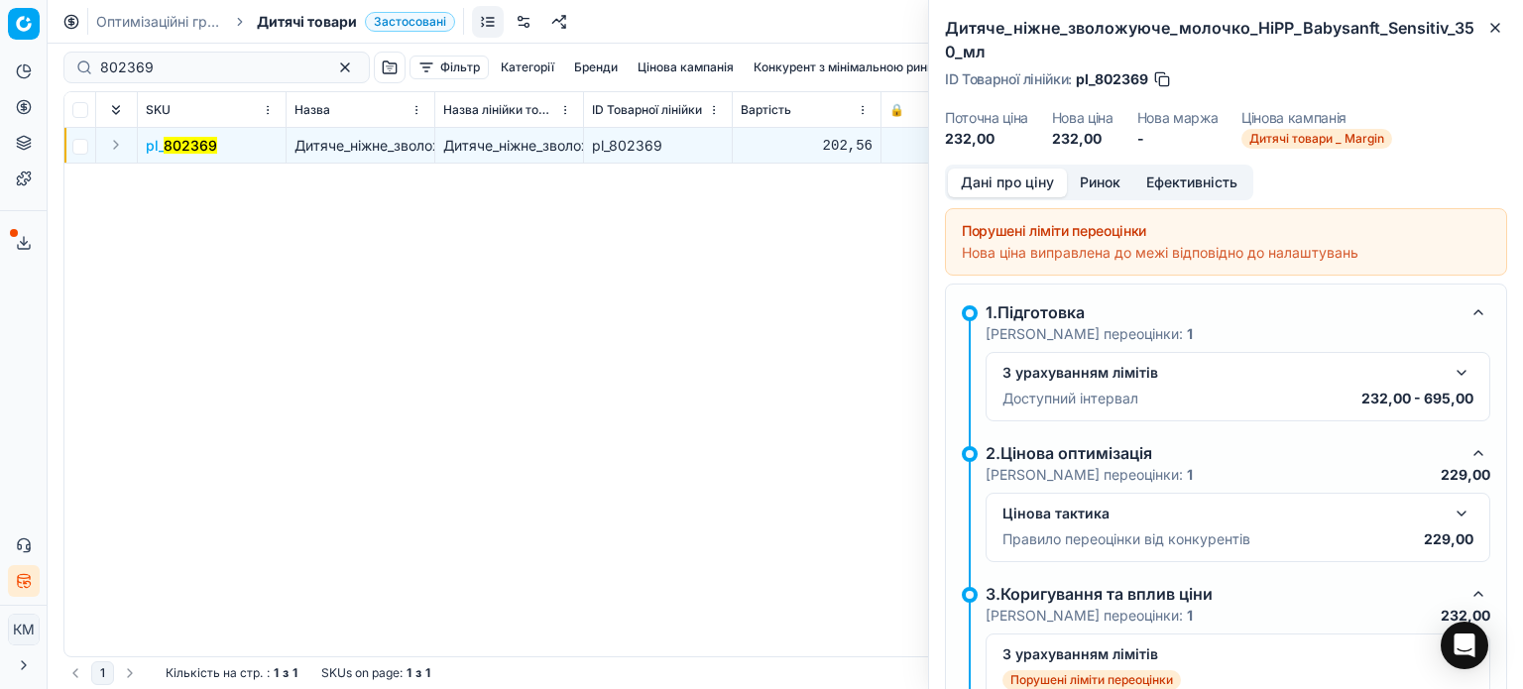
drag, startPoint x: 1071, startPoint y: 185, endPoint x: 1088, endPoint y: 187, distance: 17.0
click at [1074, 185] on button "Ринок" at bounding box center [1100, 183] width 66 height 29
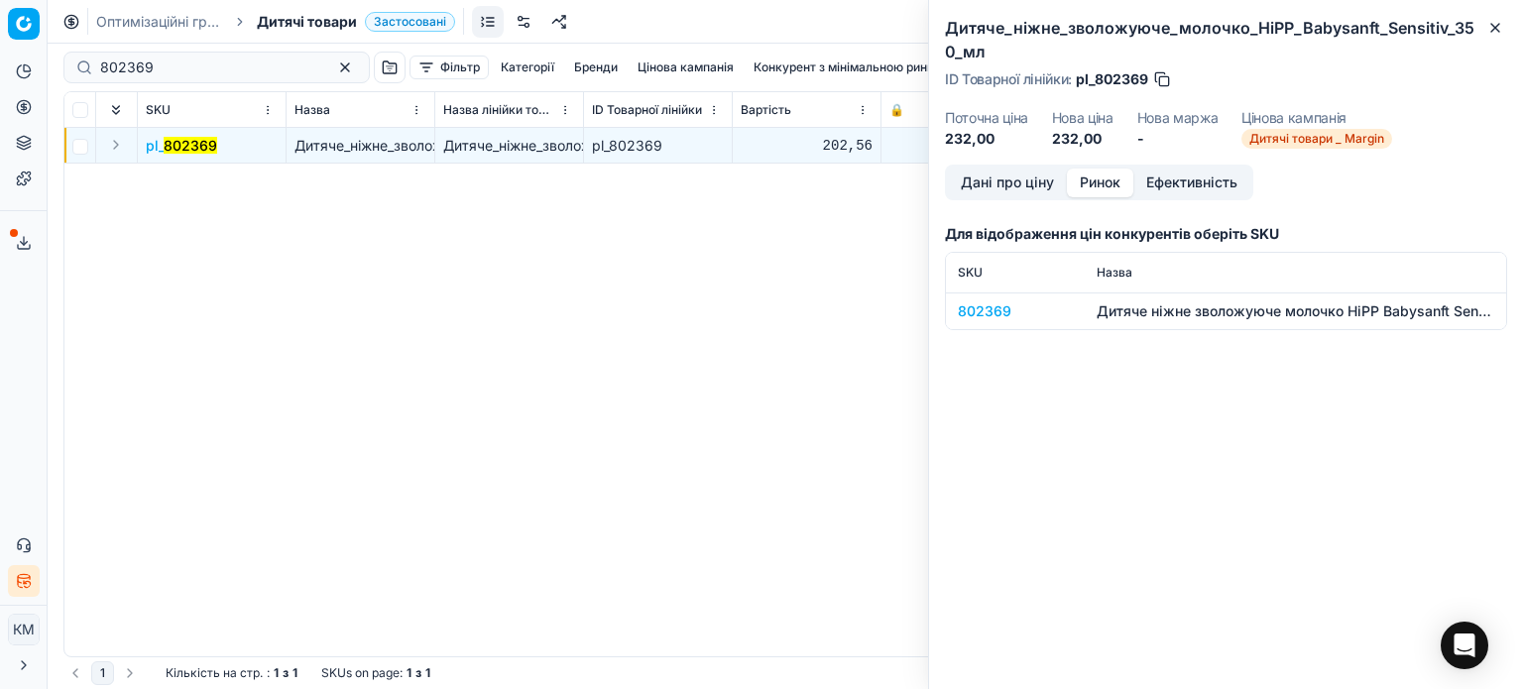
click at [1009, 316] on div "802369" at bounding box center [1015, 311] width 115 height 20
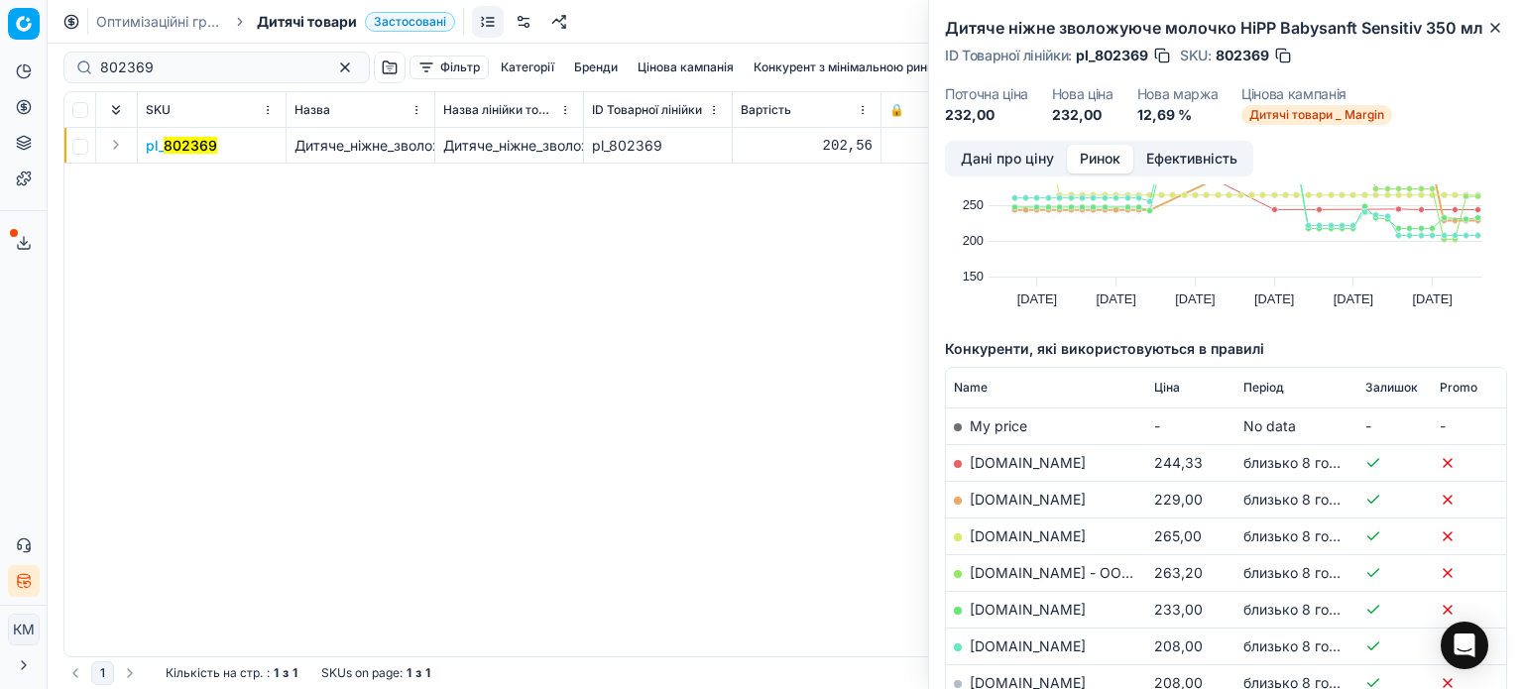
scroll to position [198, 0]
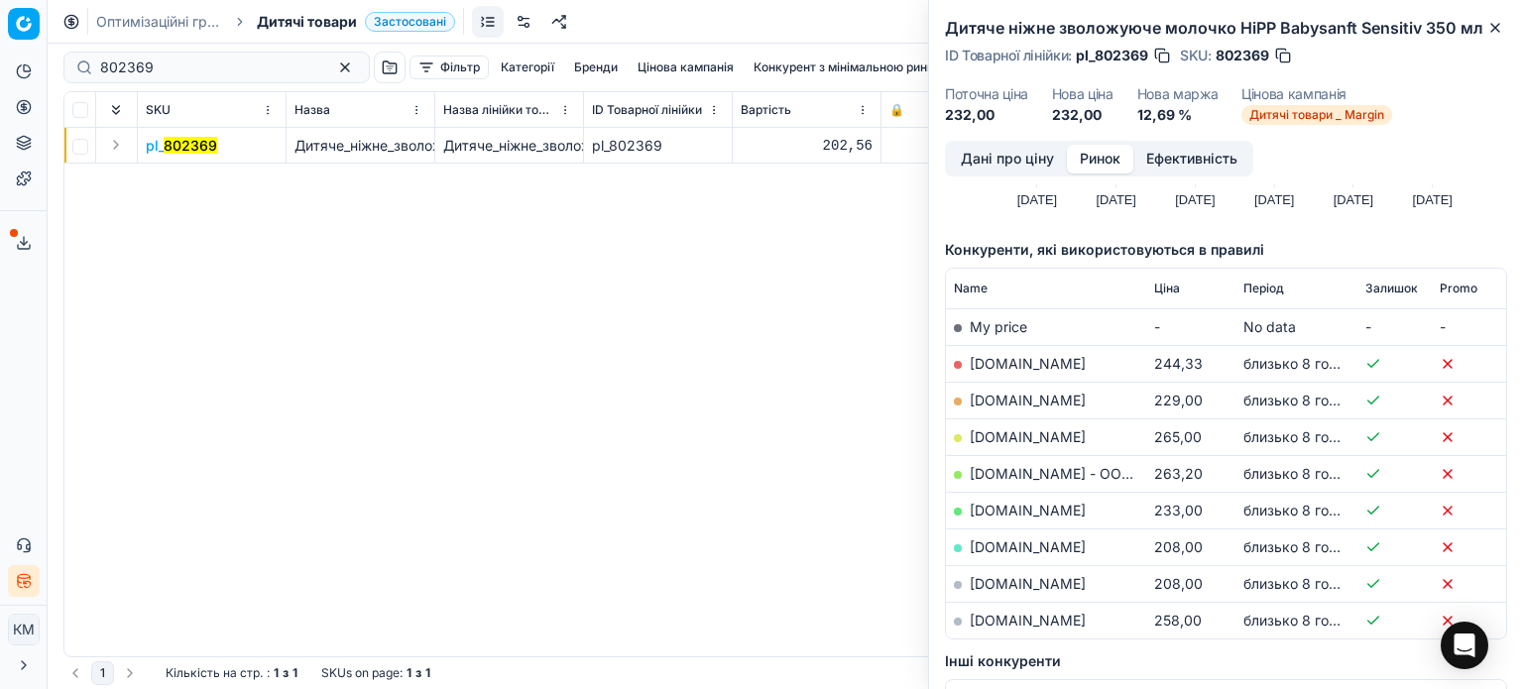
click at [1022, 554] on td "[DOMAIN_NAME]" at bounding box center [1046, 547] width 200 height 37
click at [1019, 544] on link "[DOMAIN_NAME]" at bounding box center [1028, 546] width 116 height 17
click at [1494, 27] on icon "button" at bounding box center [1495, 28] width 8 height 8
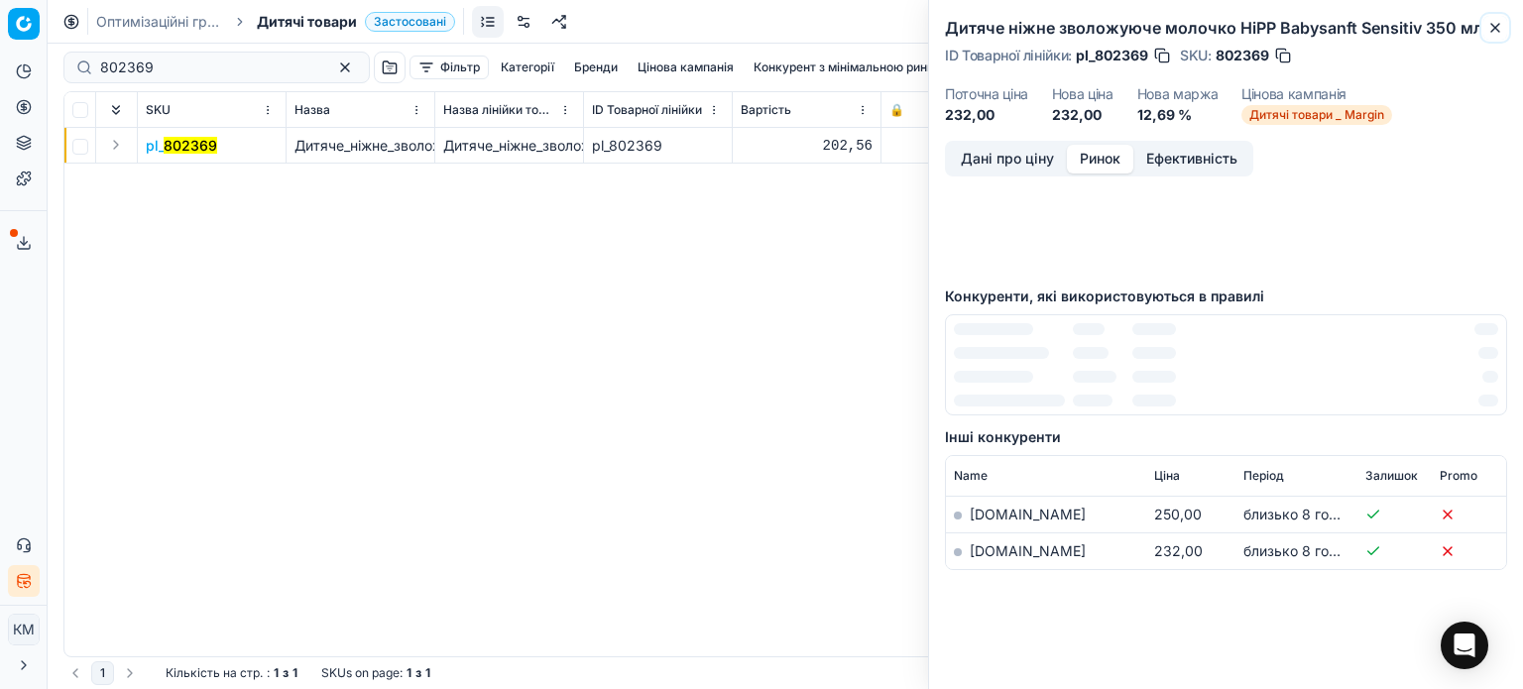
scroll to position [158, 0]
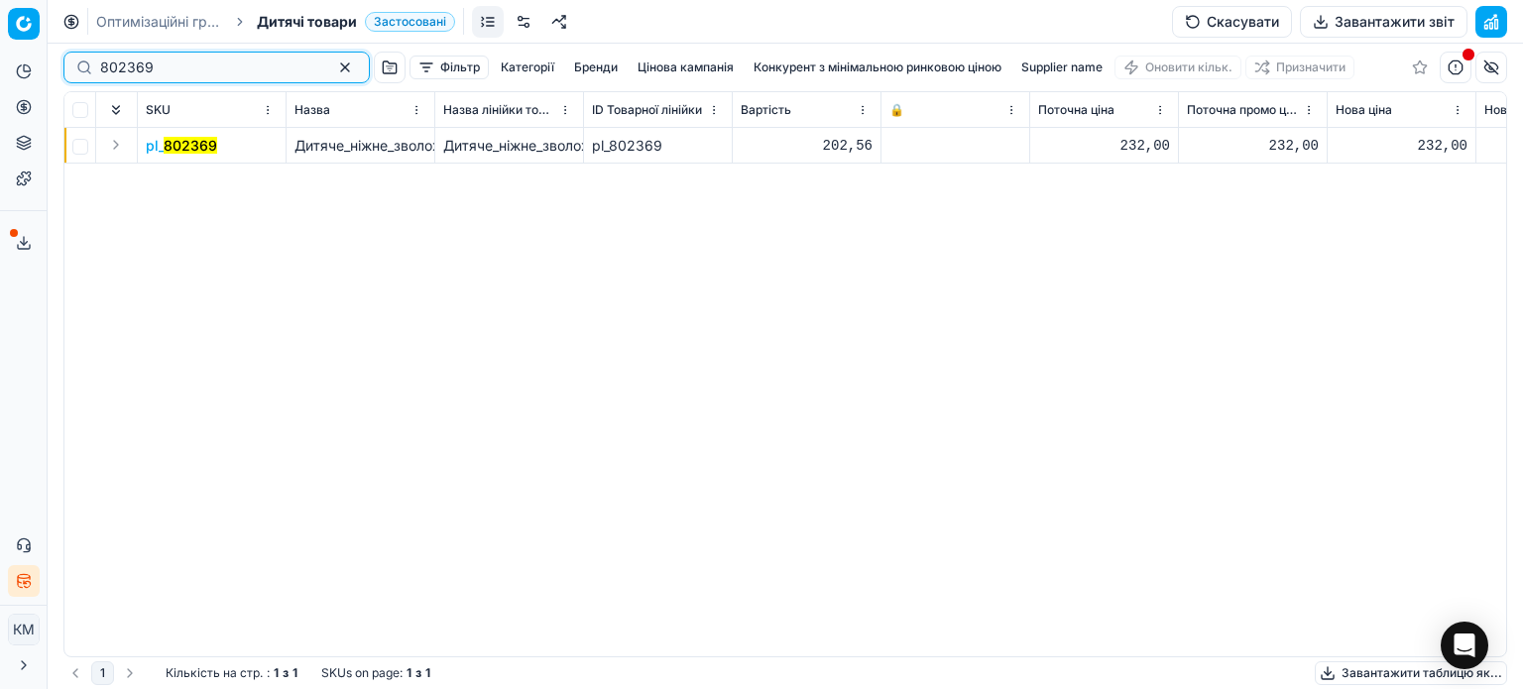
drag, startPoint x: 227, startPoint y: 62, endPoint x: 21, endPoint y: 60, distance: 206.3
click at [24, 62] on div "Pricing platform Аналітика Цінова оптимізація Асортимент продукції Шаблони Серв…" at bounding box center [761, 344] width 1523 height 689
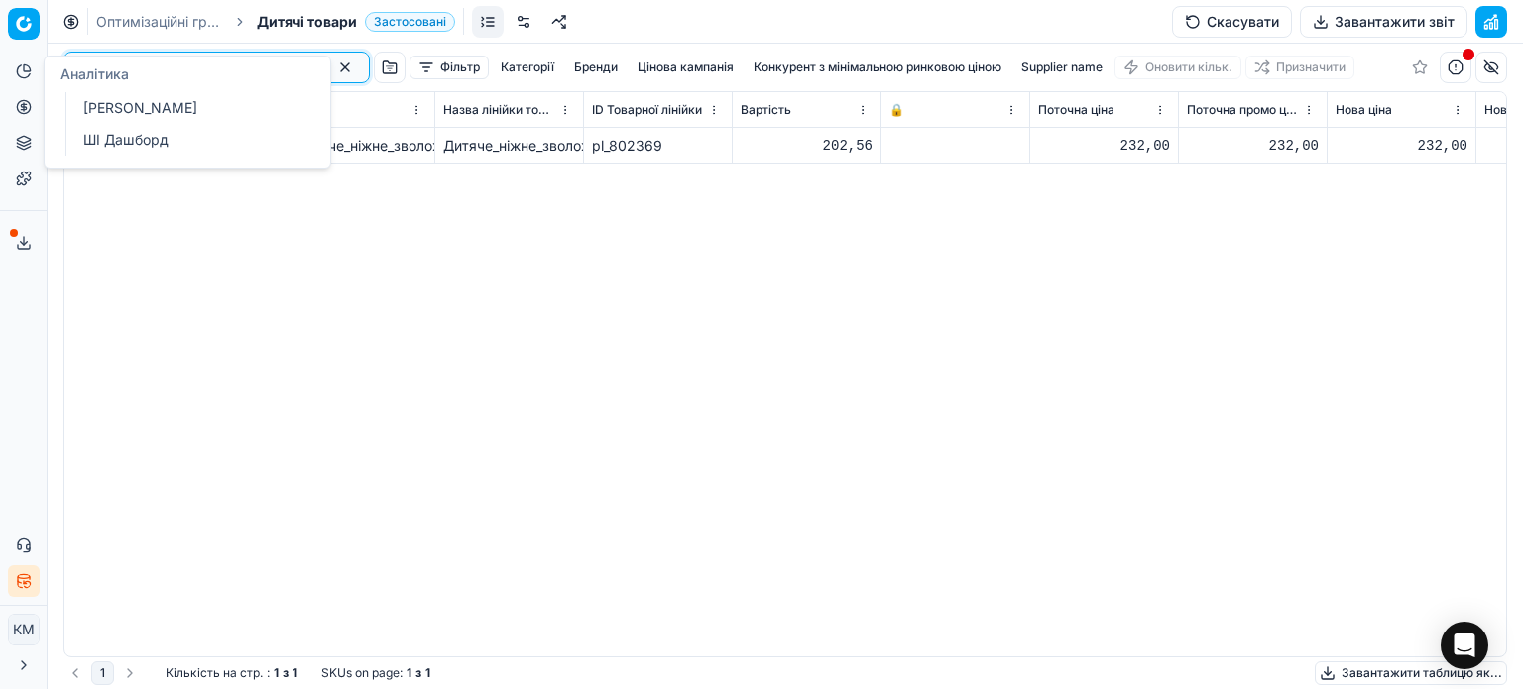
paste input "77"
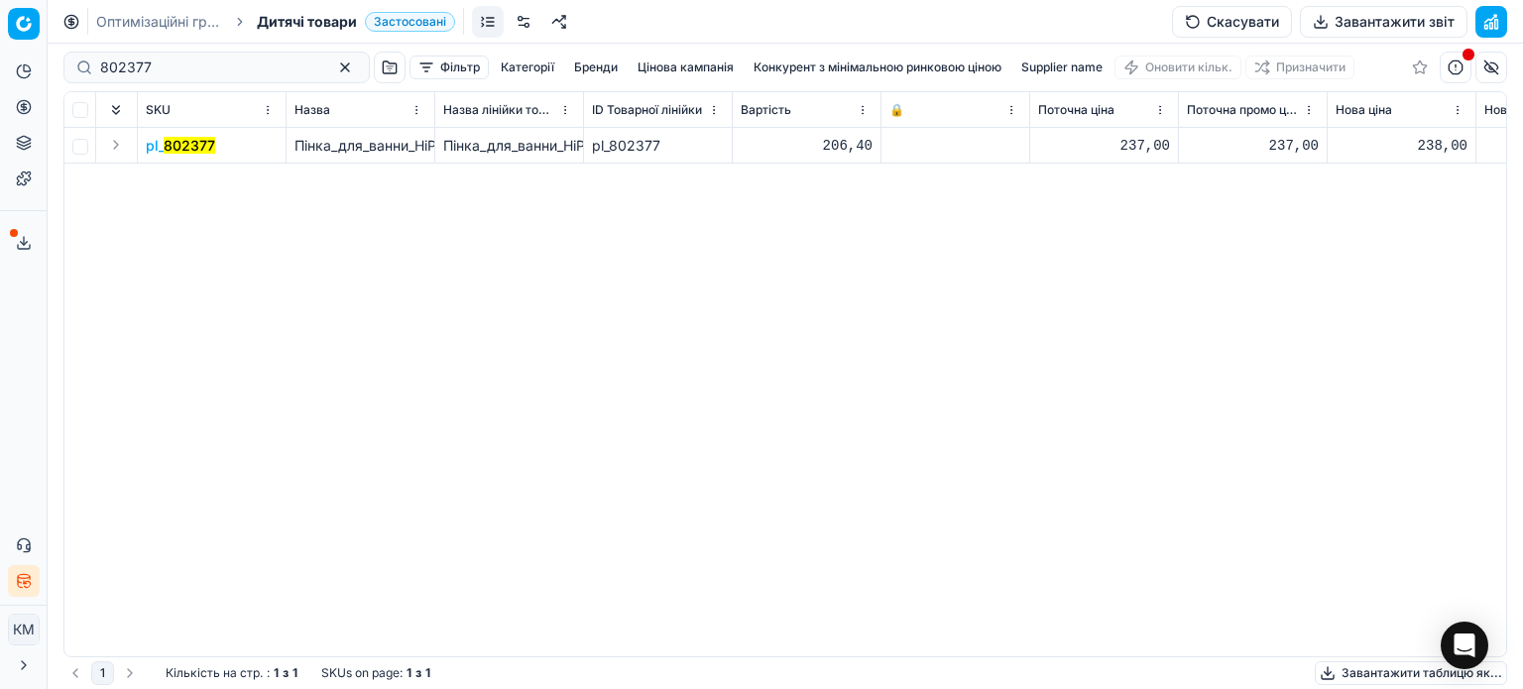
click at [203, 150] on mark "802377" at bounding box center [190, 145] width 52 height 17
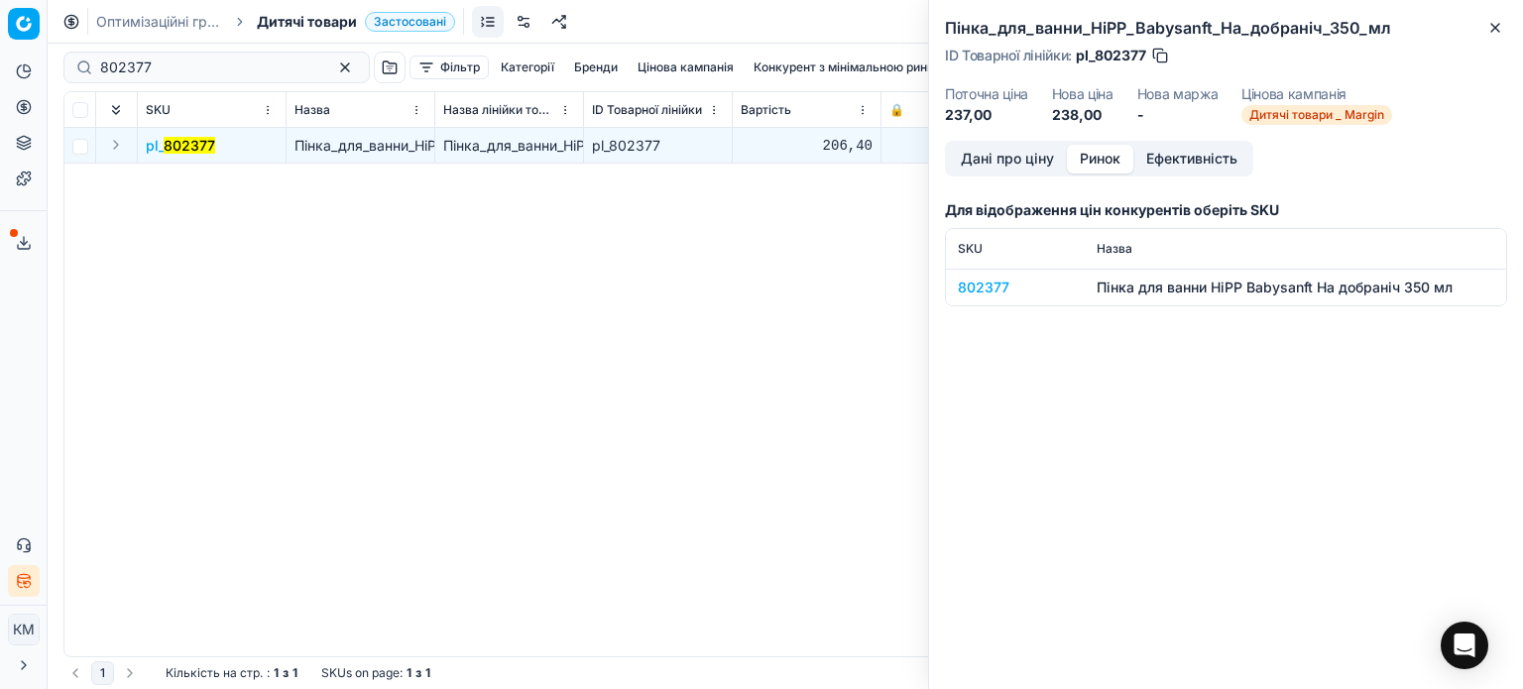
drag, startPoint x: 1087, startPoint y: 151, endPoint x: 1095, endPoint y: 162, distance: 13.5
click at [1087, 151] on button "Ринок" at bounding box center [1100, 159] width 66 height 29
click at [974, 292] on div "802377" at bounding box center [1015, 288] width 115 height 20
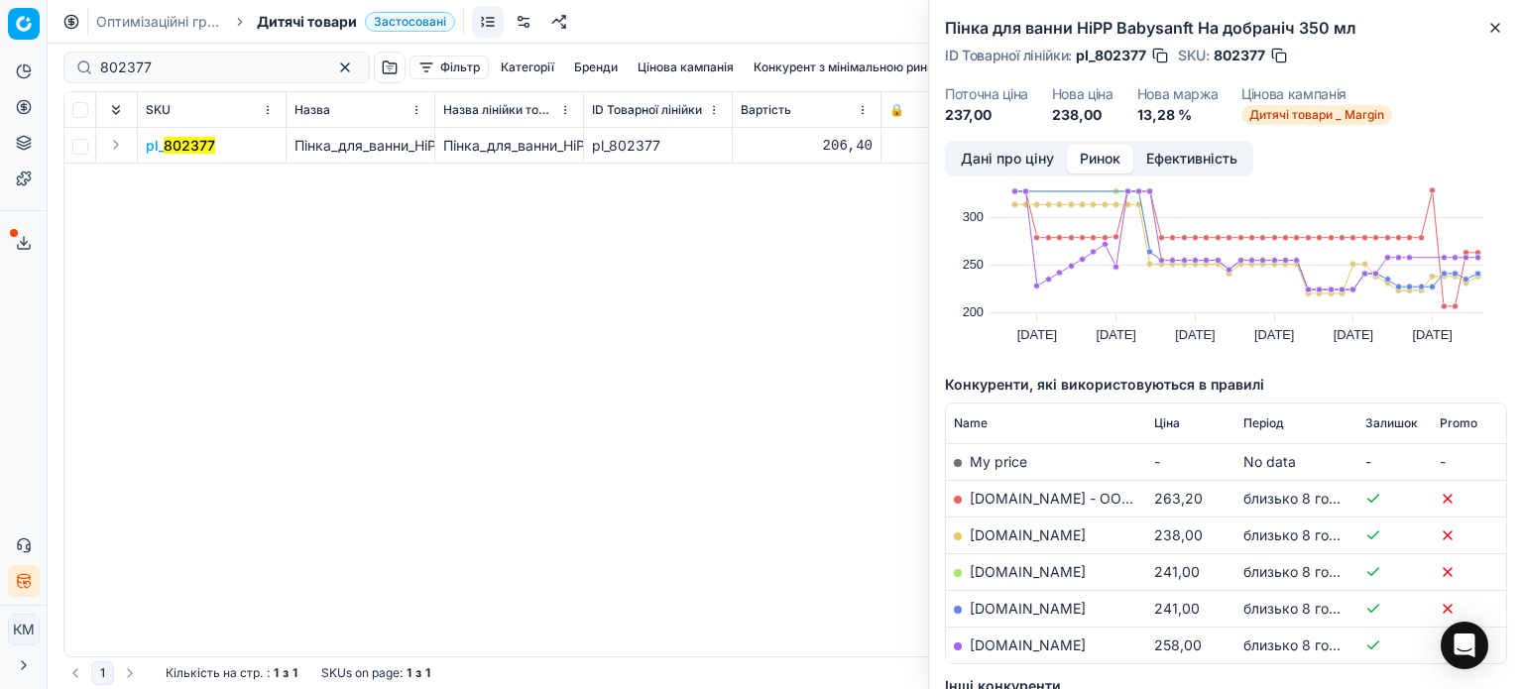
scroll to position [99, 0]
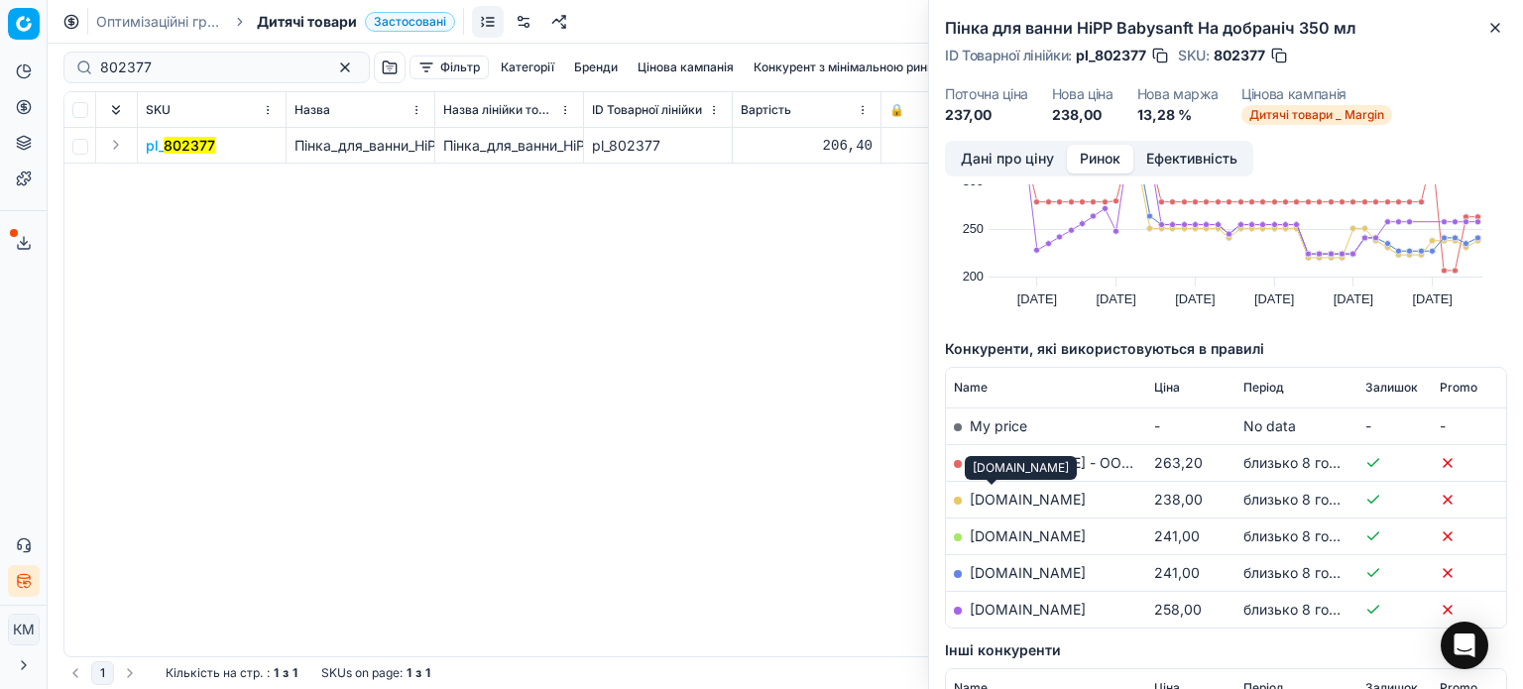
click at [1001, 495] on link "[DOMAIN_NAME]" at bounding box center [1028, 499] width 116 height 17
click at [1495, 28] on icon "button" at bounding box center [1495, 28] width 8 height 8
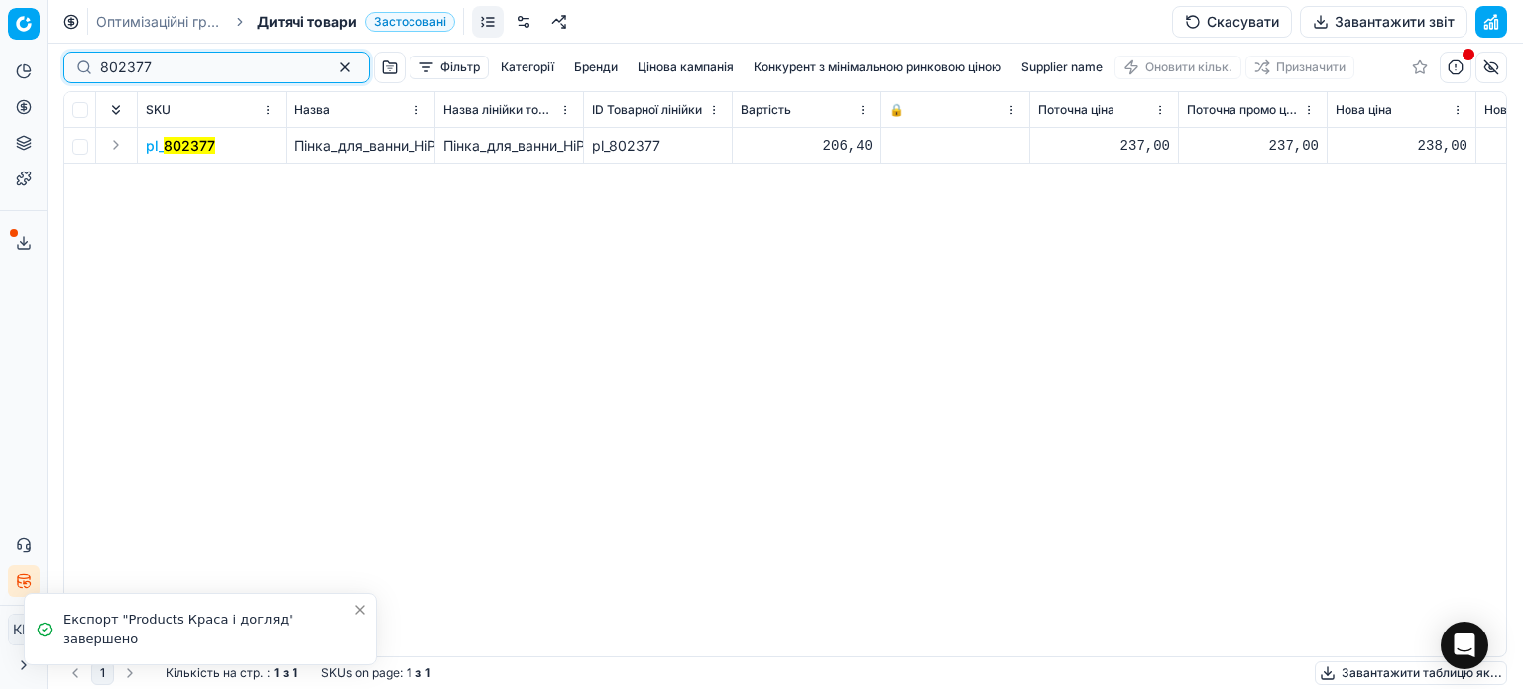
drag, startPoint x: 182, startPoint y: 63, endPoint x: 12, endPoint y: 60, distance: 170.6
click at [12, 60] on div "Pricing platform Аналітика Цінова оптимізація Асортимент продукції Шаблони Серв…" at bounding box center [761, 344] width 1523 height 689
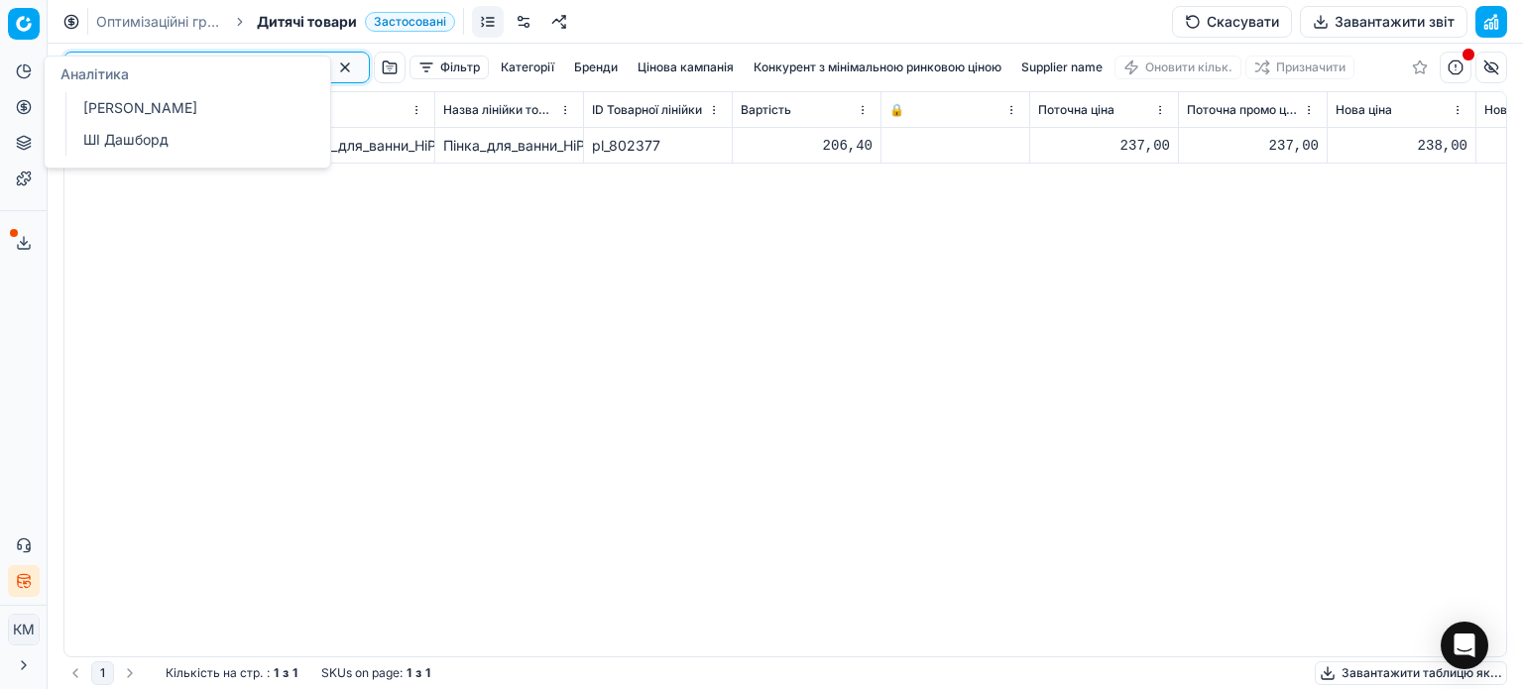
paste input "746889"
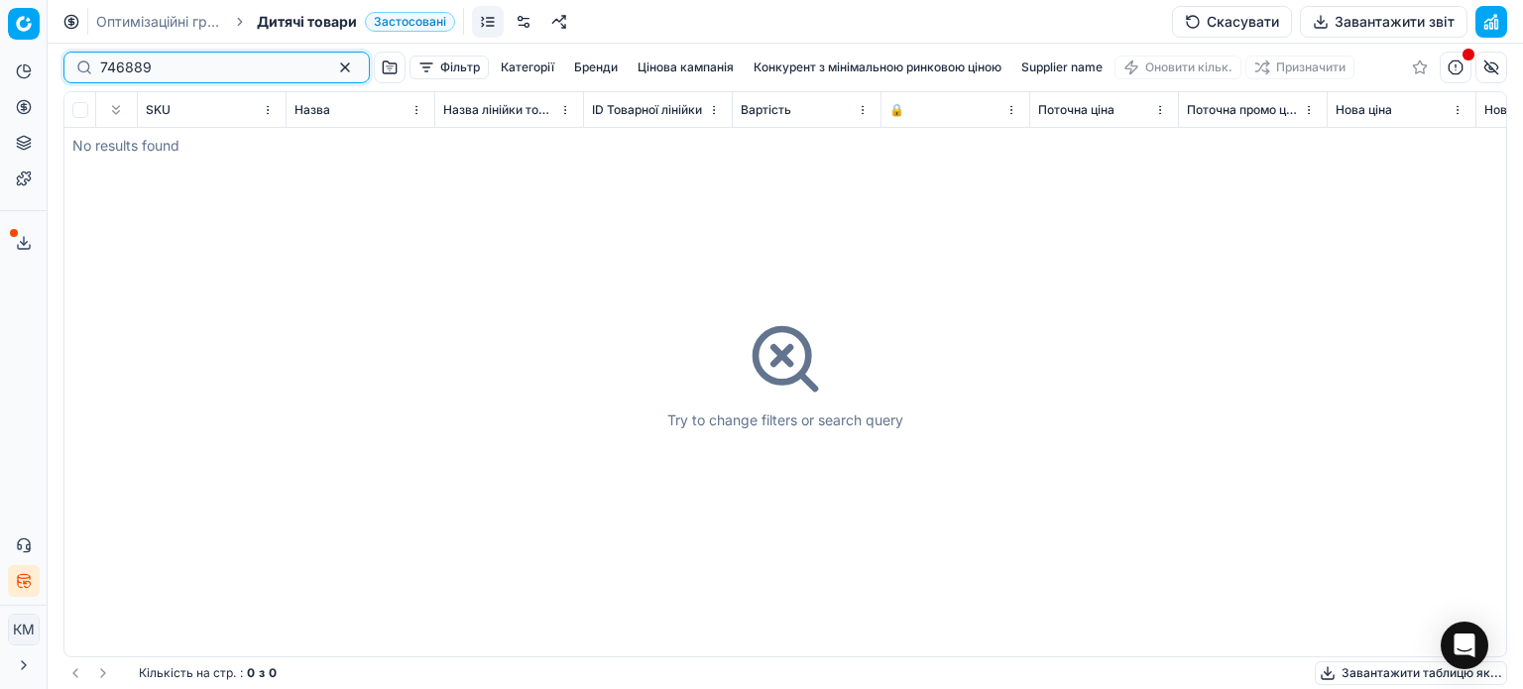
click at [100, 71] on input "746889" at bounding box center [208, 68] width 217 height 20
type input "746889"
click at [334, 19] on span "Дитячі товари" at bounding box center [307, 22] width 100 height 20
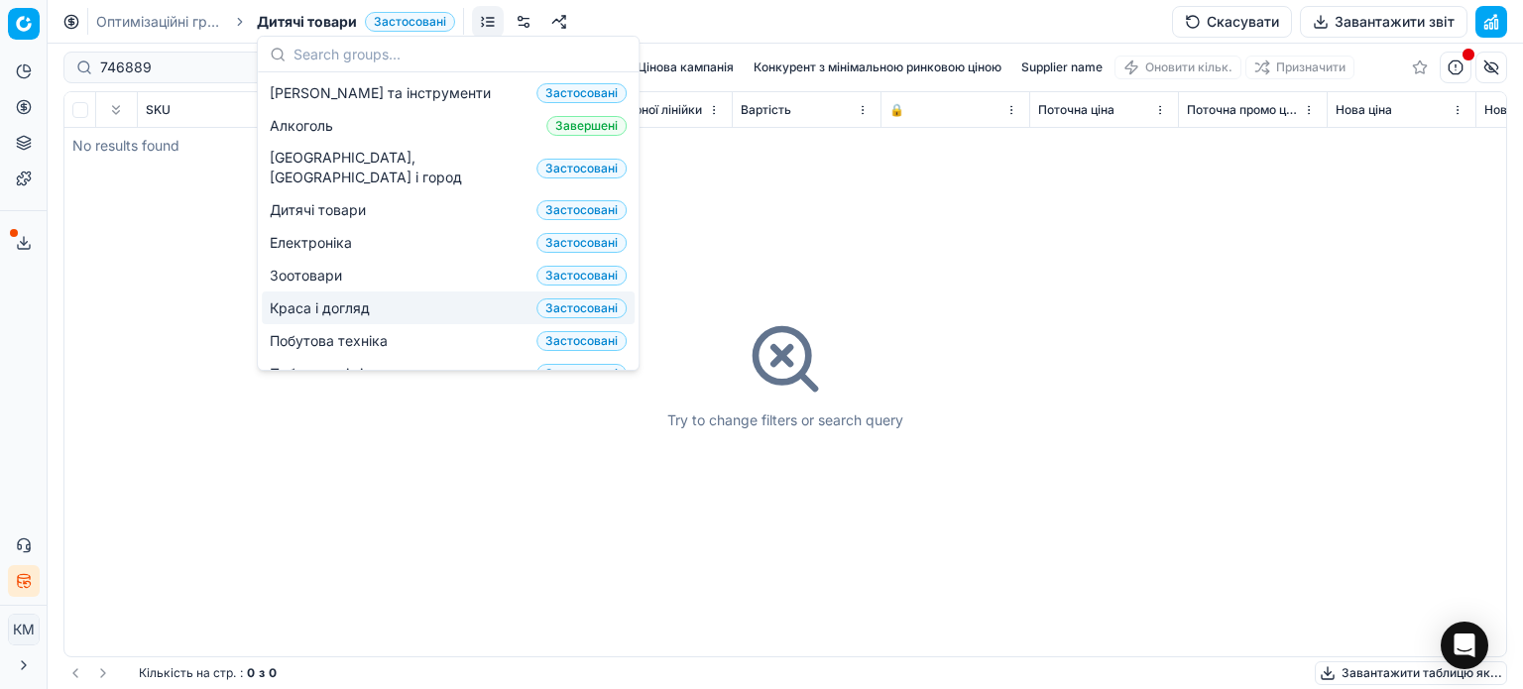
click at [339, 298] on span "Краса і догляд" at bounding box center [324, 308] width 108 height 20
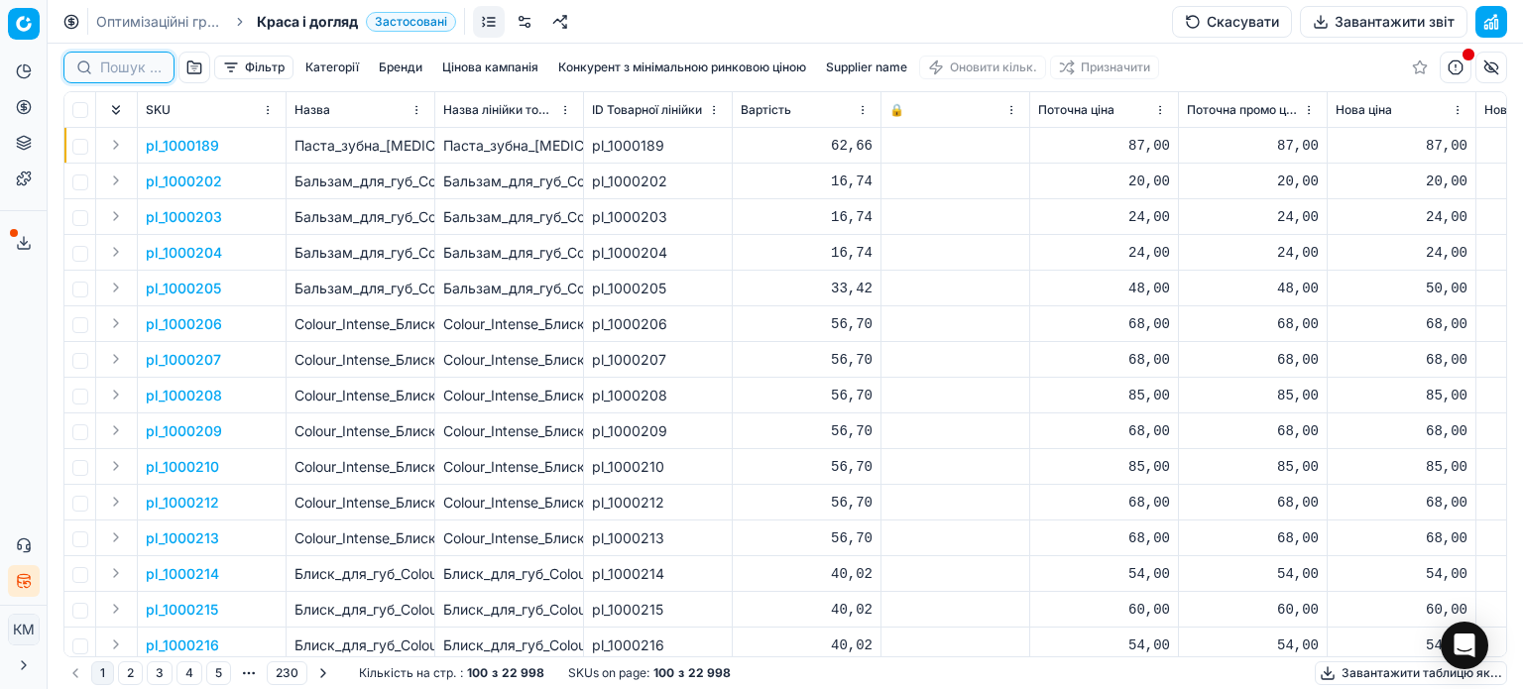
click at [119, 68] on input at bounding box center [130, 68] width 61 height 20
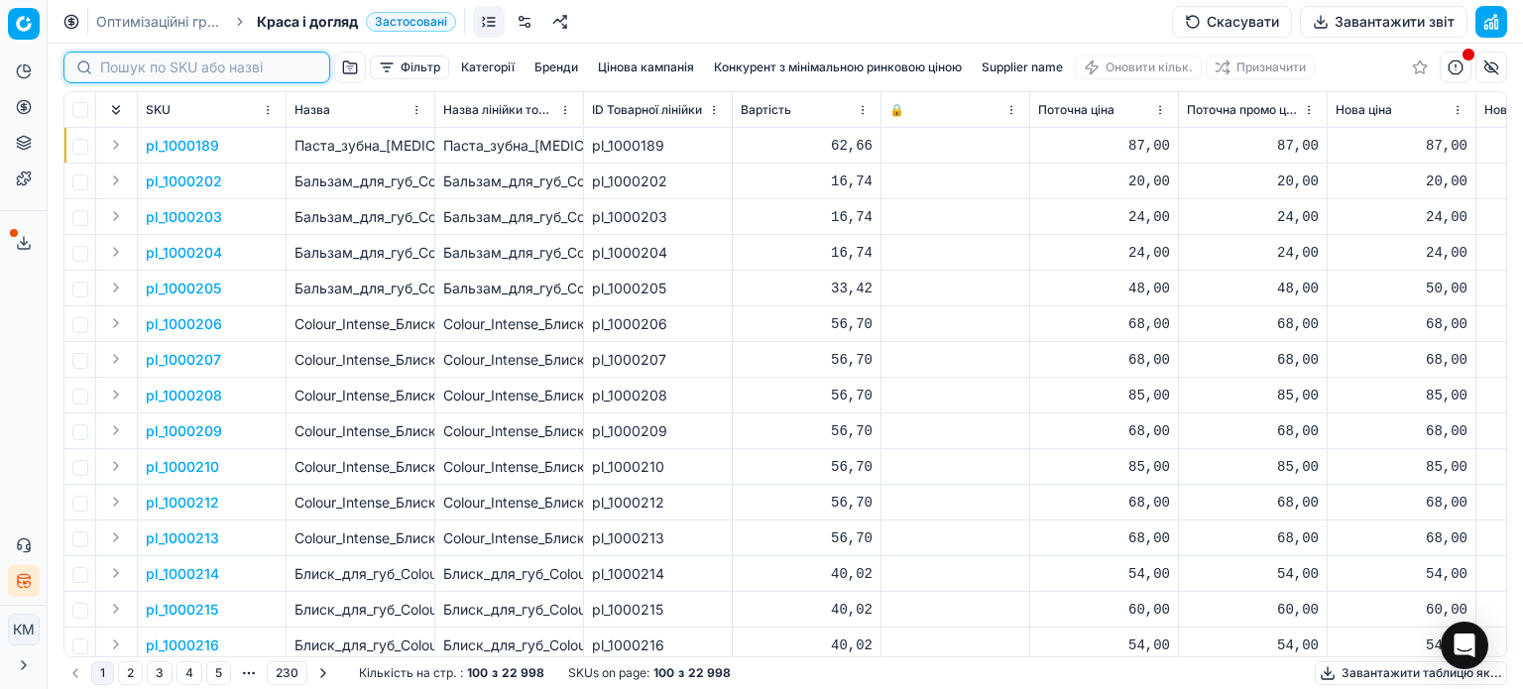
paste input "746889"
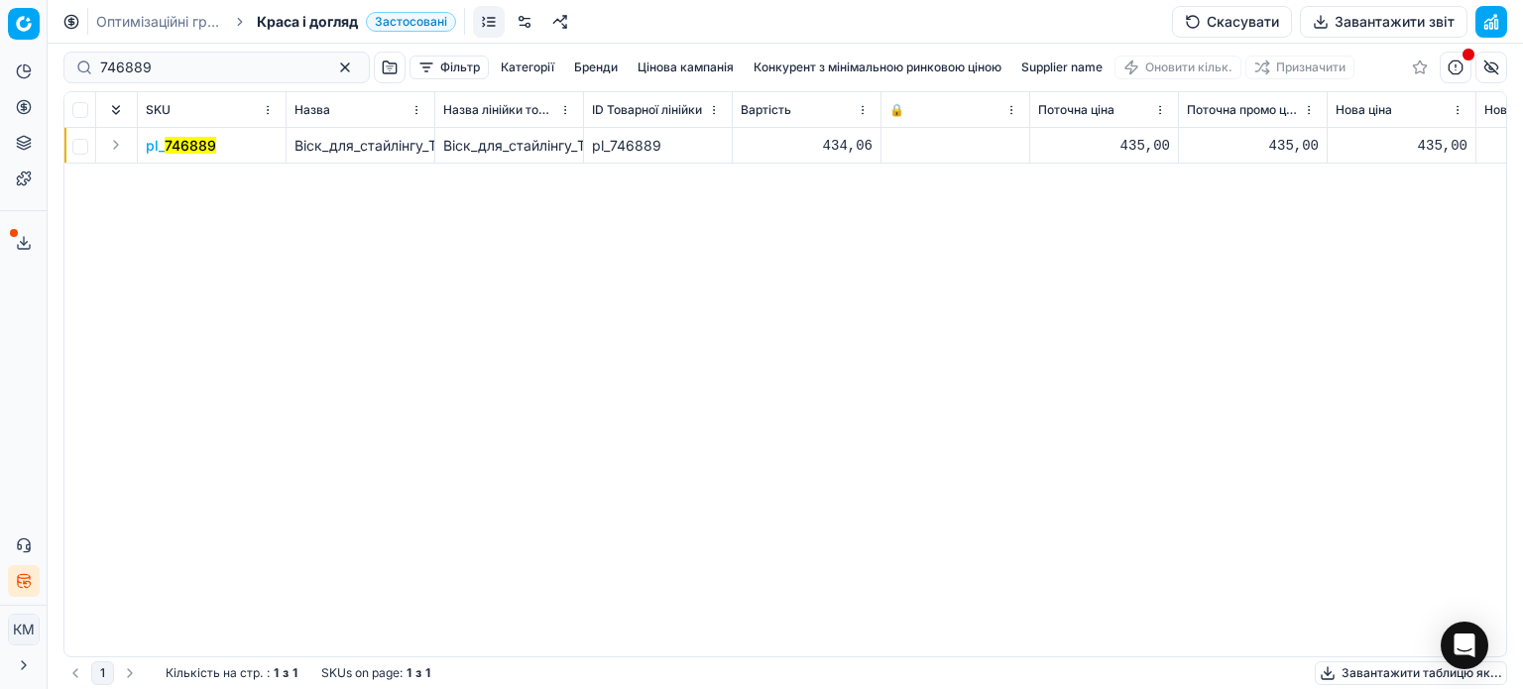
click at [206, 145] on mark "746889" at bounding box center [191, 145] width 52 height 17
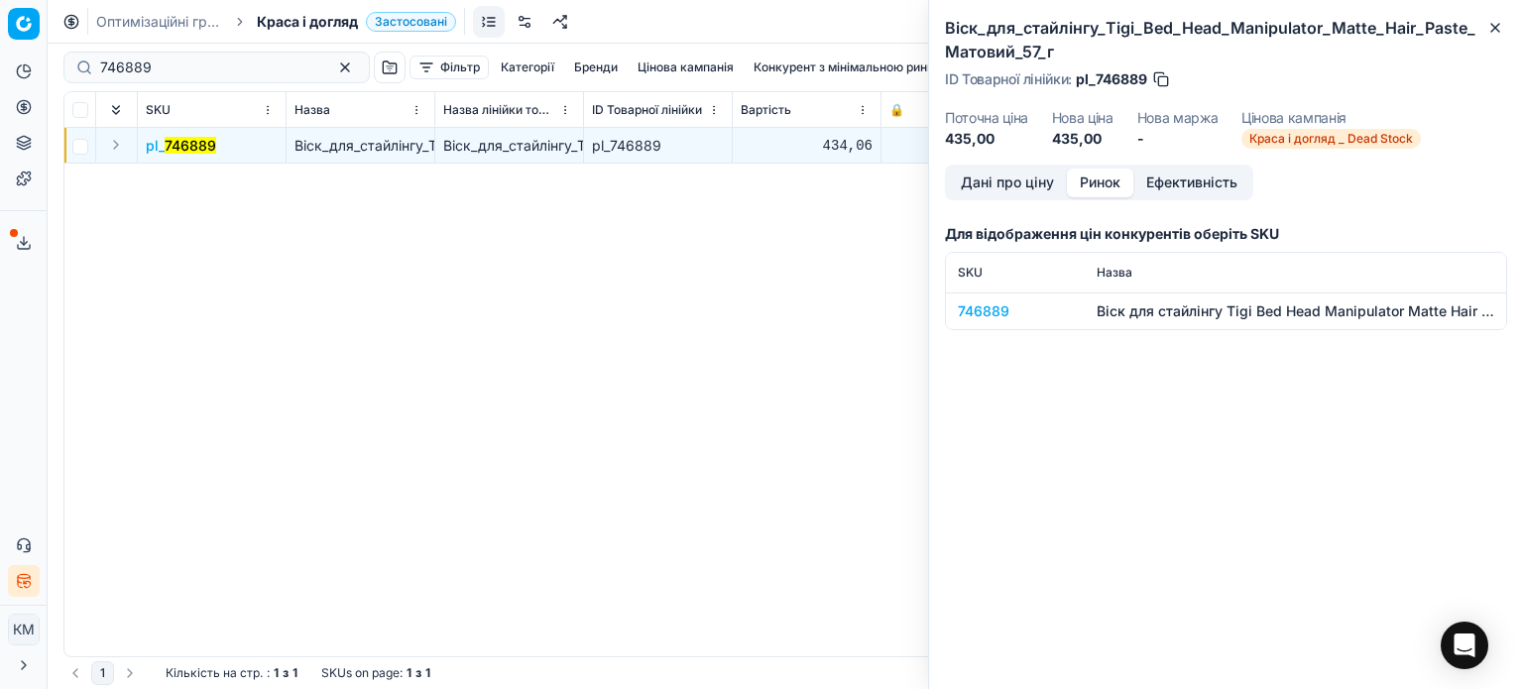
click at [1089, 173] on button "Ринок" at bounding box center [1100, 183] width 66 height 29
click at [998, 310] on div "746889" at bounding box center [1015, 311] width 115 height 20
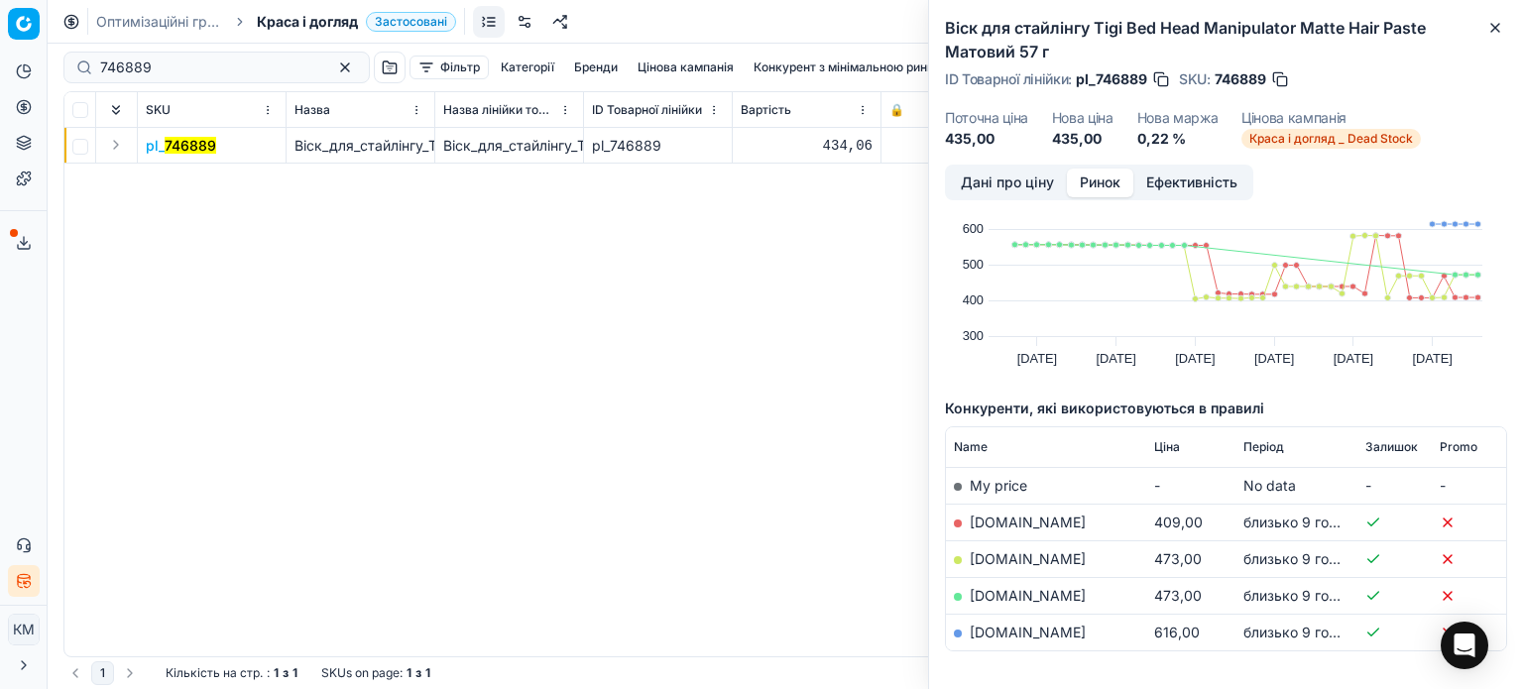
scroll to position [99, 0]
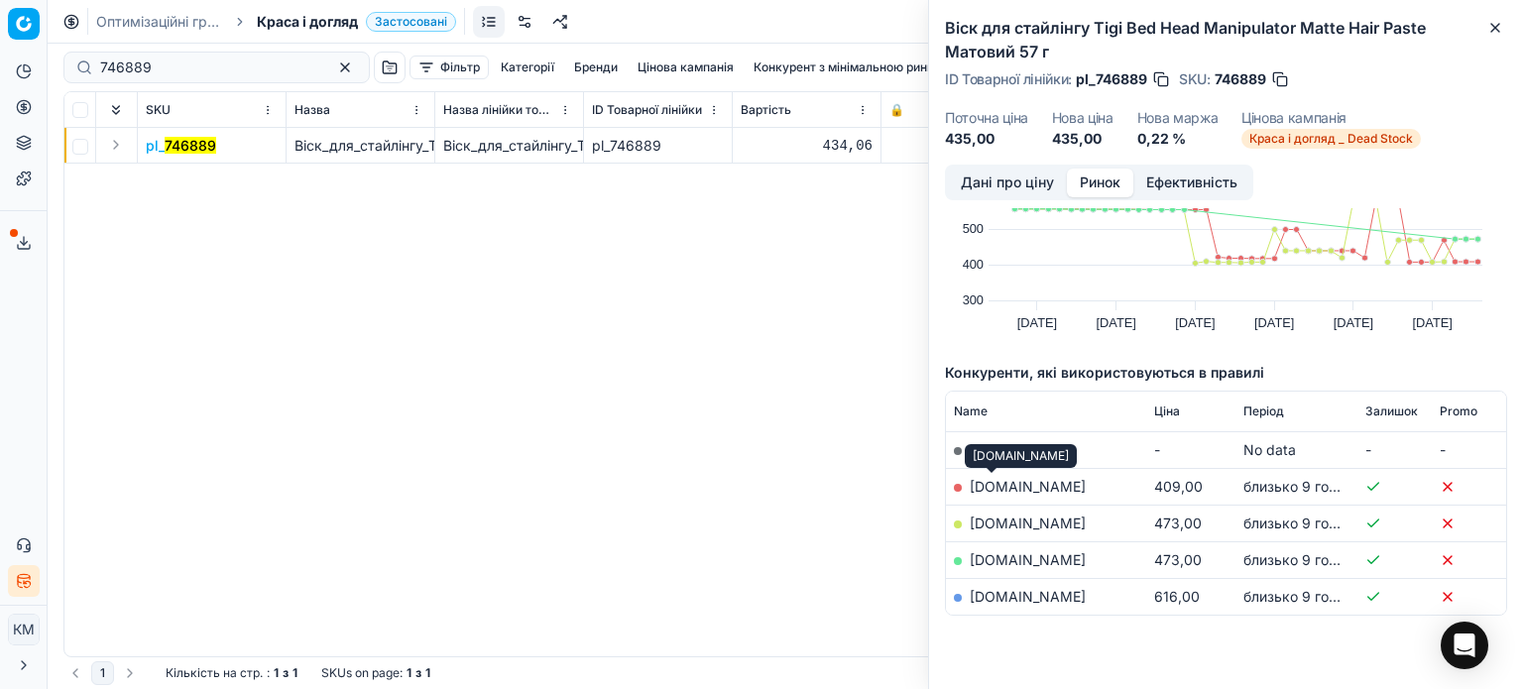
click at [1000, 483] on link "[DOMAIN_NAME]" at bounding box center [1028, 486] width 116 height 17
drag, startPoint x: 1494, startPoint y: 28, endPoint x: 1285, endPoint y: 38, distance: 209.5
click at [1494, 29] on icon "button" at bounding box center [1495, 28] width 8 height 8
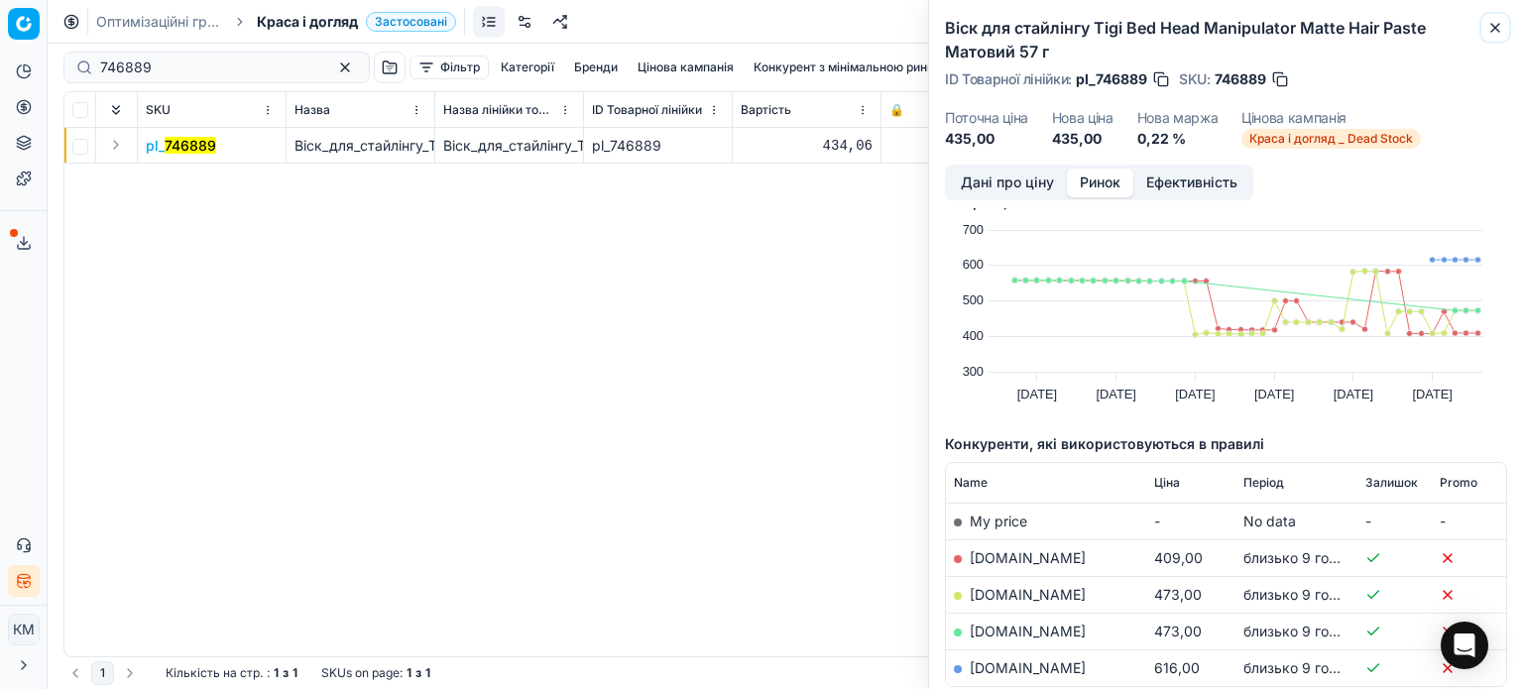
scroll to position [0, 0]
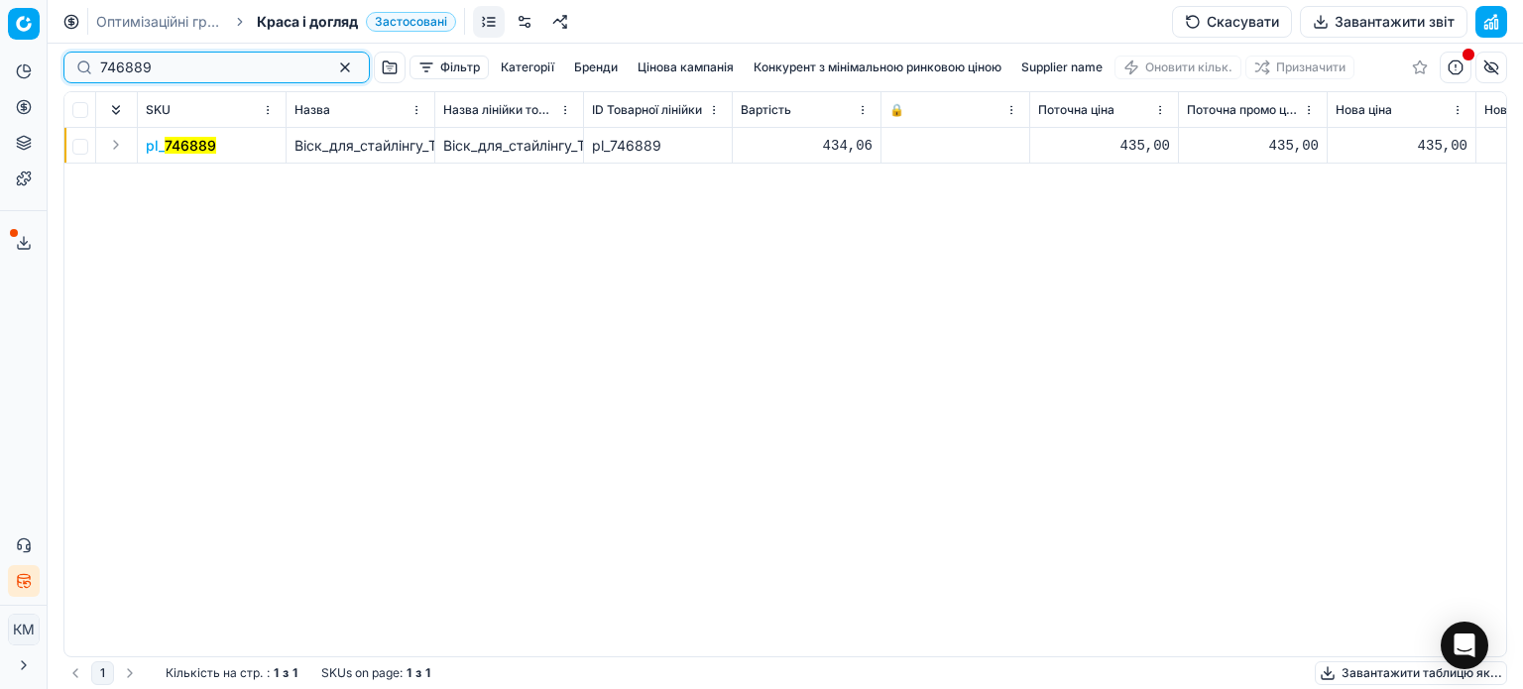
drag, startPoint x: 97, startPoint y: 68, endPoint x: 0, endPoint y: 51, distance: 98.8
click at [0, 51] on div "Pricing platform Аналітика Цінова оптимізація Асортимент продукції Шаблони Серв…" at bounding box center [761, 344] width 1523 height 689
paste input "8"
click at [182, 144] on mark "746888" at bounding box center [191, 145] width 52 height 17
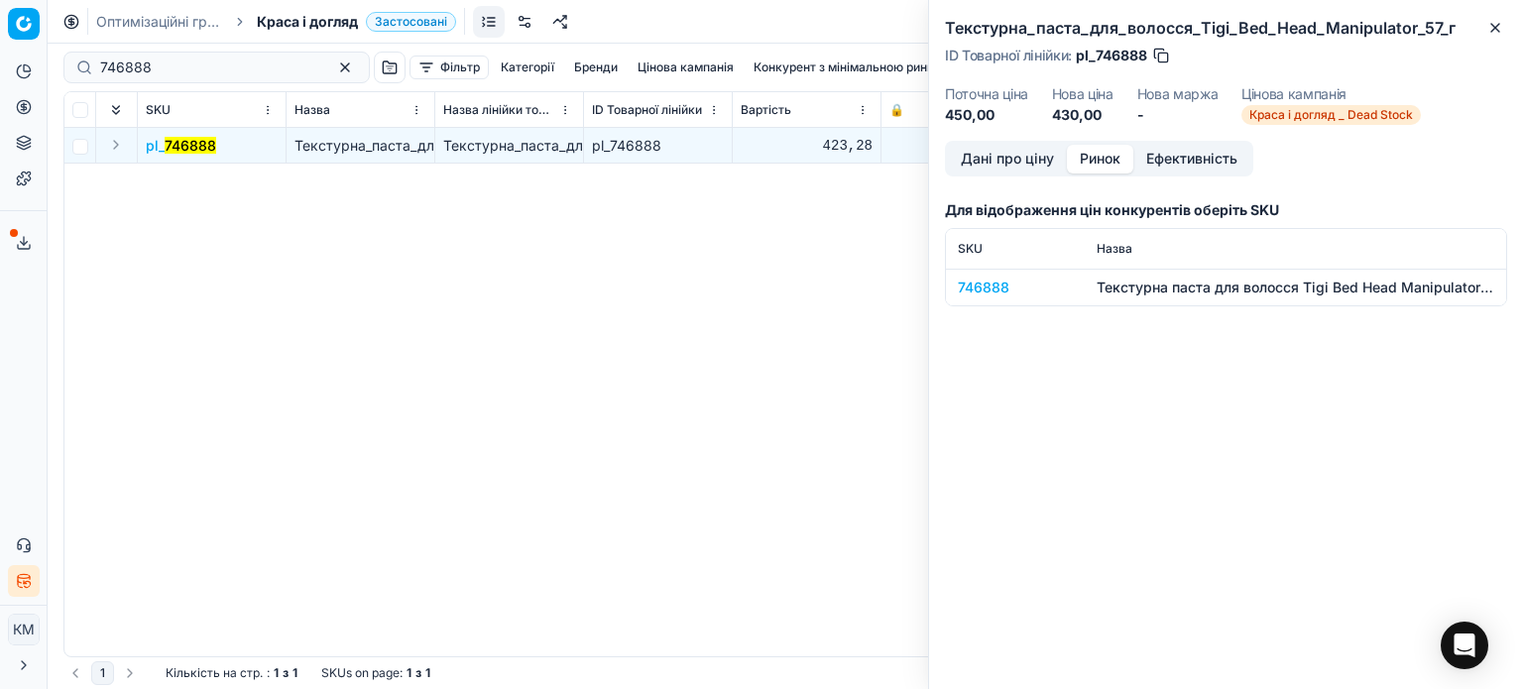
drag, startPoint x: 1103, startPoint y: 158, endPoint x: 1039, endPoint y: 284, distance: 141.0
click at [1103, 159] on button "Ринок" at bounding box center [1100, 159] width 66 height 29
click at [1000, 287] on div "746888" at bounding box center [1015, 288] width 115 height 20
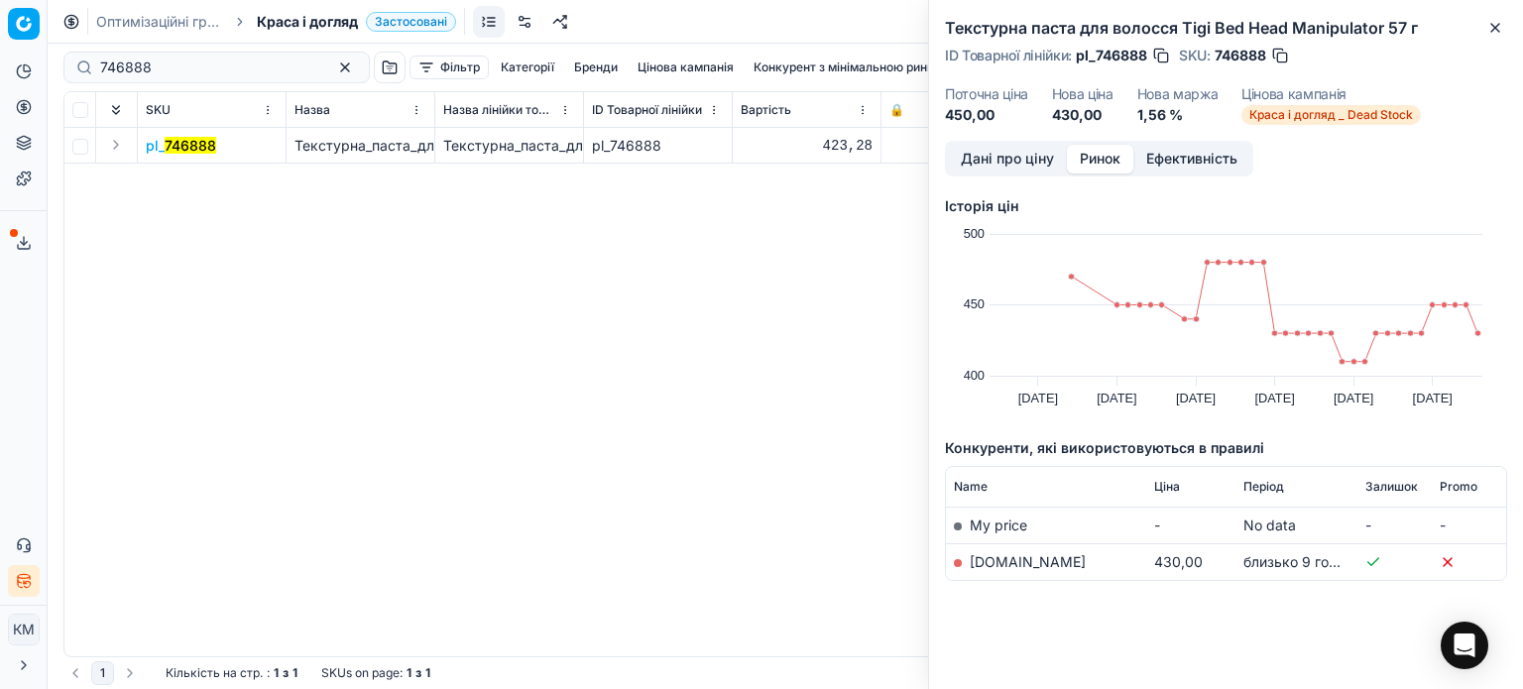
scroll to position [9, 0]
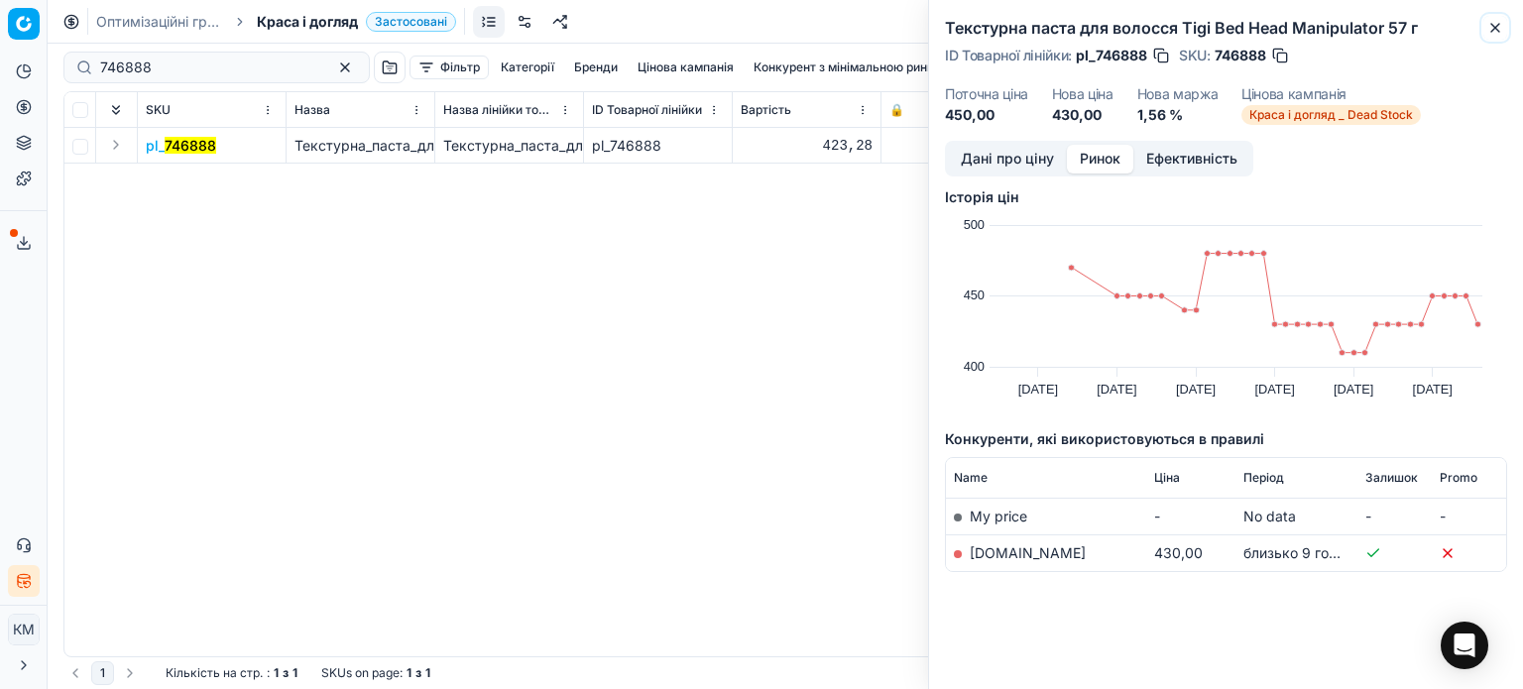
click at [1501, 28] on icon "button" at bounding box center [1495, 28] width 16 height 16
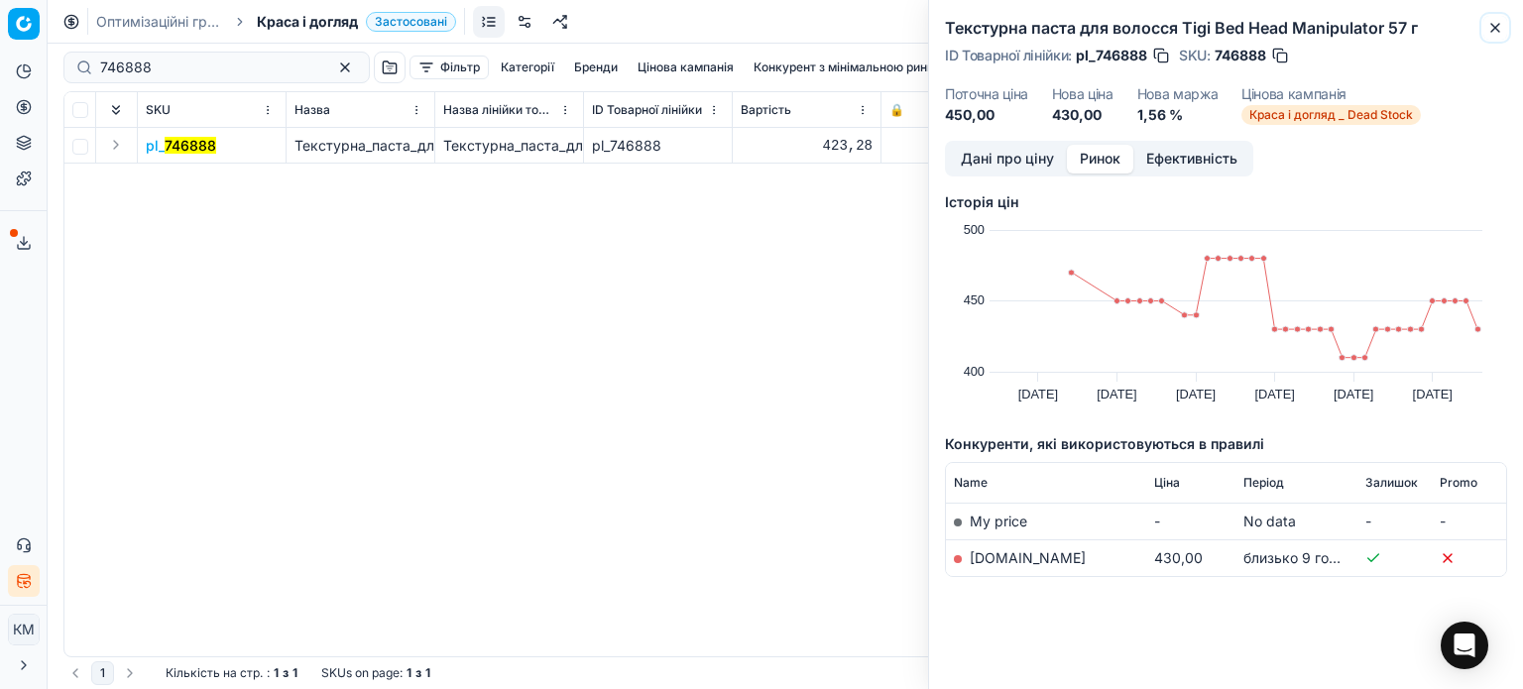
scroll to position [0, 0]
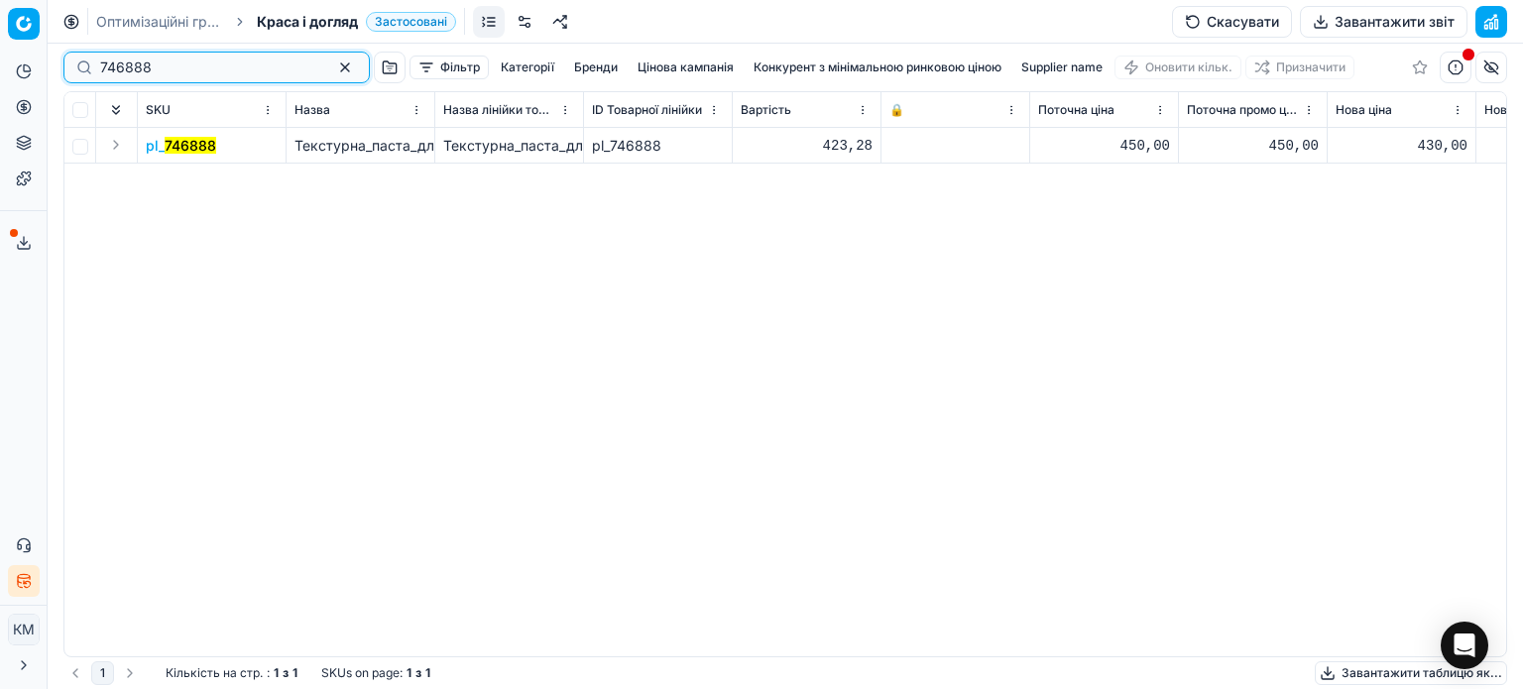
drag, startPoint x: 167, startPoint y: 64, endPoint x: 0, endPoint y: 55, distance: 166.9
click at [0, 55] on div "Pricing platform Аналітика Цінова оптимізація Асортимент продукції Шаблони Серв…" at bounding box center [761, 344] width 1523 height 689
paste input "914"
click at [185, 146] on mark "746914" at bounding box center [189, 145] width 49 height 17
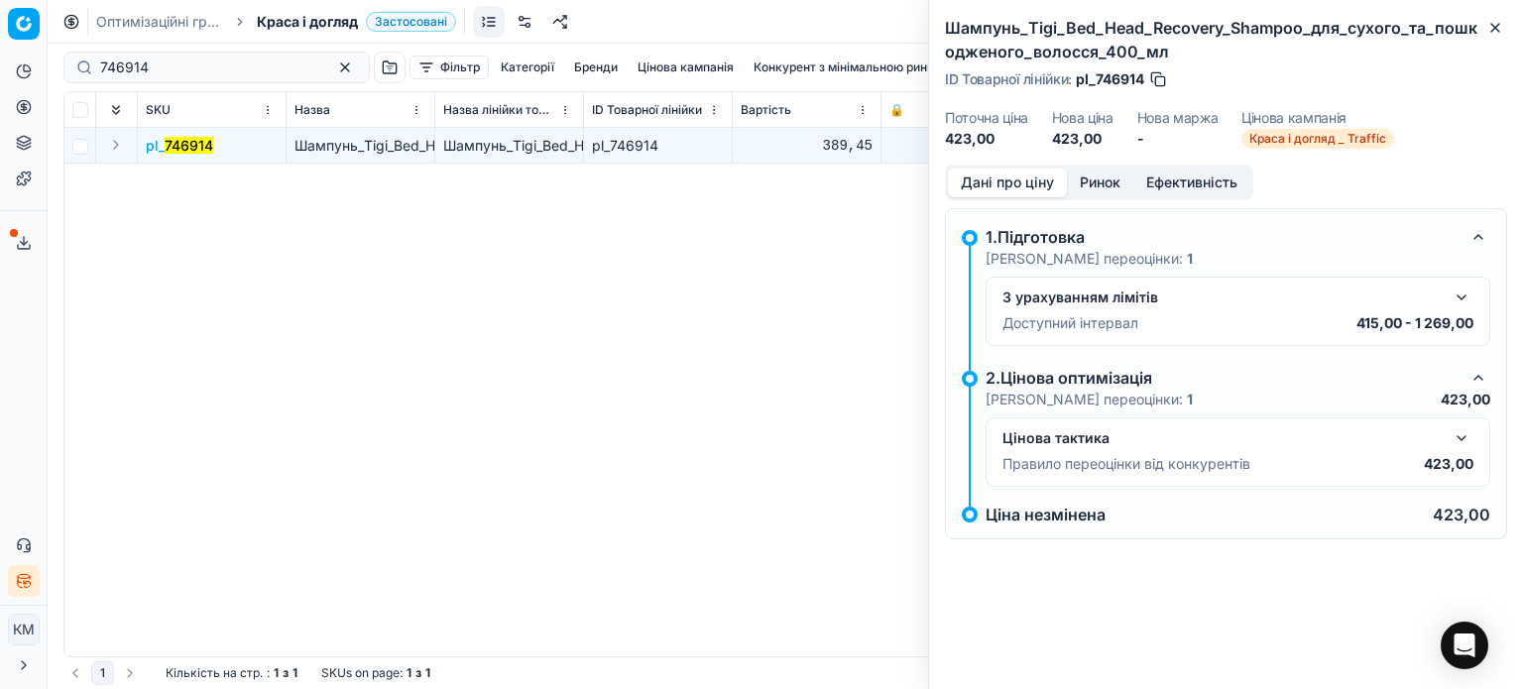
drag, startPoint x: 1088, startPoint y: 182, endPoint x: 1064, endPoint y: 203, distance: 31.6
click at [1088, 183] on button "Ринок" at bounding box center [1100, 183] width 66 height 29
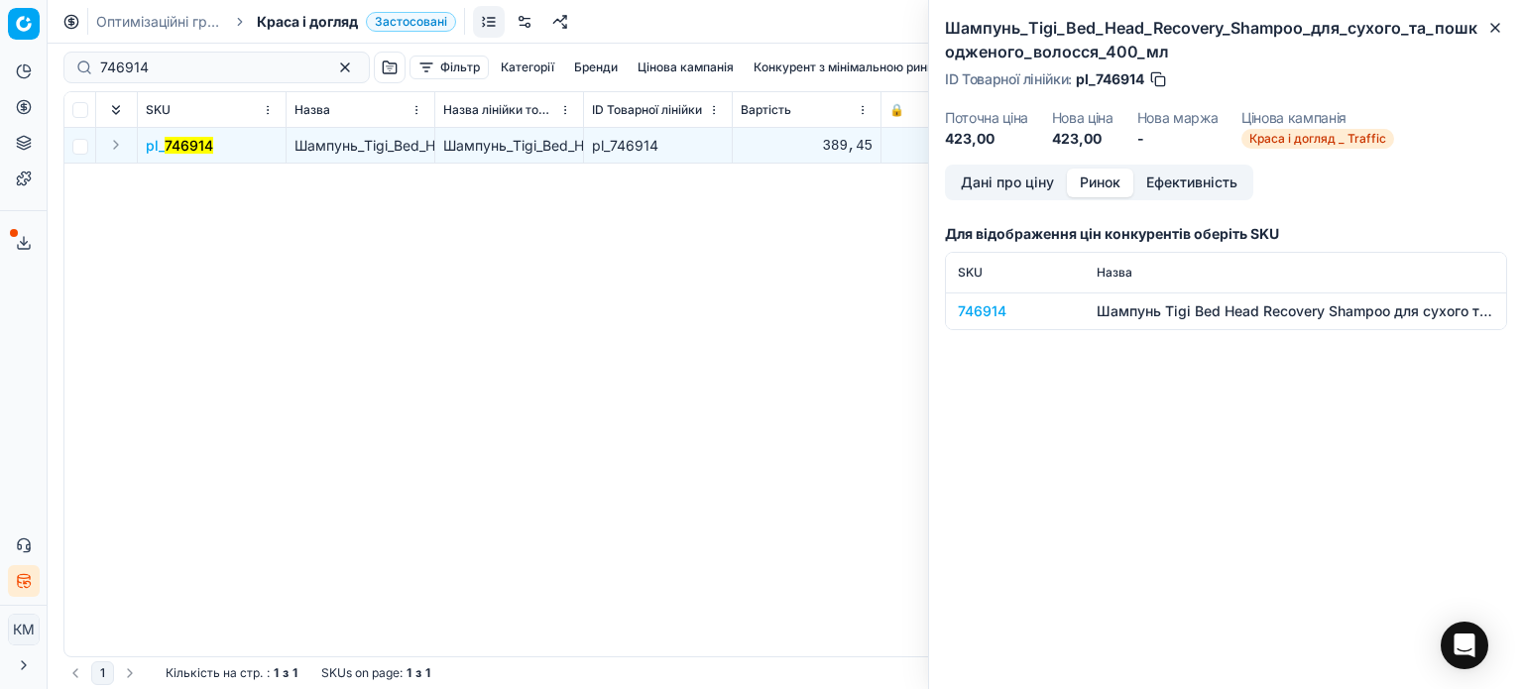
click at [998, 320] on td "746914" at bounding box center [1015, 311] width 139 height 37
click at [999, 312] on div "746914" at bounding box center [1015, 311] width 115 height 20
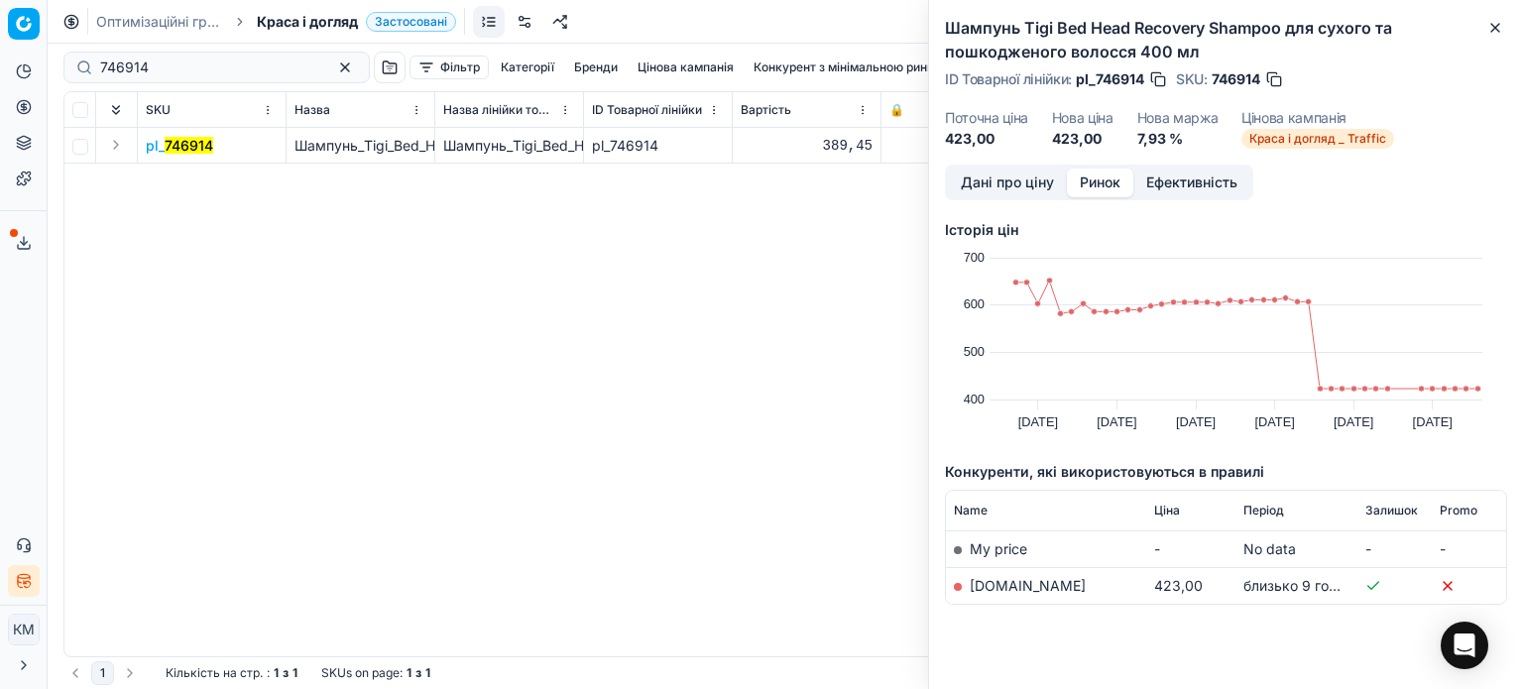
click at [1008, 586] on link "[DOMAIN_NAME]" at bounding box center [1028, 585] width 116 height 17
click at [1496, 30] on icon "button" at bounding box center [1495, 28] width 8 height 8
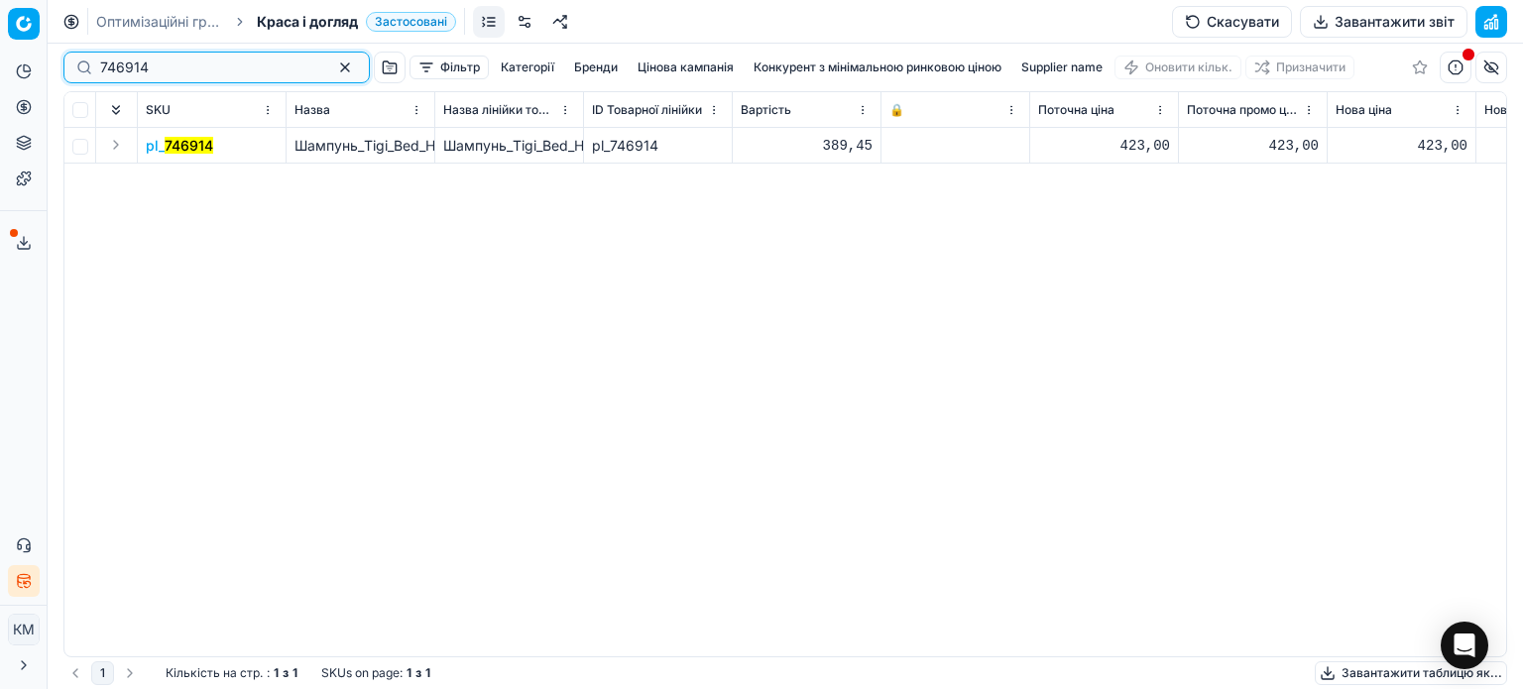
drag, startPoint x: 186, startPoint y: 67, endPoint x: 1, endPoint y: 46, distance: 186.7
click at [1, 46] on div "Pricing platform Аналітика Цінова оптимізація Асортимент продукції Шаблони Серв…" at bounding box center [761, 344] width 1523 height 689
paste input "880"
click at [189, 149] on mark "746880" at bounding box center [191, 145] width 52 height 17
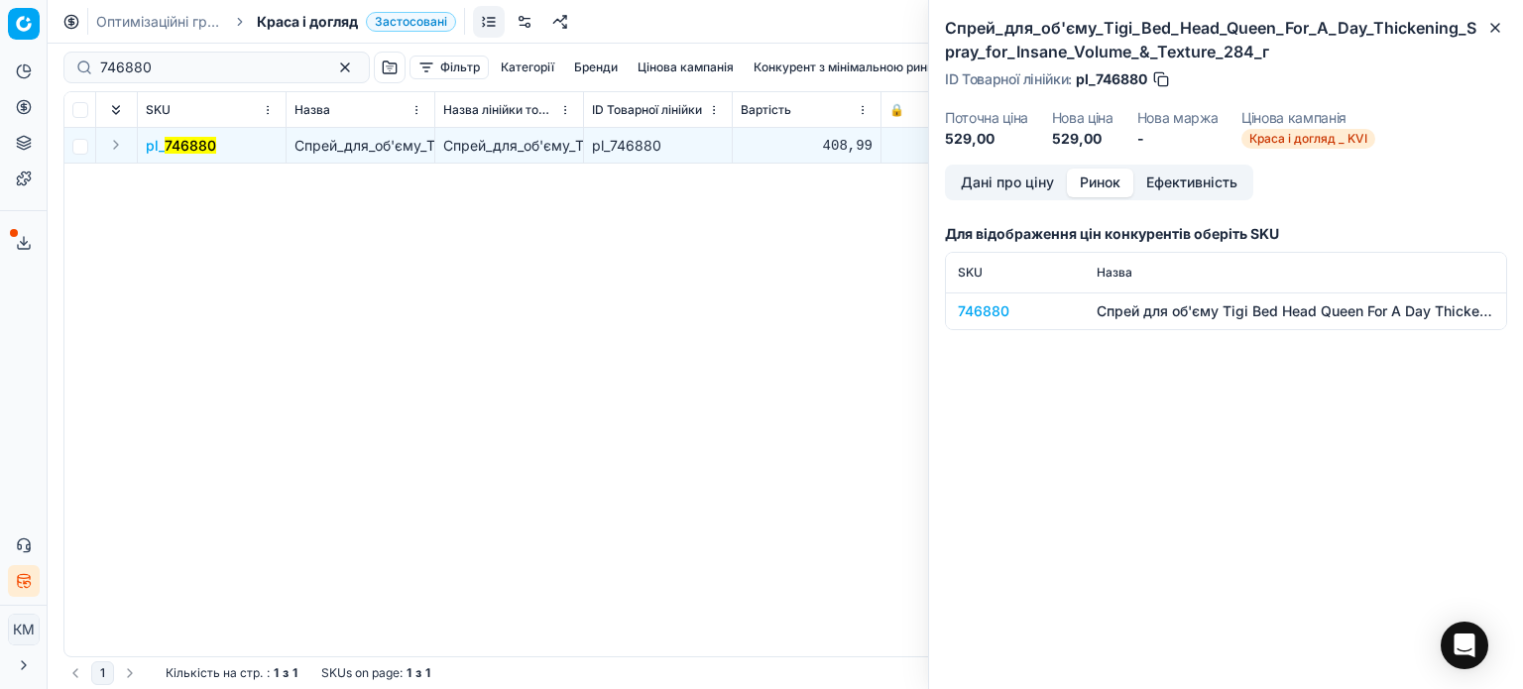
click at [1099, 185] on button "Ринок" at bounding box center [1100, 183] width 66 height 29
click at [986, 315] on div "746880" at bounding box center [1015, 311] width 115 height 20
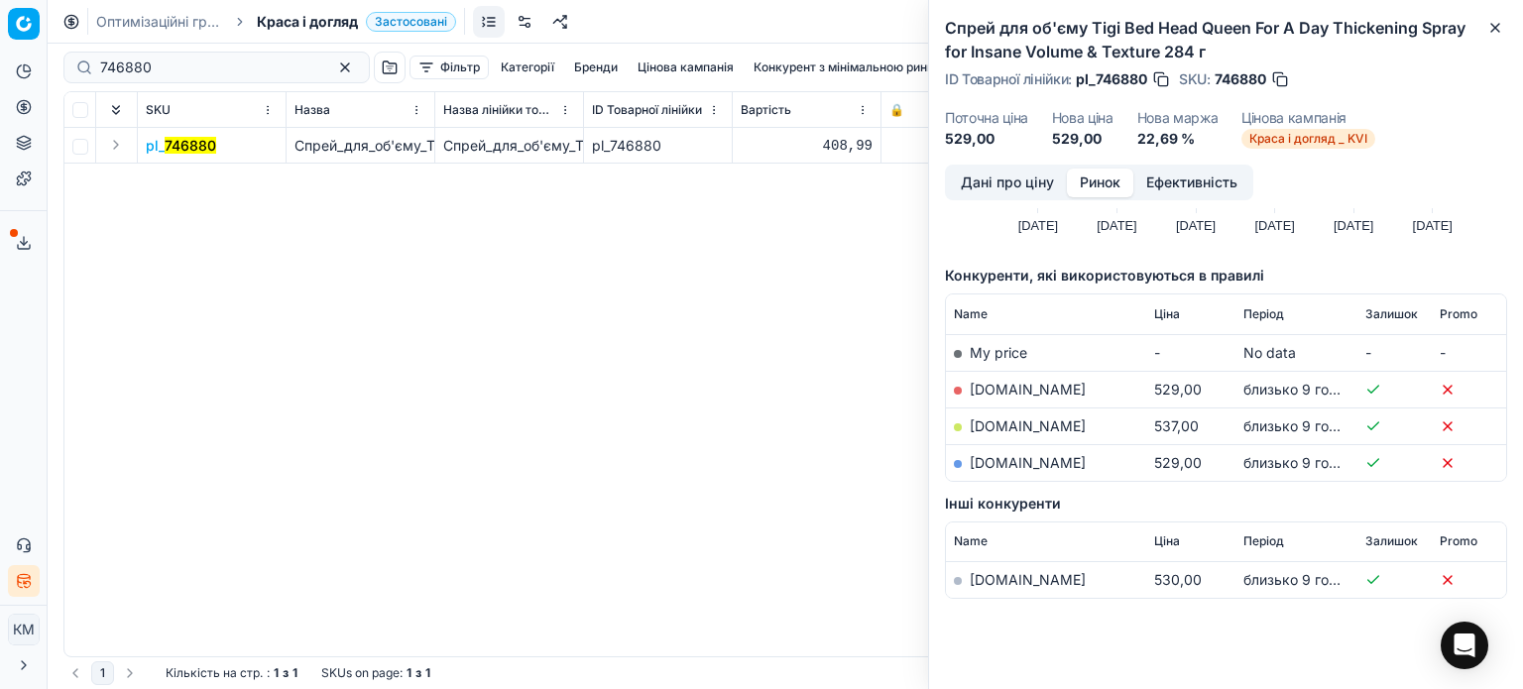
scroll to position [198, 0]
click at [1049, 430] on link "[DOMAIN_NAME]" at bounding box center [1028, 423] width 116 height 17
click at [981, 380] on link "[DOMAIN_NAME]" at bounding box center [1028, 387] width 116 height 17
drag, startPoint x: 1499, startPoint y: 33, endPoint x: 1381, endPoint y: 39, distance: 118.2
click at [1499, 33] on icon "button" at bounding box center [1495, 28] width 16 height 16
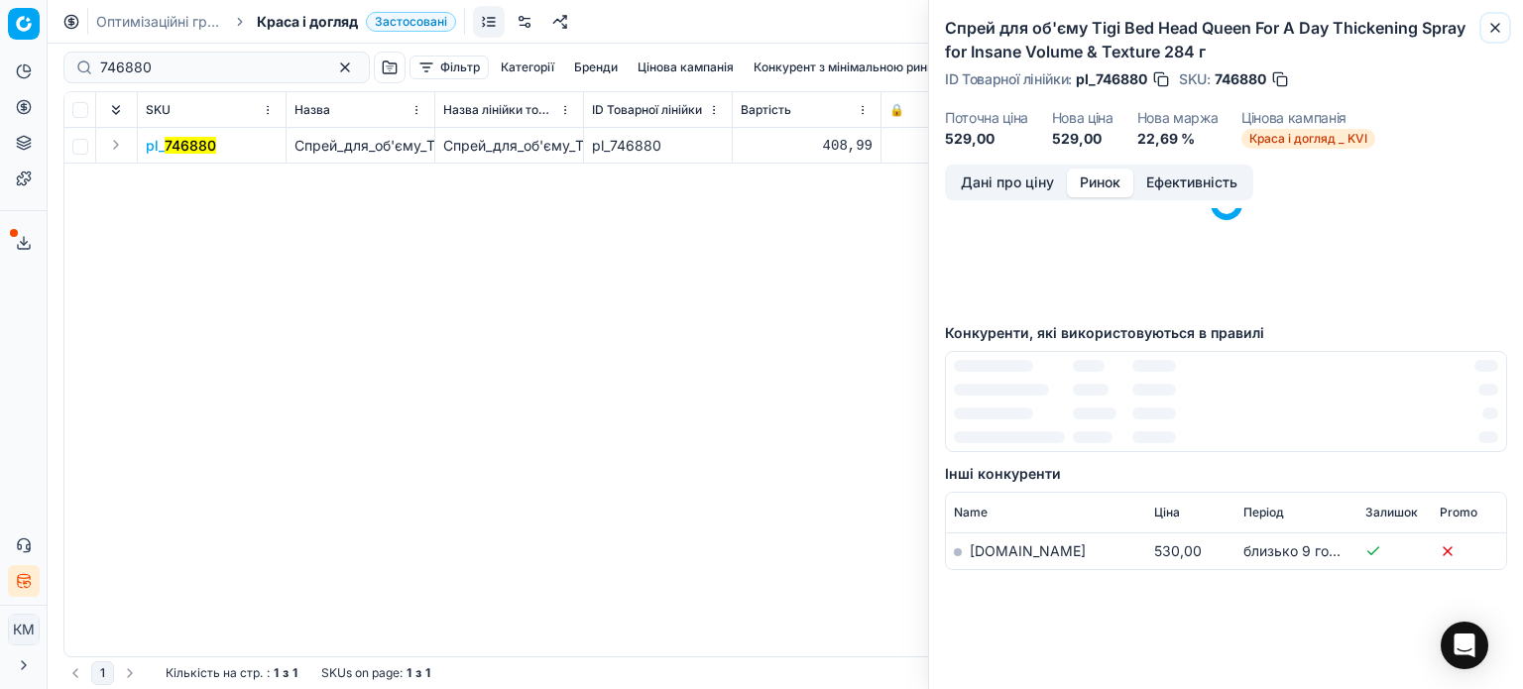
scroll to position [145, 0]
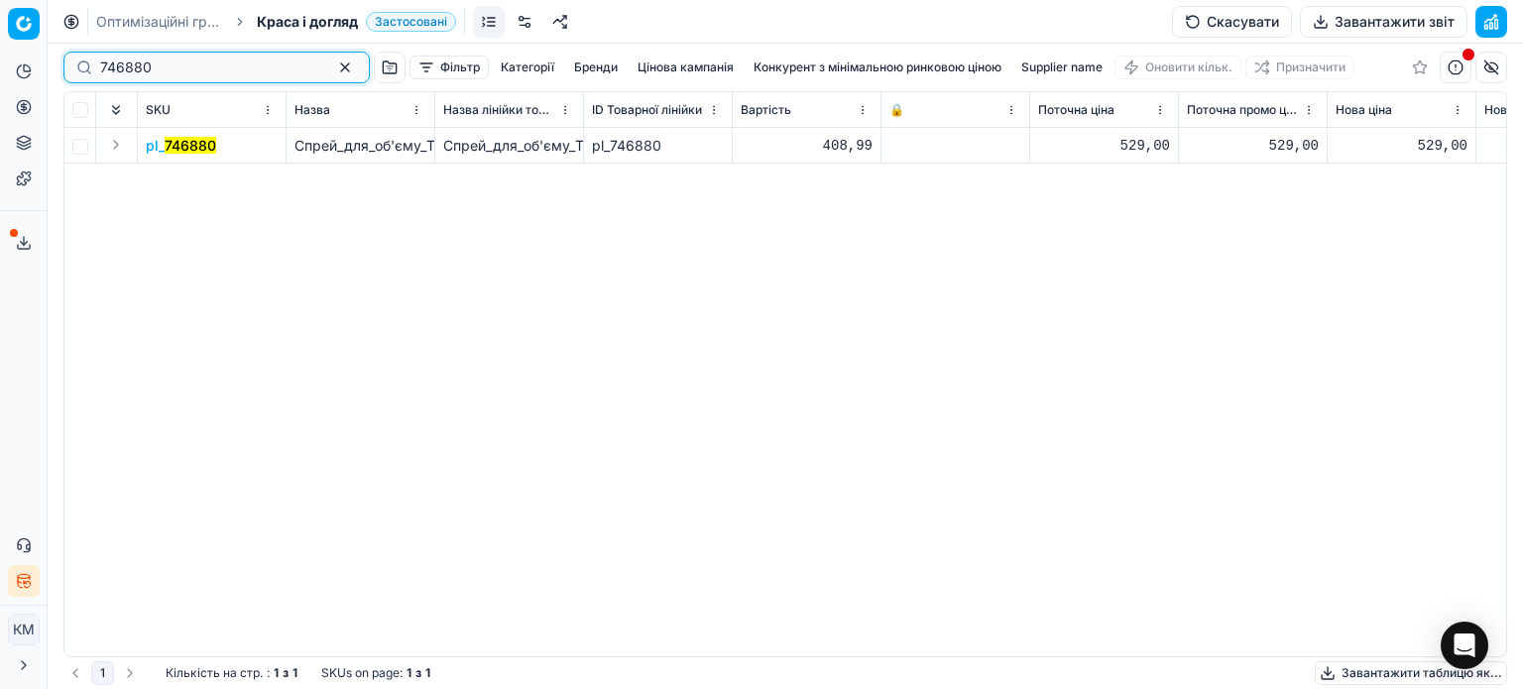
drag, startPoint x: 149, startPoint y: 76, endPoint x: 14, endPoint y: 58, distance: 136.2
click at [15, 58] on div "Pricing platform Аналітика Цінова оптимізація Асортимент продукції Шаблони Серв…" at bounding box center [761, 344] width 1523 height 689
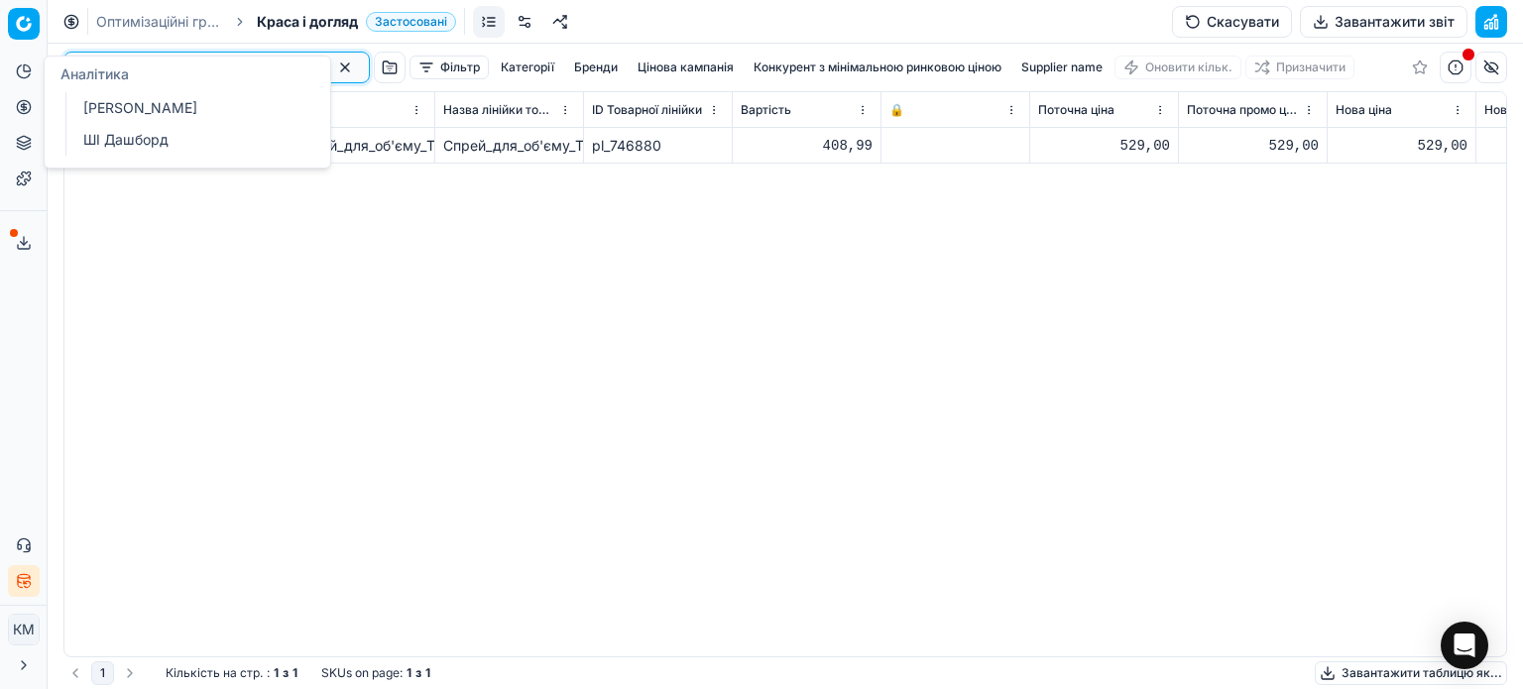
paste input "1294775"
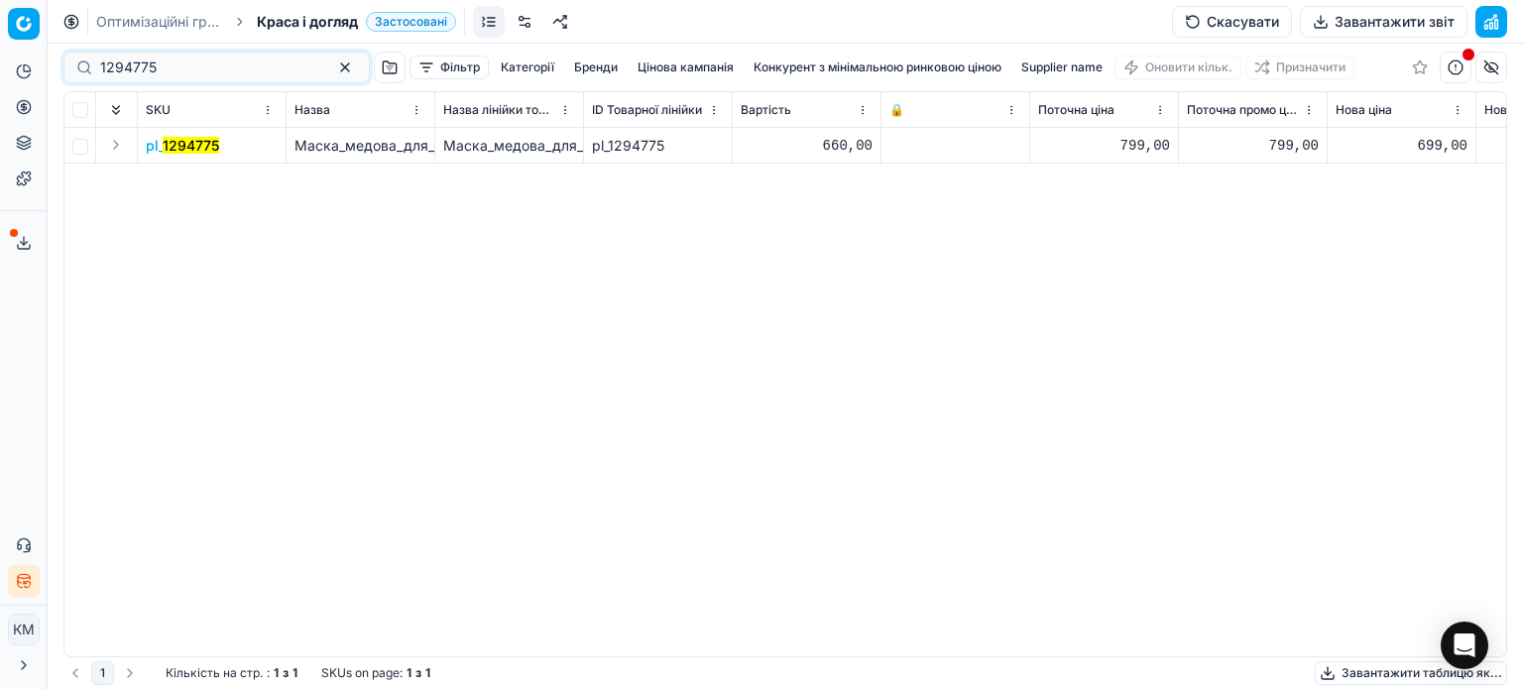
click at [210, 148] on mark "1294775" at bounding box center [191, 145] width 57 height 17
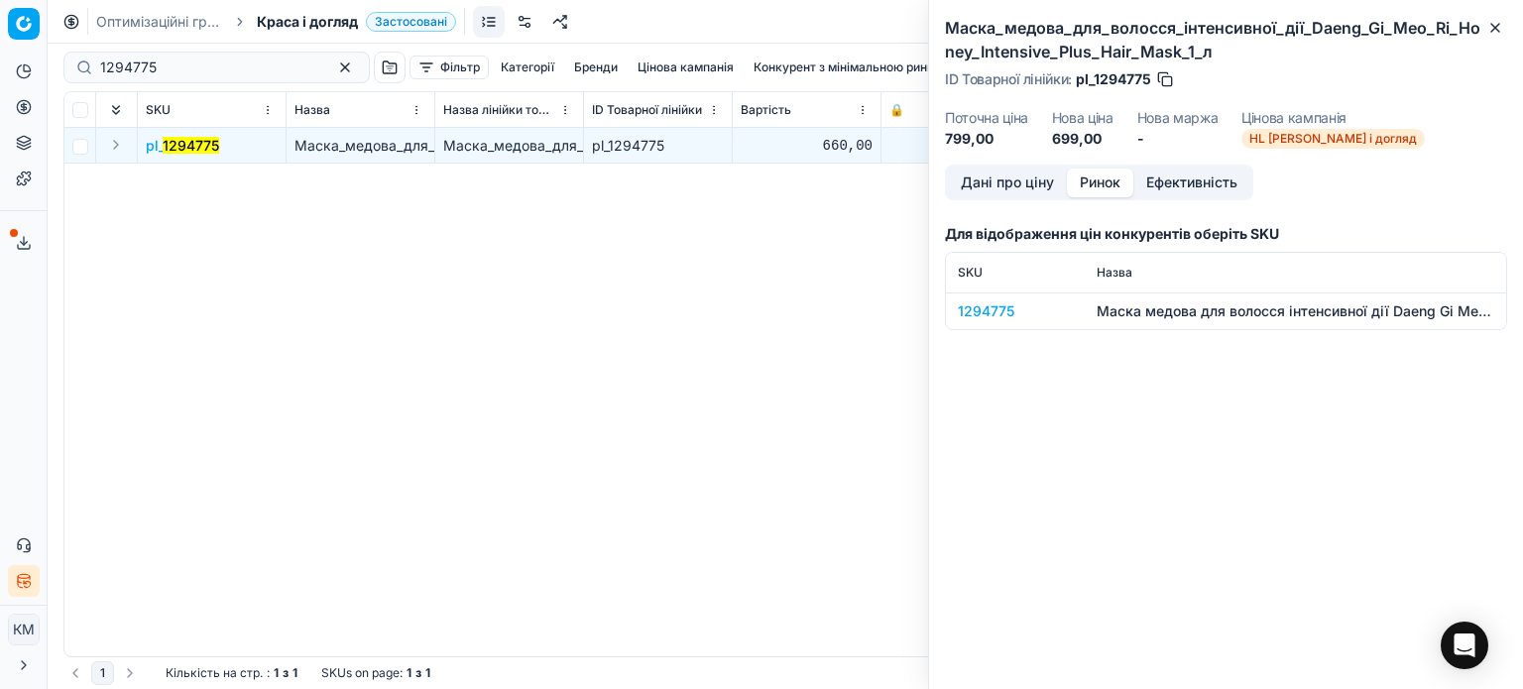
drag, startPoint x: 1118, startPoint y: 181, endPoint x: 1046, endPoint y: 264, distance: 109.0
click at [1116, 181] on button "Ринок" at bounding box center [1100, 183] width 66 height 29
click at [1004, 310] on div "1294775" at bounding box center [1015, 311] width 115 height 20
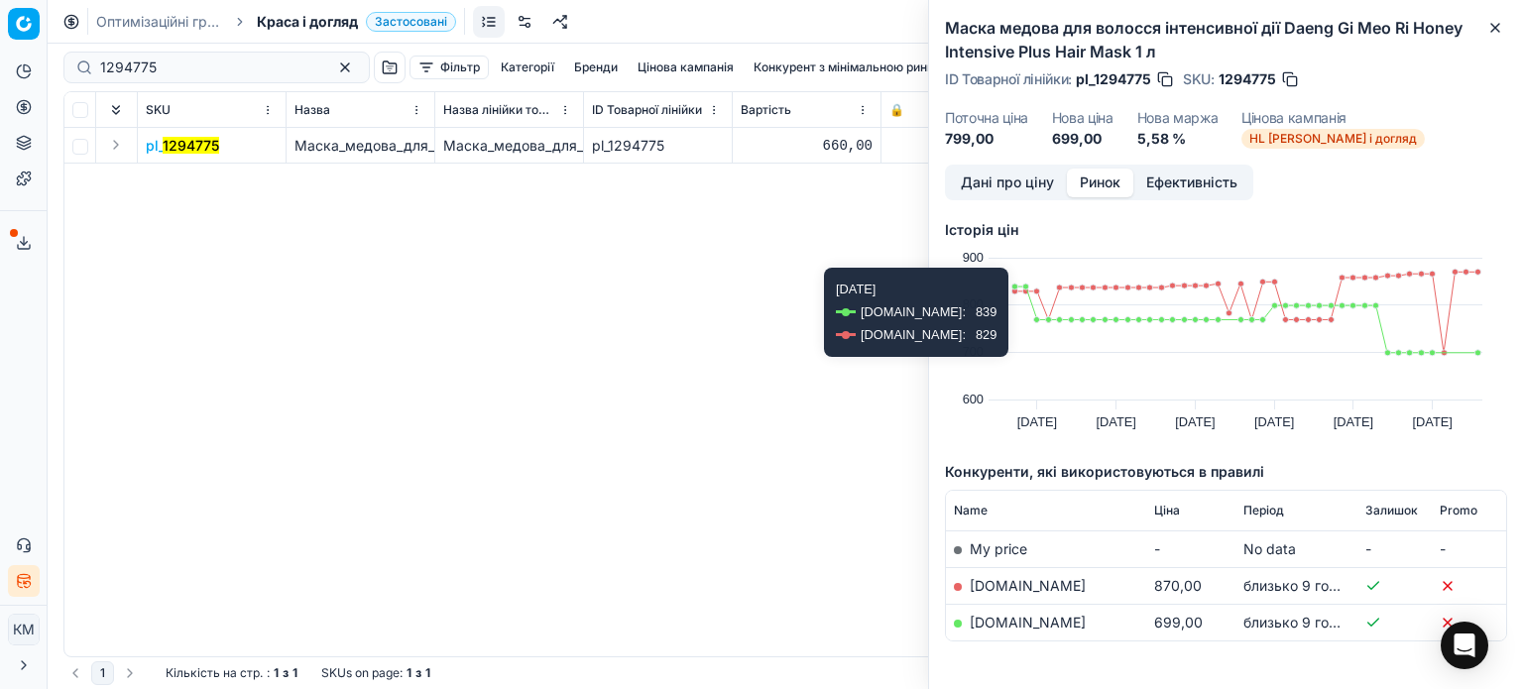
click at [1013, 626] on link "[DOMAIN_NAME]" at bounding box center [1028, 622] width 116 height 17
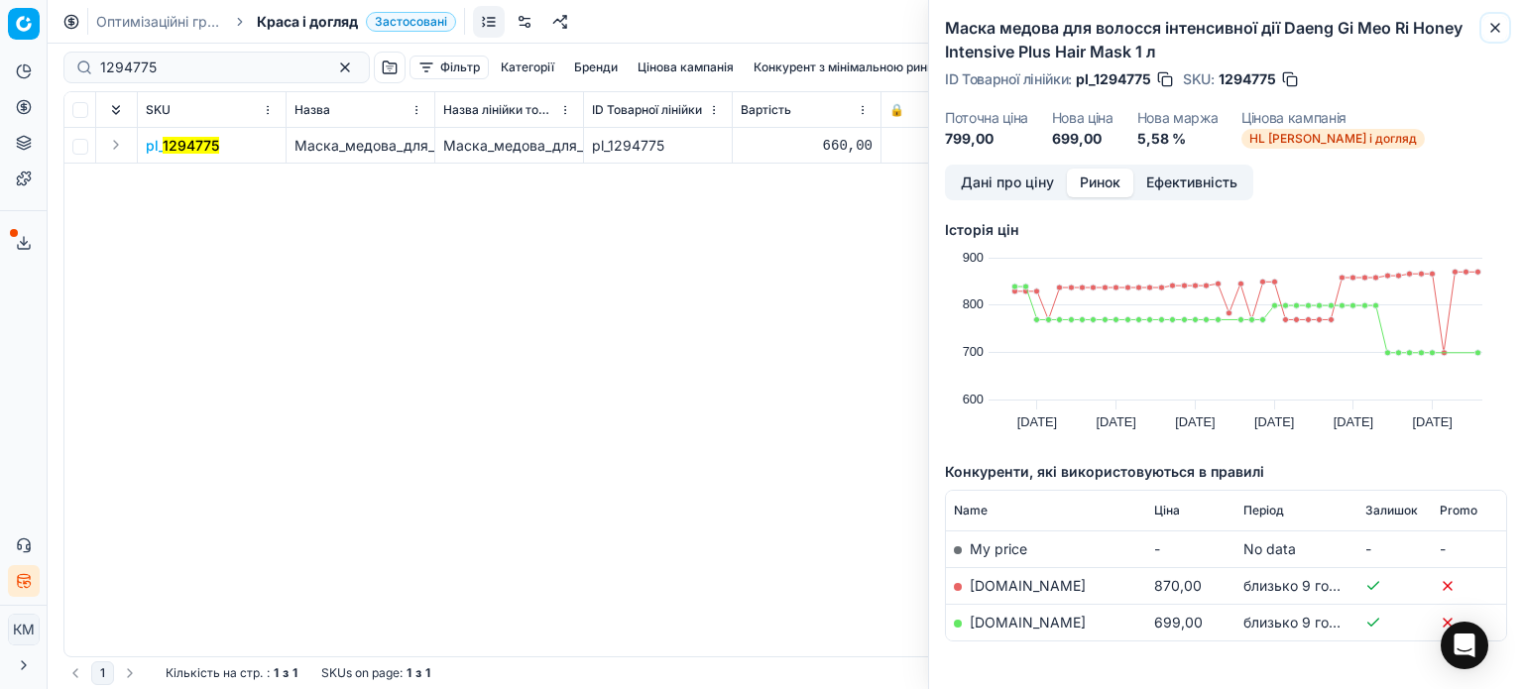
click at [1495, 31] on icon "button" at bounding box center [1495, 28] width 16 height 16
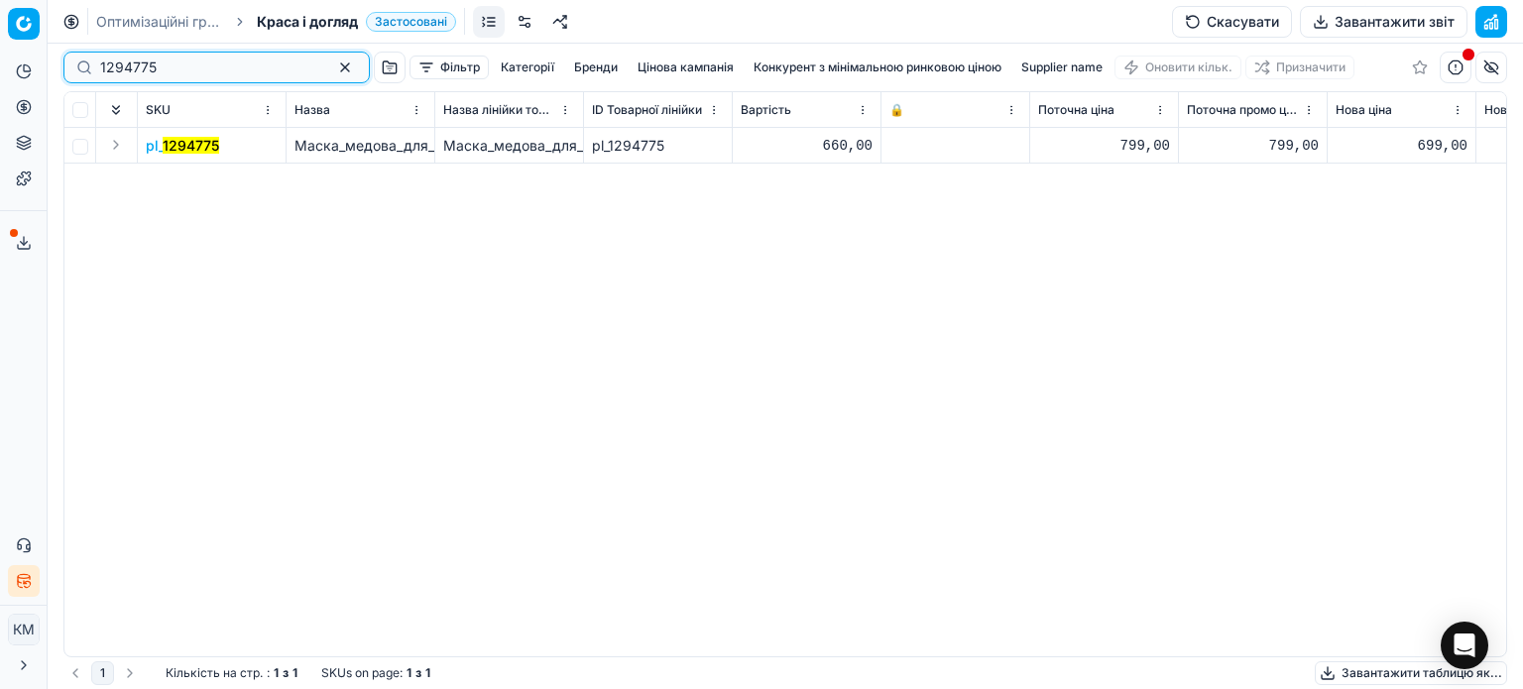
drag, startPoint x: 189, startPoint y: 67, endPoint x: 0, endPoint y: 66, distance: 189.4
click at [0, 66] on div "Pricing platform Аналітика Цінова оптимізація Асортимент продукції Шаблони Серв…" at bounding box center [761, 344] width 1523 height 689
paste input "461300"
click at [196, 148] on mark "461300" at bounding box center [189, 145] width 51 height 17
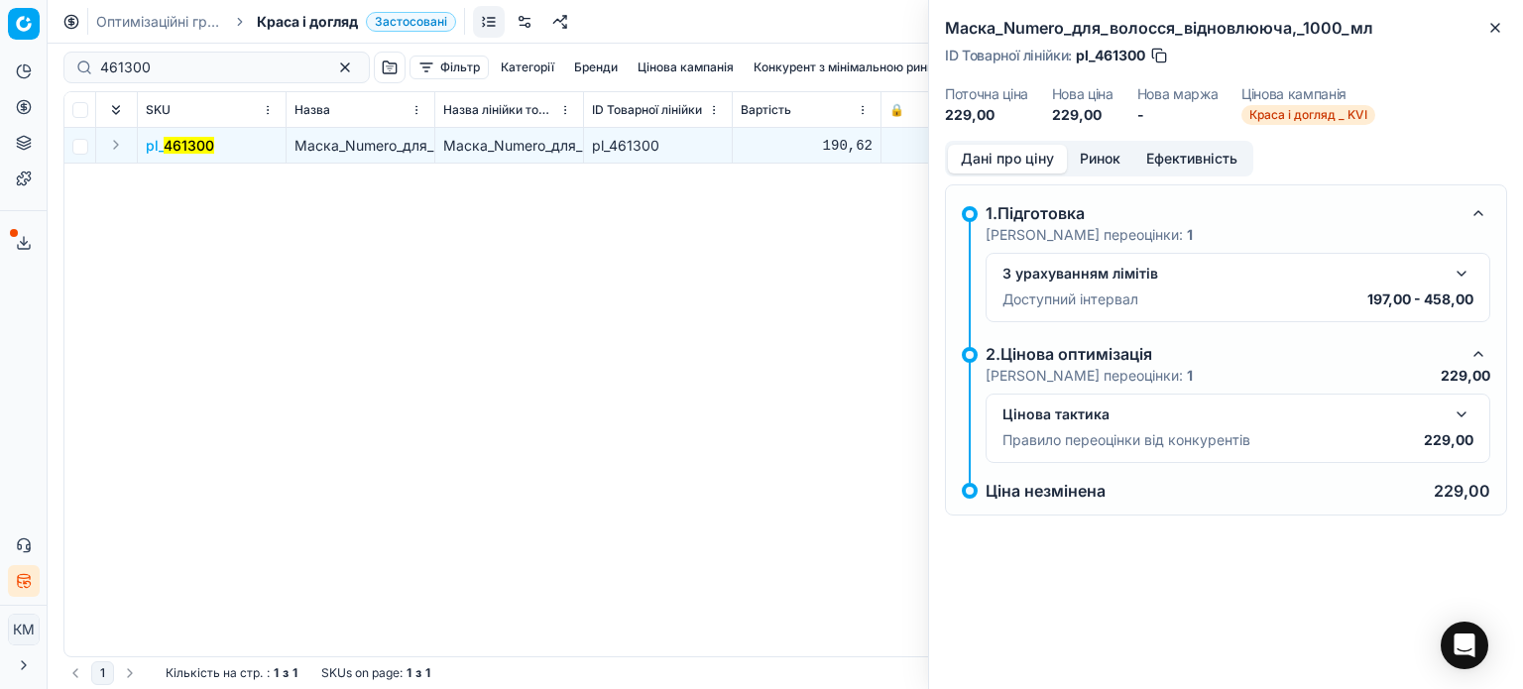
click at [1109, 157] on button "Ринок" at bounding box center [1100, 159] width 66 height 29
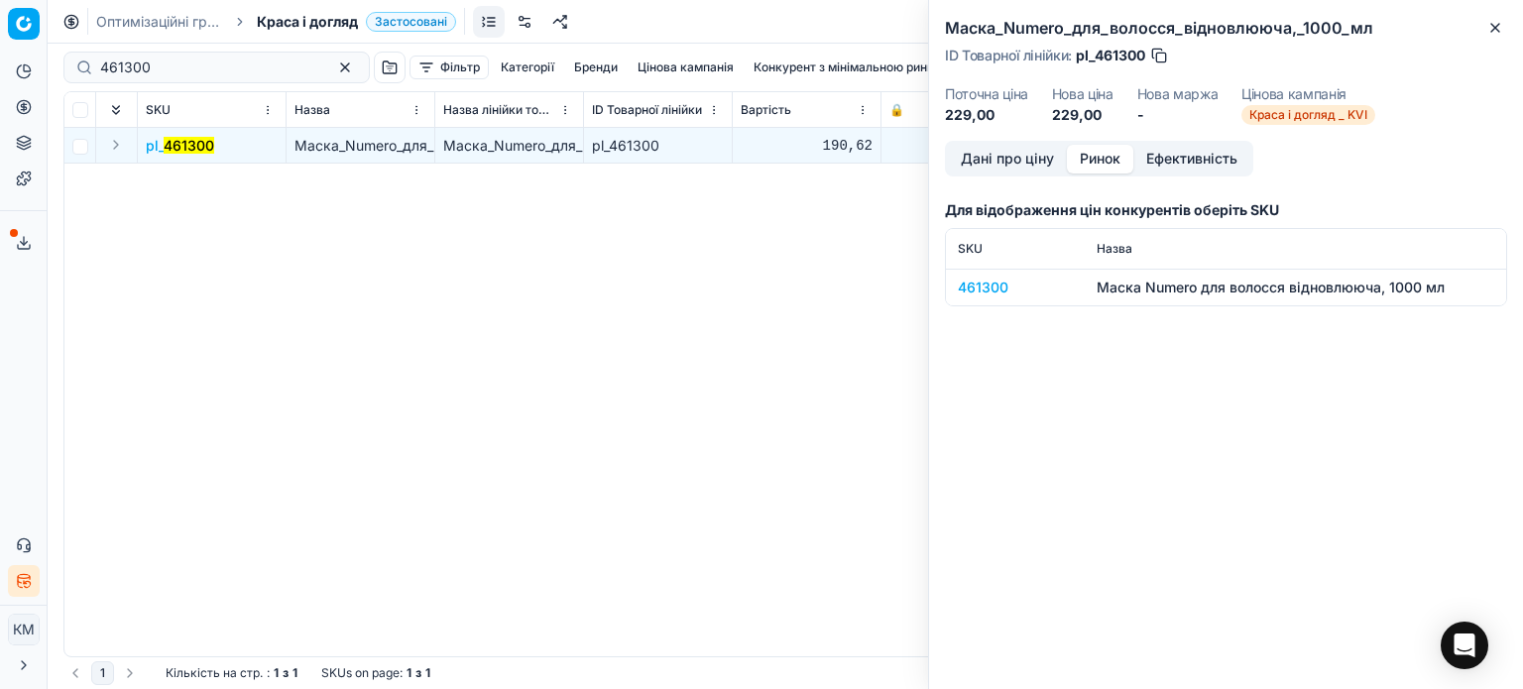
click at [984, 289] on div "461300" at bounding box center [1015, 288] width 115 height 20
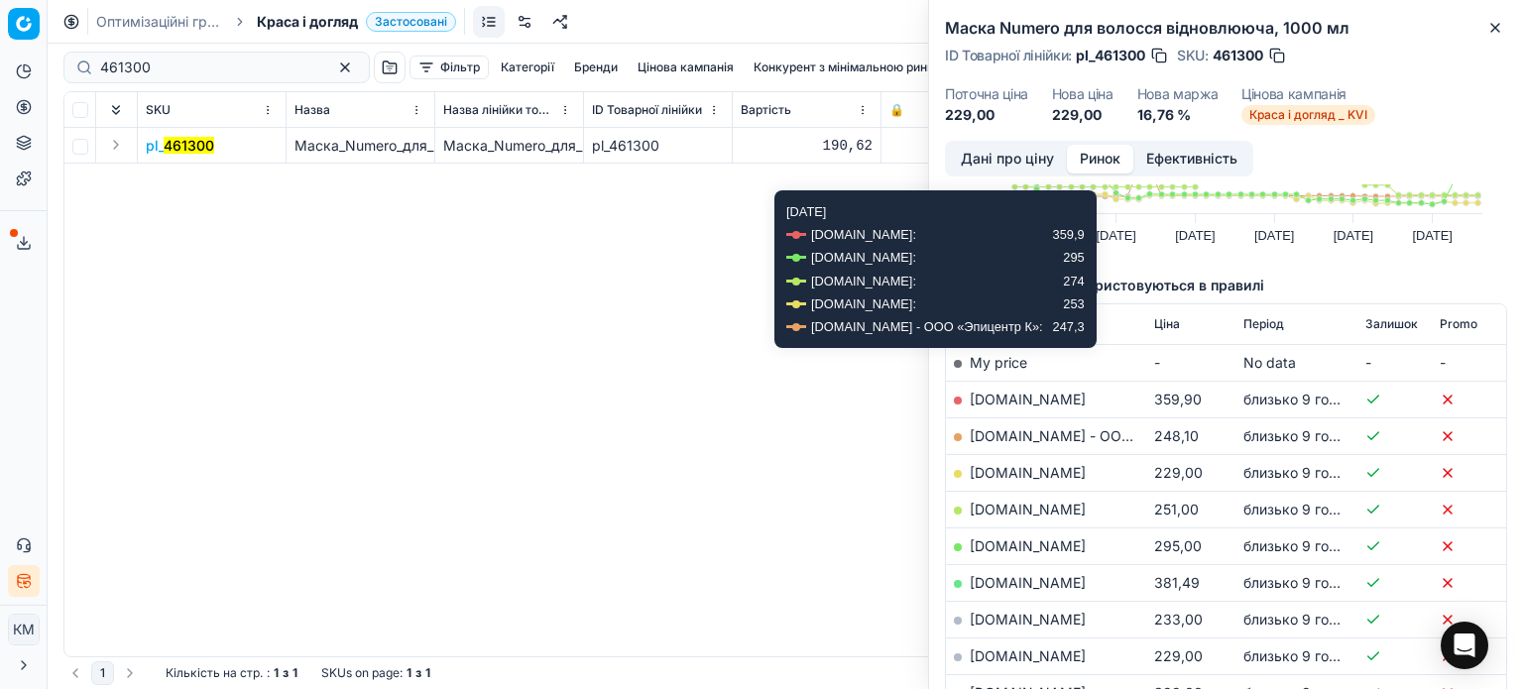
scroll to position [198, 0]
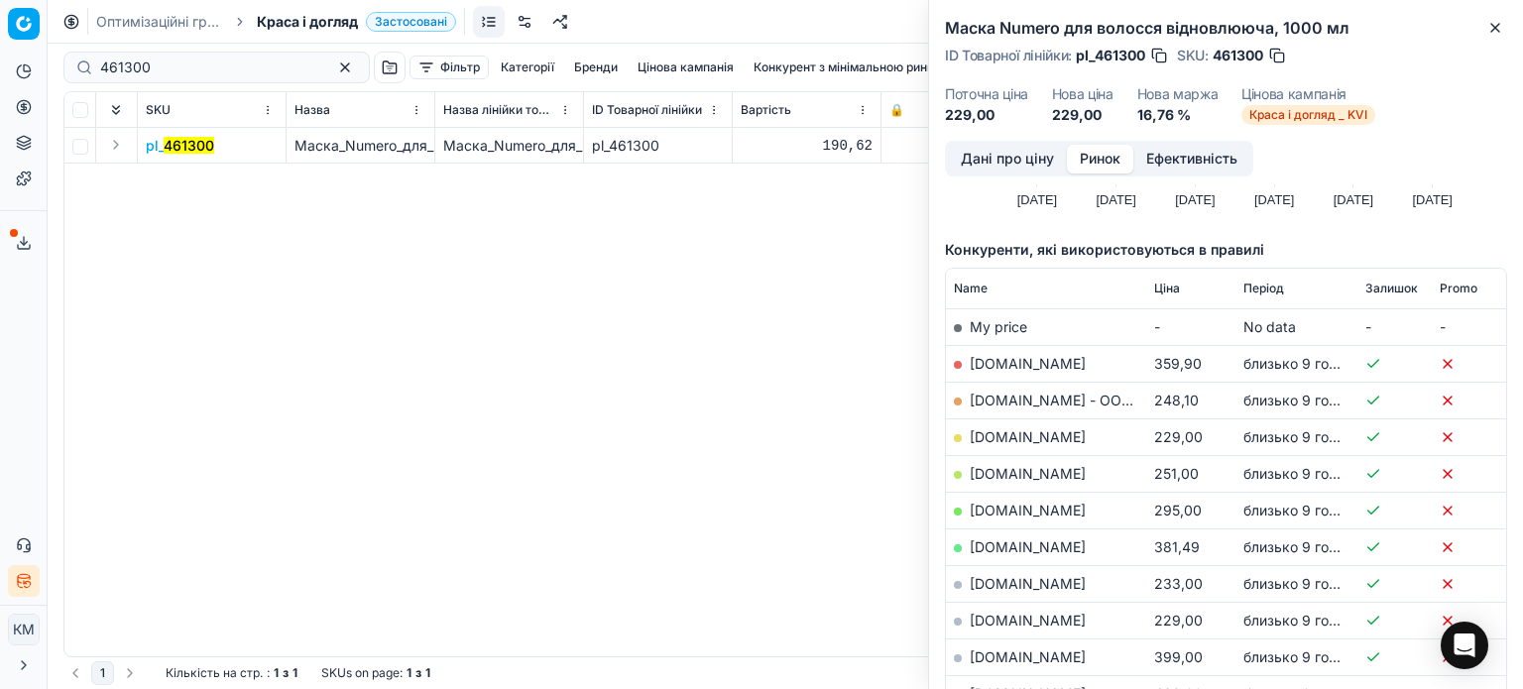
click at [1006, 622] on link "[DOMAIN_NAME]" at bounding box center [1028, 620] width 116 height 17
click at [985, 443] on link "[DOMAIN_NAME]" at bounding box center [1028, 436] width 116 height 17
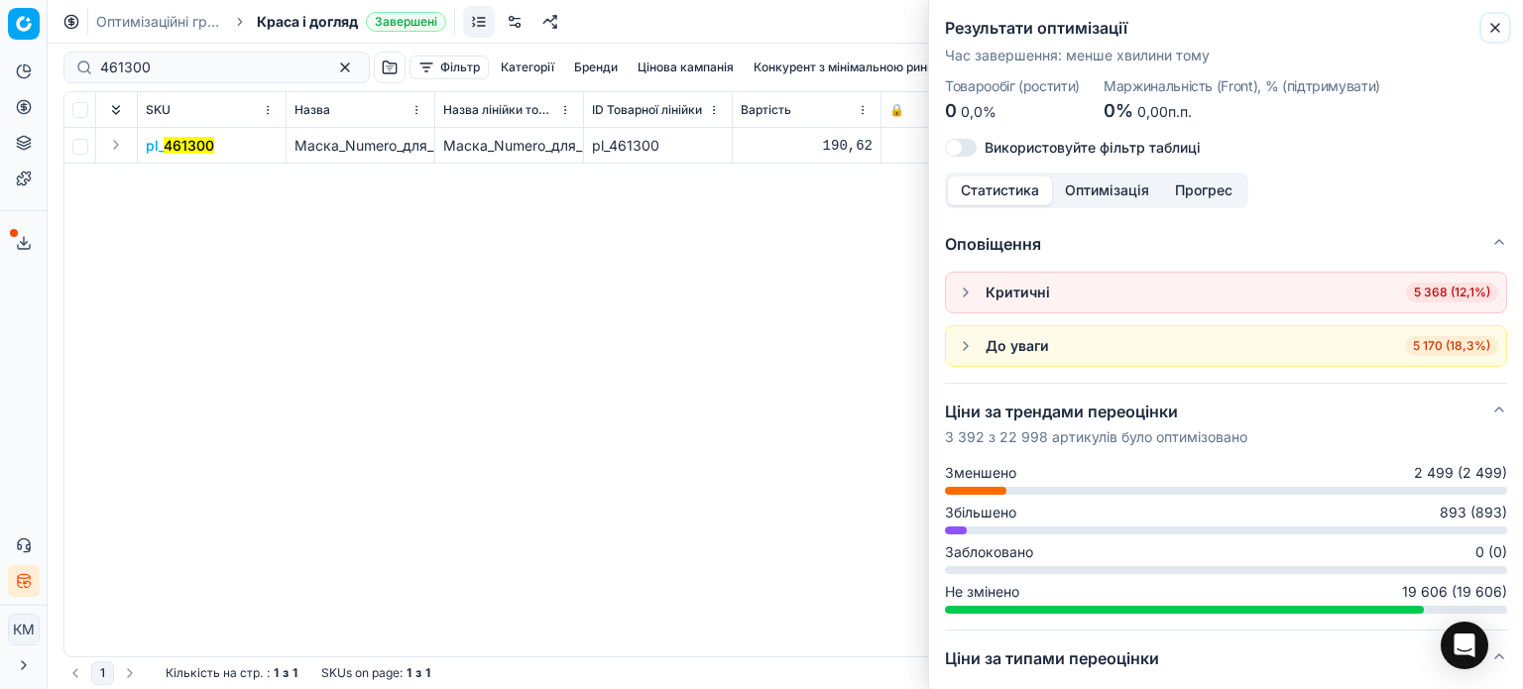
click at [1488, 30] on icon "button" at bounding box center [1495, 28] width 16 height 16
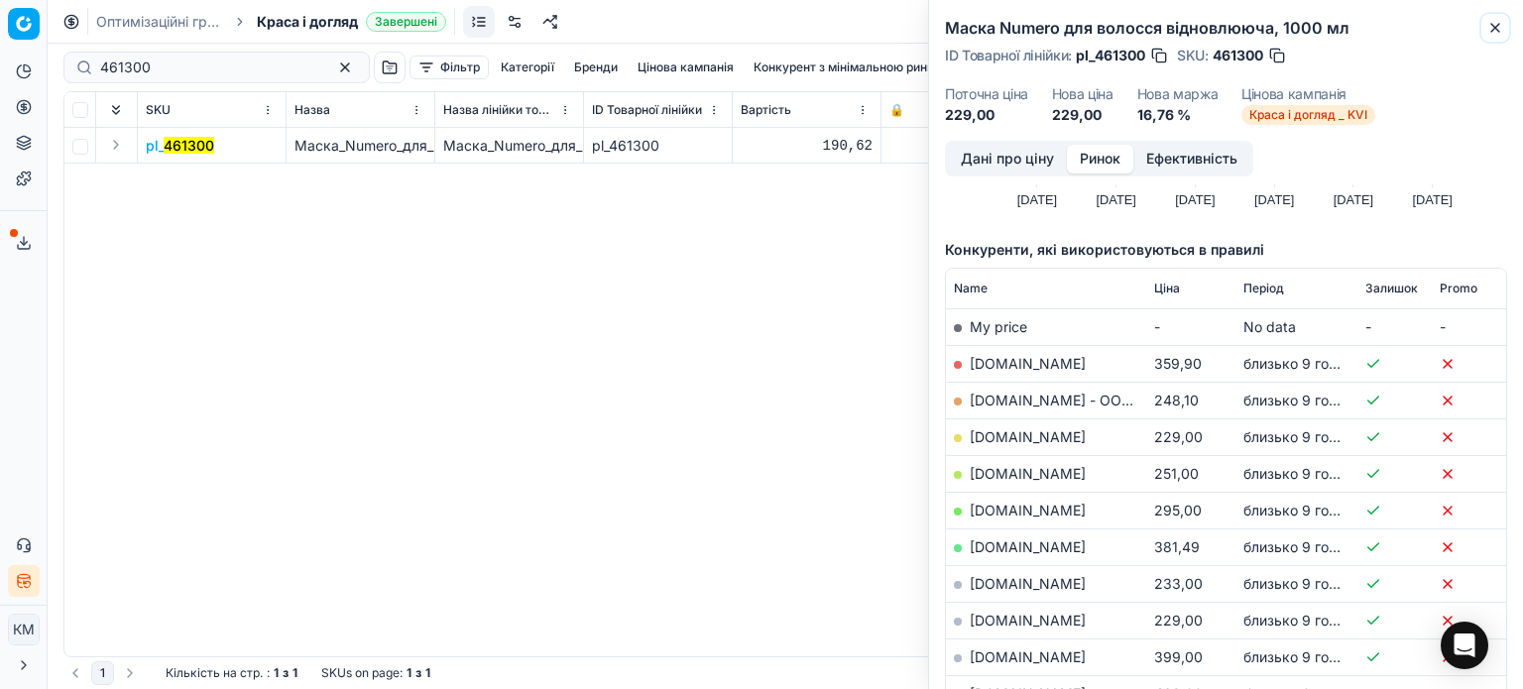
click at [1496, 31] on icon "button" at bounding box center [1495, 28] width 16 height 16
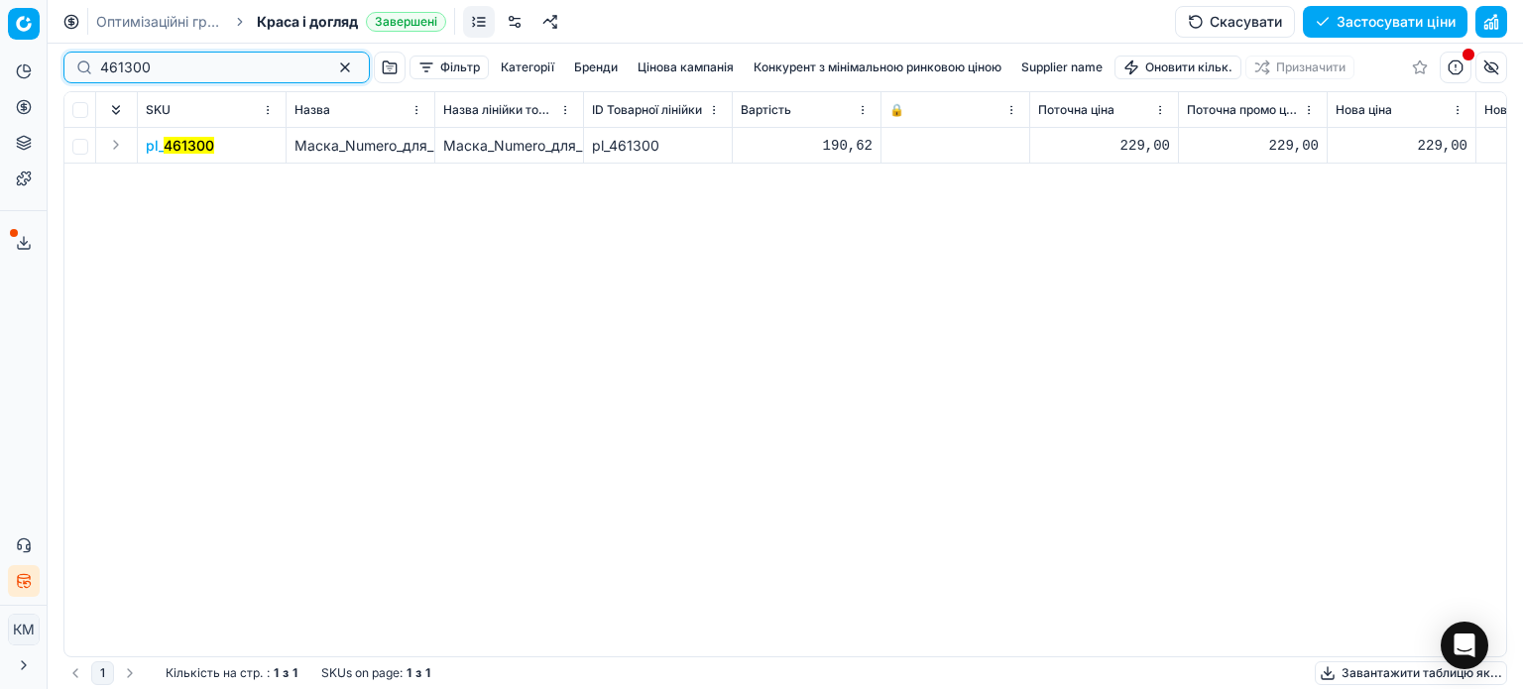
drag, startPoint x: 35, startPoint y: 63, endPoint x: 0, endPoint y: 53, distance: 36.4
click at [0, 53] on div "Pricing platform Аналітика Цінова оптимізація Асортимент продукції Шаблони Серв…" at bounding box center [761, 344] width 1523 height 689
paste input "802373"
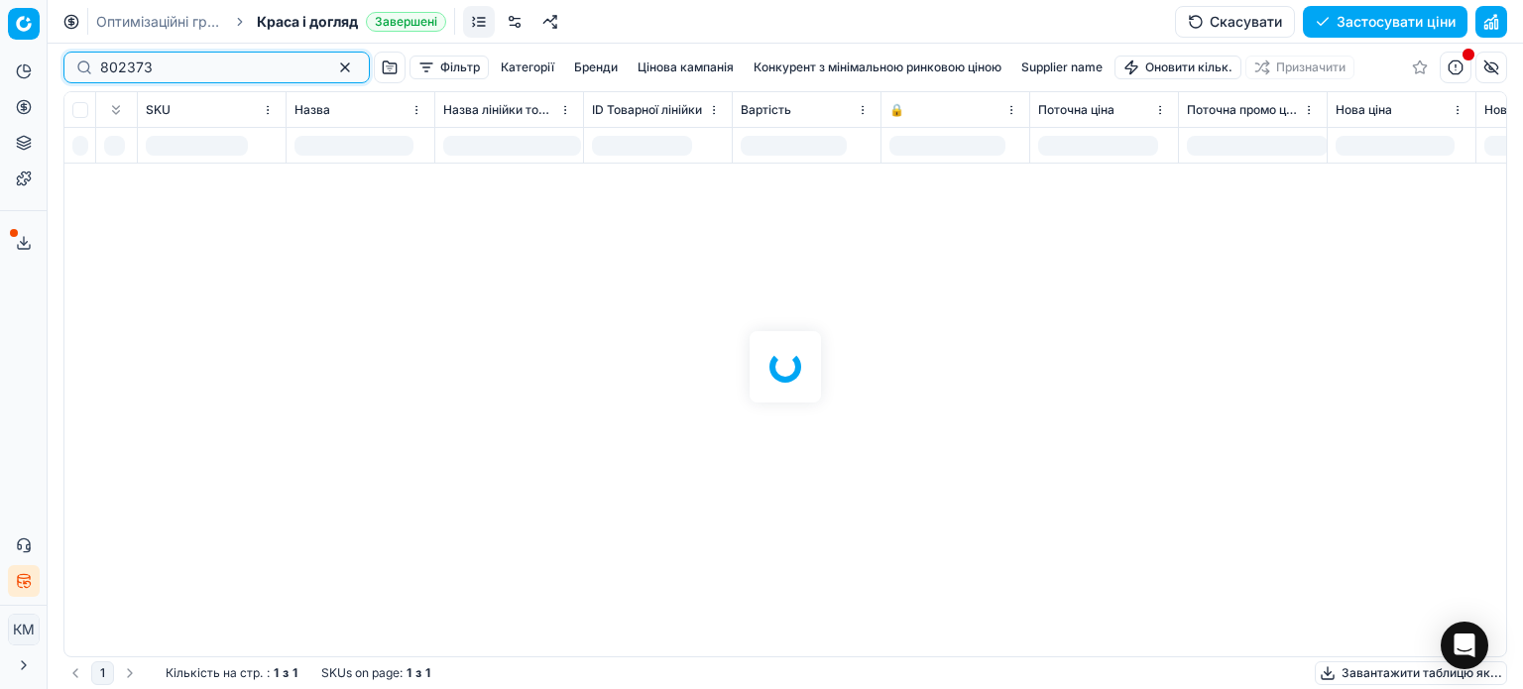
type input "802373"
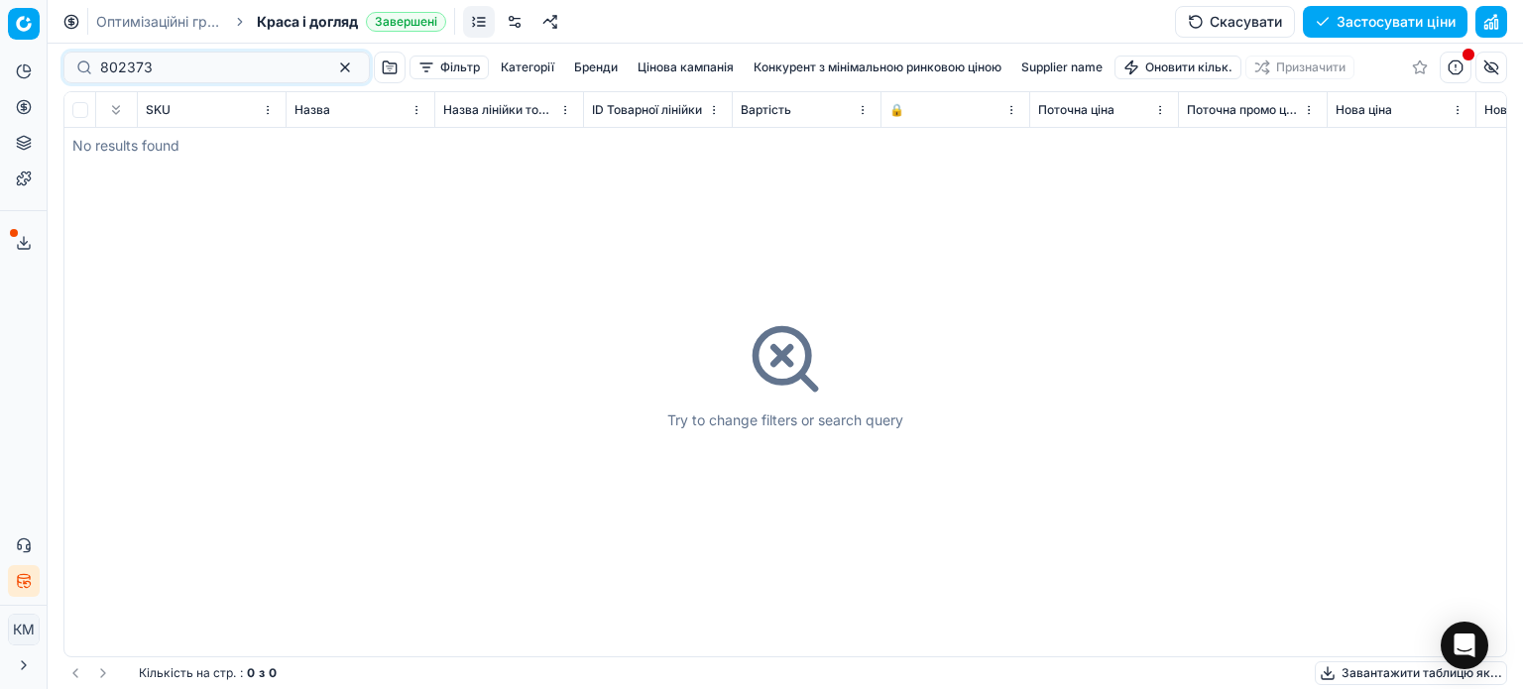
click at [325, 20] on span "Краса і догляд" at bounding box center [307, 22] width 101 height 20
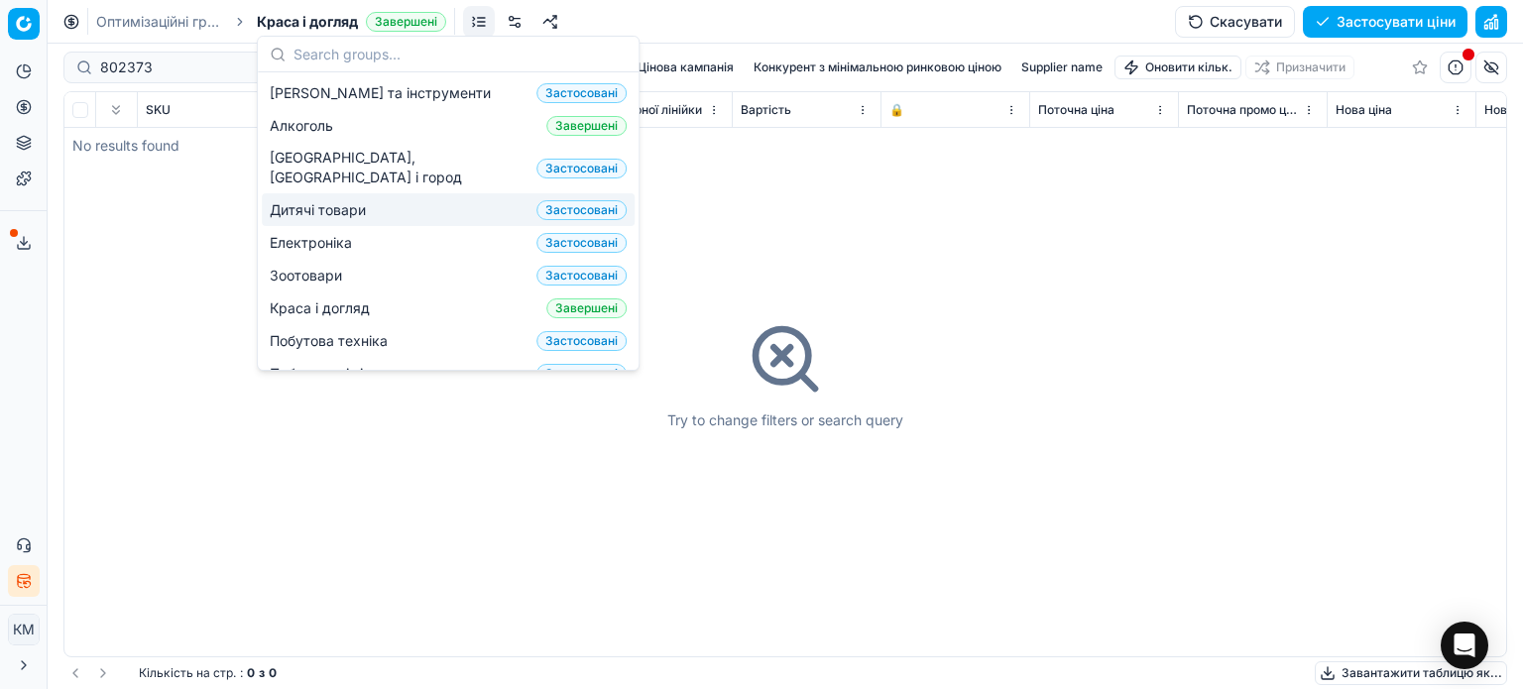
click at [334, 200] on span "Дитячі товари" at bounding box center [322, 210] width 104 height 20
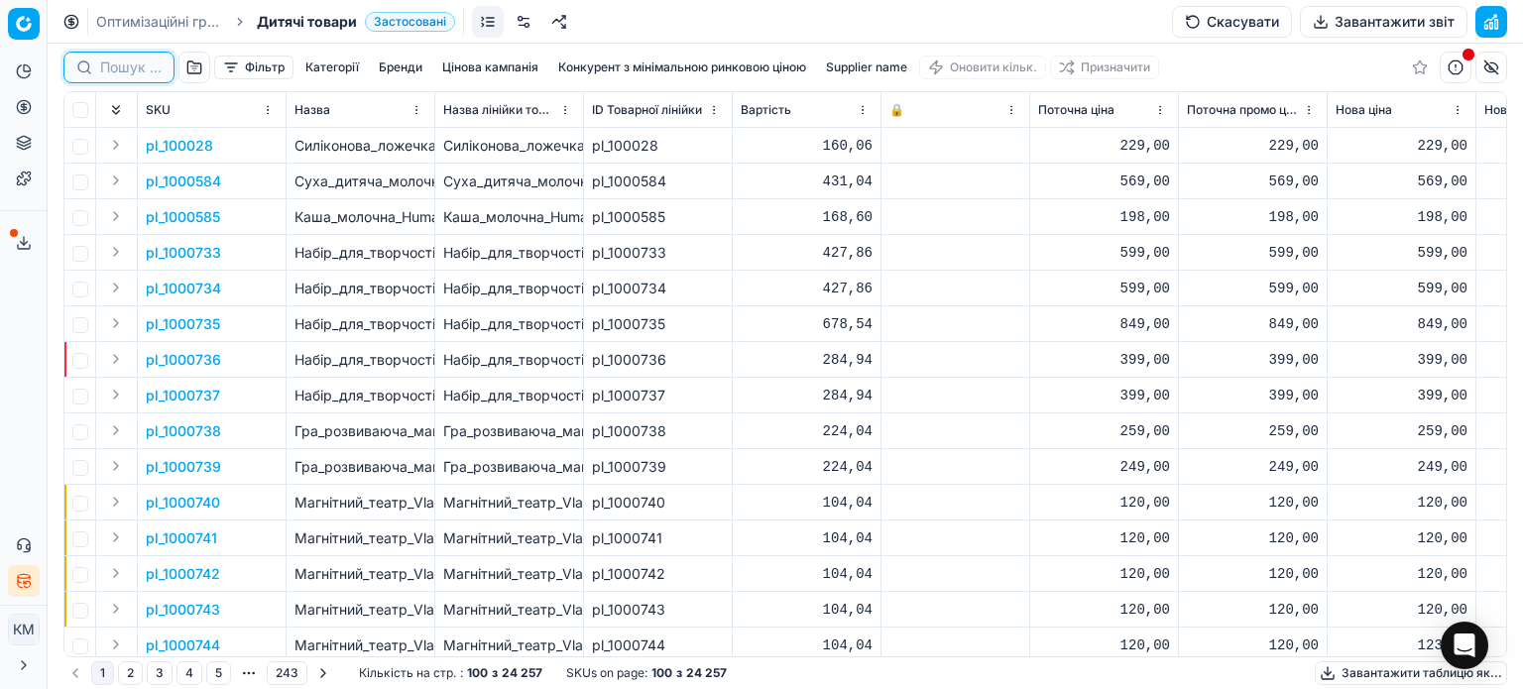
click at [118, 69] on input at bounding box center [130, 68] width 61 height 20
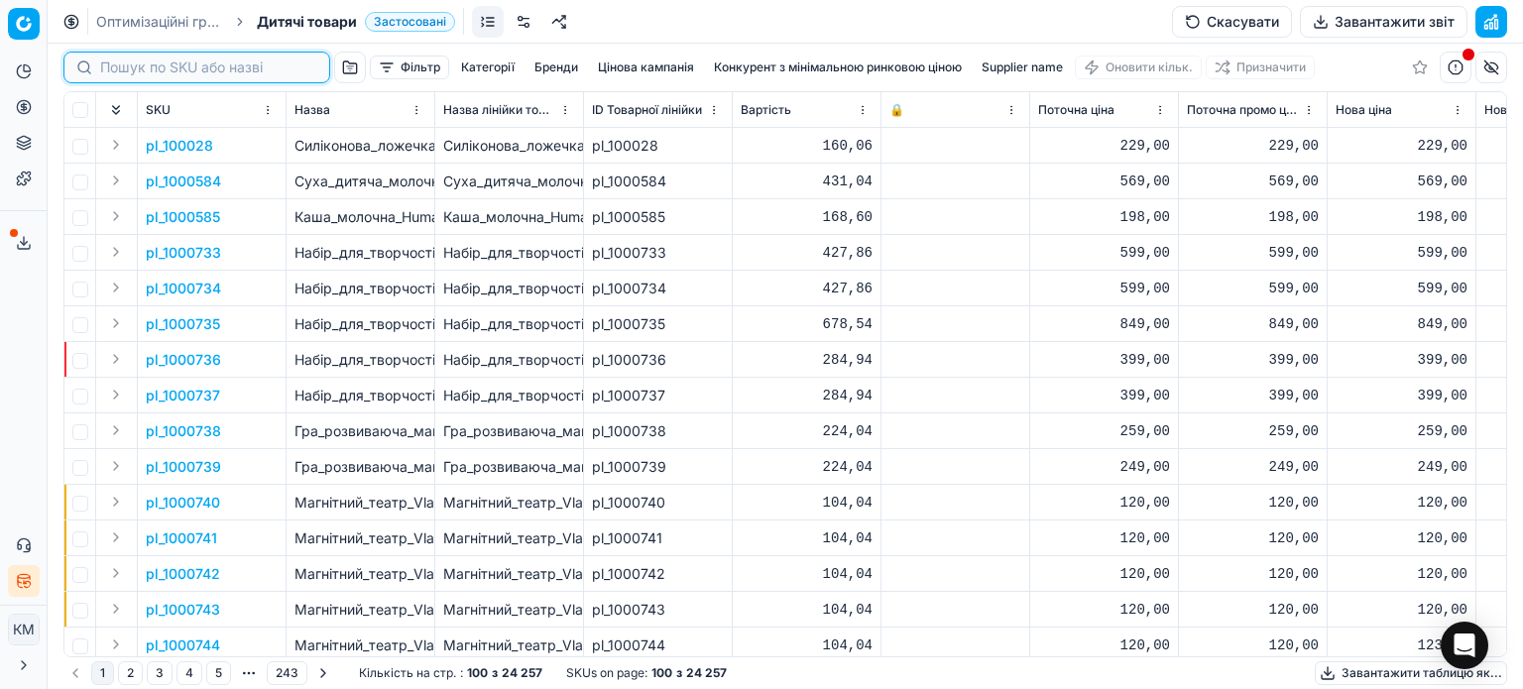
paste input "802373"
type input "802373"
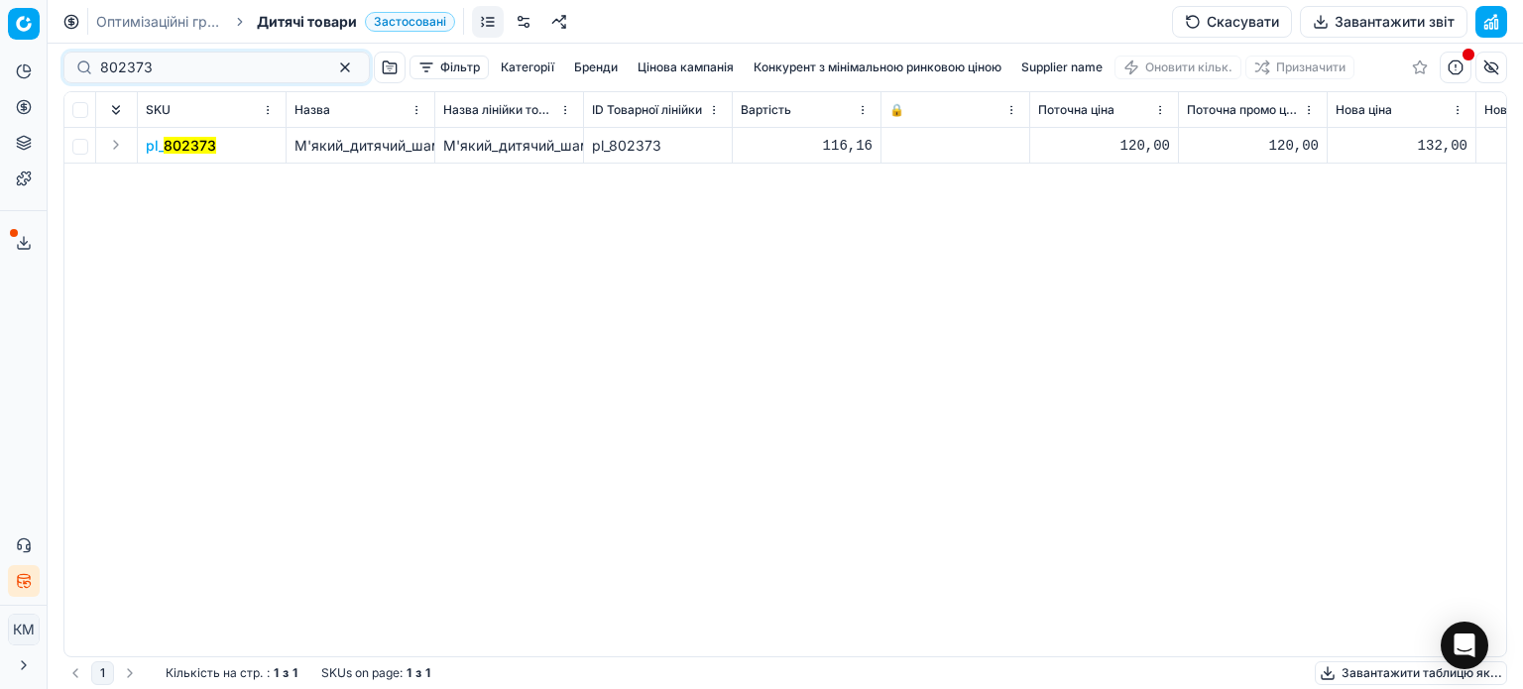
click at [204, 156] on td "pl_ 802373" at bounding box center [212, 146] width 149 height 36
click at [198, 146] on mark "802373" at bounding box center [190, 145] width 53 height 17
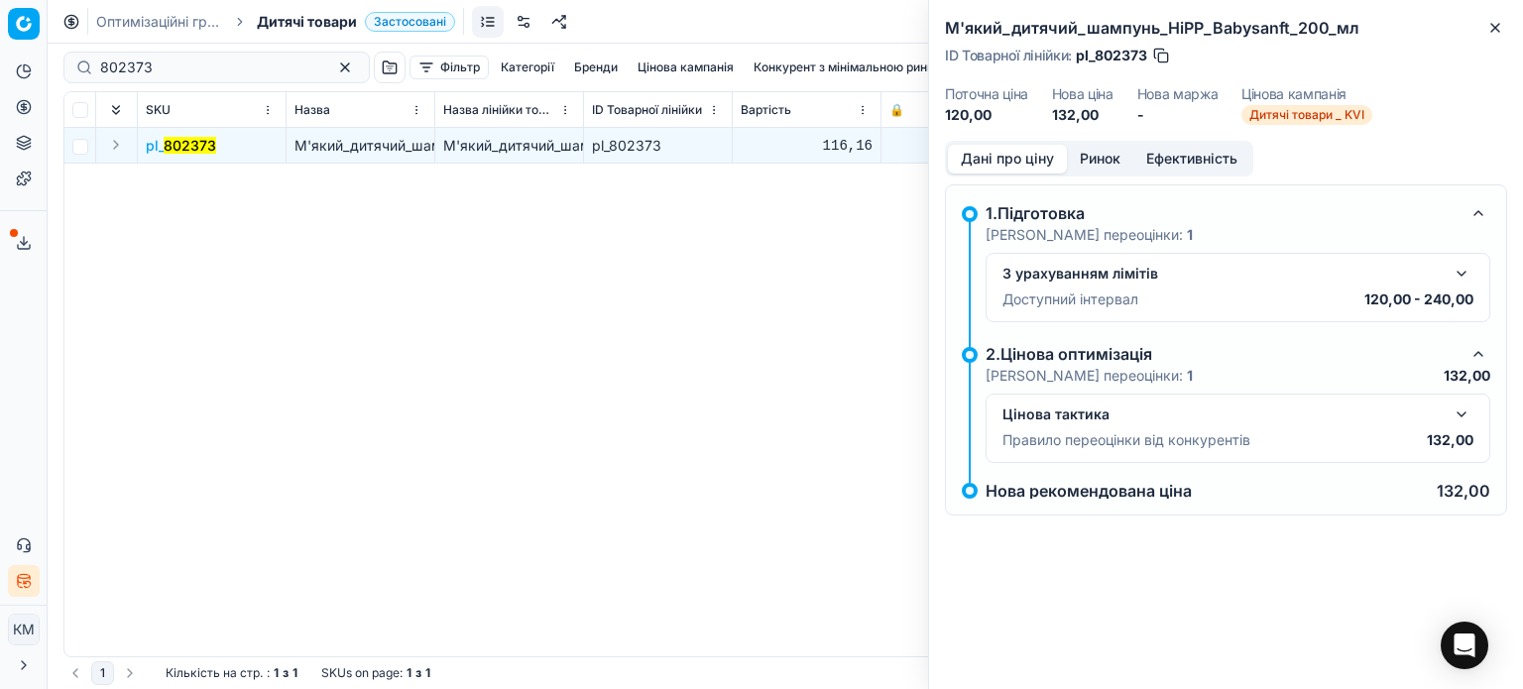
click at [1119, 167] on button "Ринок" at bounding box center [1100, 159] width 66 height 29
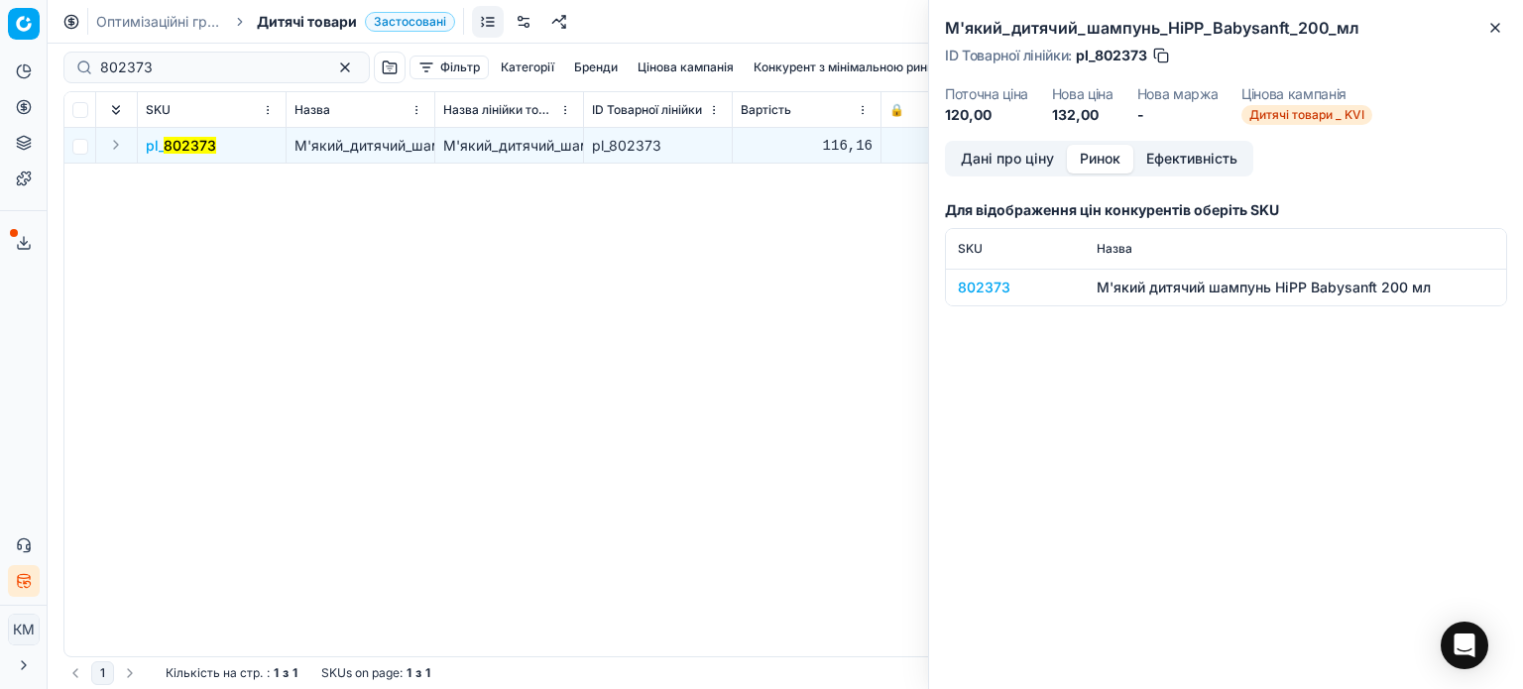
click at [986, 286] on div "802373" at bounding box center [1015, 288] width 115 height 20
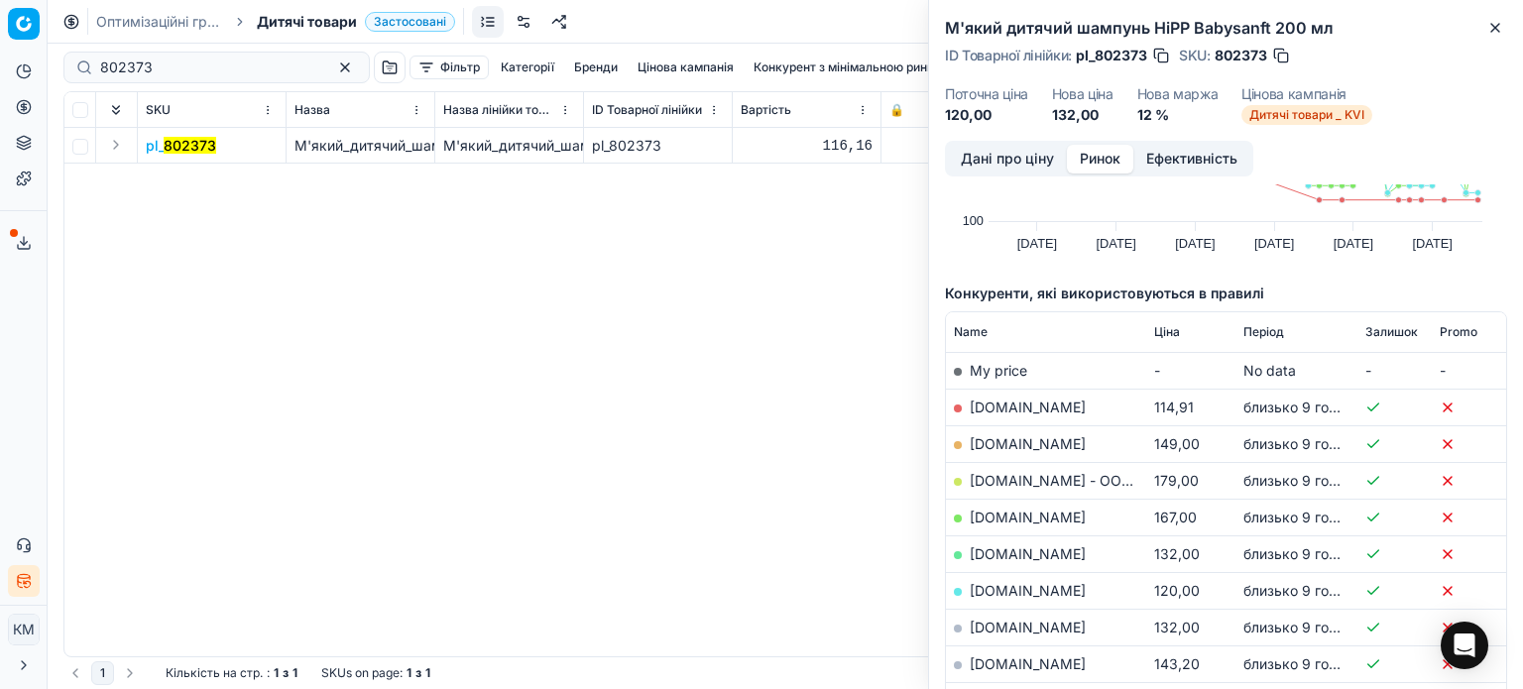
scroll to position [198, 0]
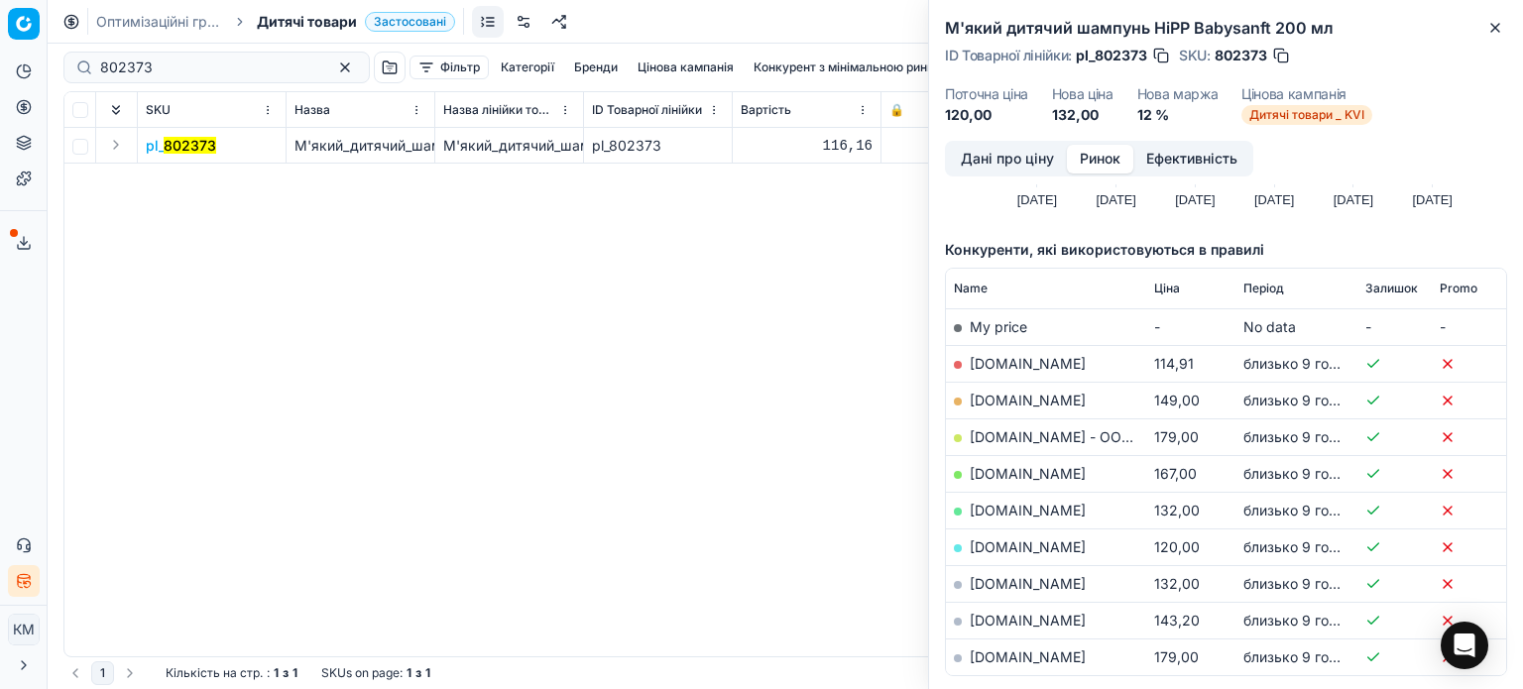
click at [1024, 539] on link "[DOMAIN_NAME]" at bounding box center [1028, 546] width 116 height 17
click at [1058, 507] on link "[DOMAIN_NAME]" at bounding box center [1028, 510] width 116 height 17
click at [1503, 19] on button "Close" at bounding box center [1495, 28] width 24 height 24
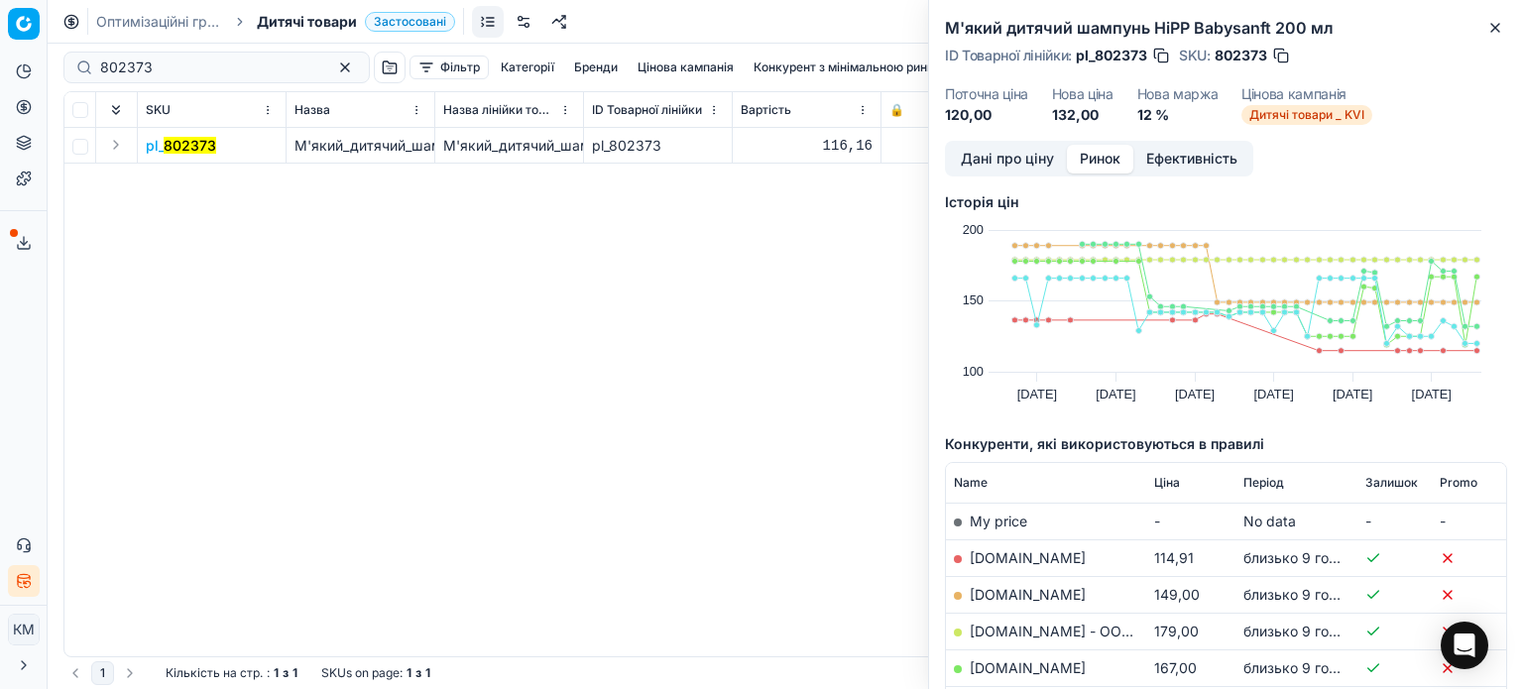
scroll to position [0, 0]
